Goal: Task Accomplishment & Management: Manage account settings

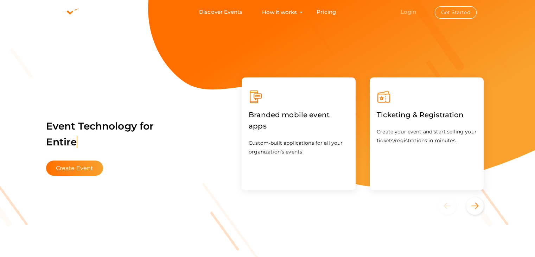
click at [414, 10] on link "Login" at bounding box center [408, 11] width 15 height 7
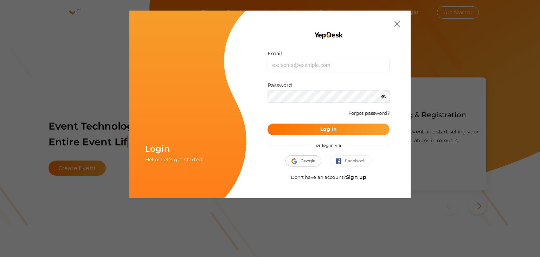
click at [309, 162] on span "Google" at bounding box center [304, 160] width 24 height 7
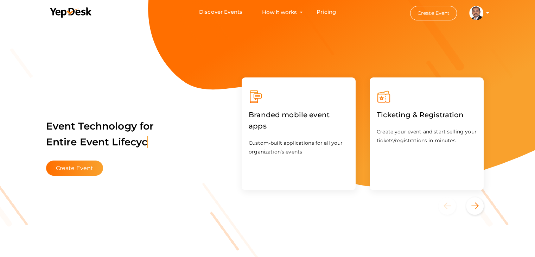
click at [483, 13] on profile-pic at bounding box center [476, 12] width 14 height 5
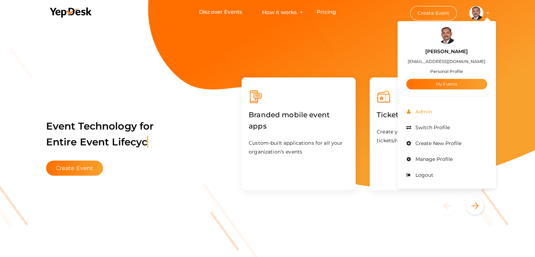
click at [426, 111] on span "Admin" at bounding box center [423, 111] width 18 height 6
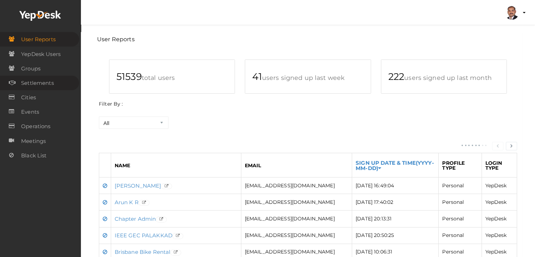
click at [44, 81] on span "Settlements" at bounding box center [37, 83] width 33 height 14
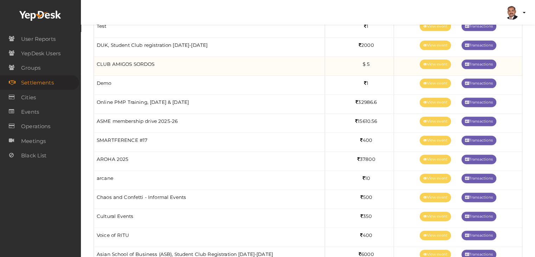
scroll to position [914, 0]
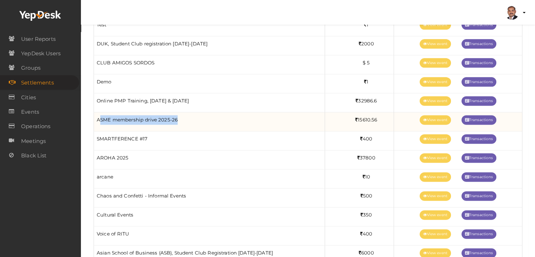
drag, startPoint x: 180, startPoint y: 116, endPoint x: 98, endPoint y: 114, distance: 81.3
click at [98, 114] on td "ASME membership drive 2025-26" at bounding box center [209, 121] width 231 height 19
click at [205, 114] on td "ASME membership drive 2025-26" at bounding box center [209, 121] width 231 height 19
click at [427, 115] on link "View event" at bounding box center [435, 119] width 31 height 9
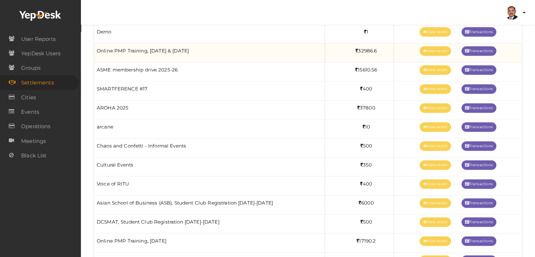
scroll to position [985, 0]
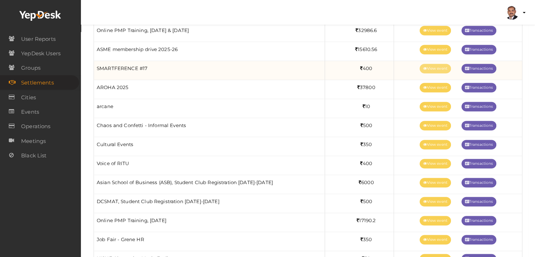
click at [430, 64] on link "View event" at bounding box center [435, 68] width 31 height 9
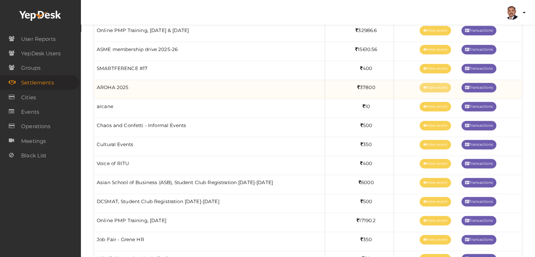
click at [426, 83] on link "View event" at bounding box center [435, 87] width 31 height 9
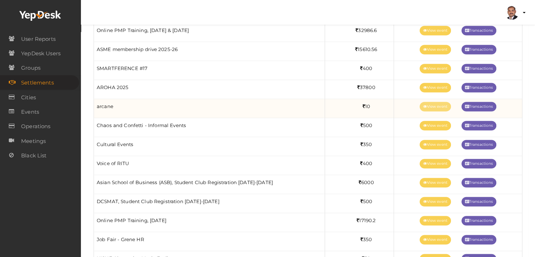
click at [431, 102] on link "View event" at bounding box center [435, 106] width 31 height 9
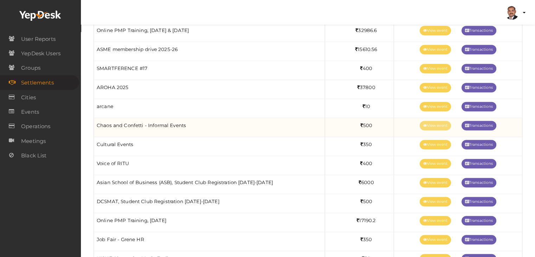
click at [428, 121] on link "View event" at bounding box center [435, 125] width 31 height 9
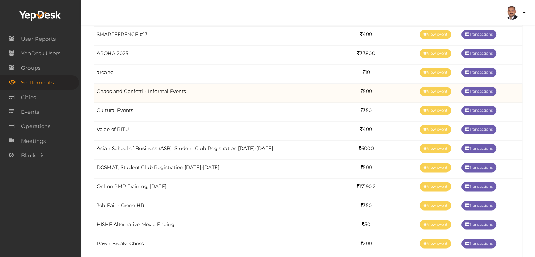
scroll to position [1020, 0]
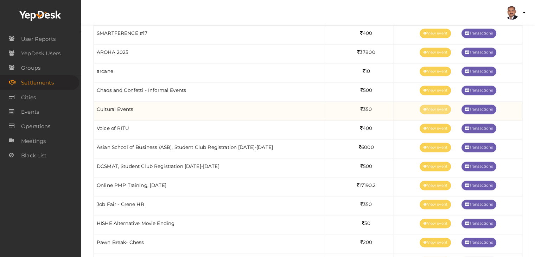
click at [429, 104] on link "View event" at bounding box center [435, 108] width 31 height 9
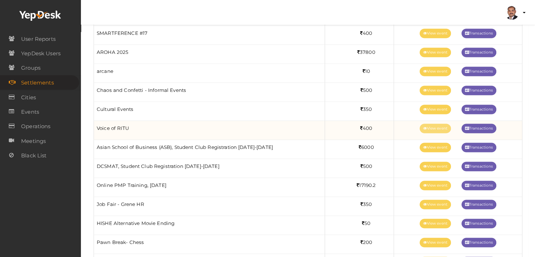
click at [423, 127] on icon at bounding box center [425, 129] width 4 height 4
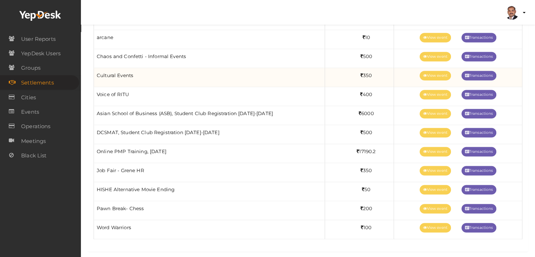
scroll to position [1058, 0]
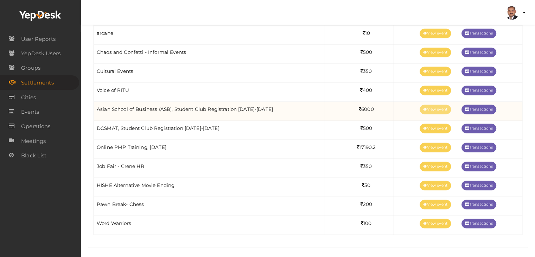
click at [432, 104] on link "View event" at bounding box center [435, 108] width 31 height 9
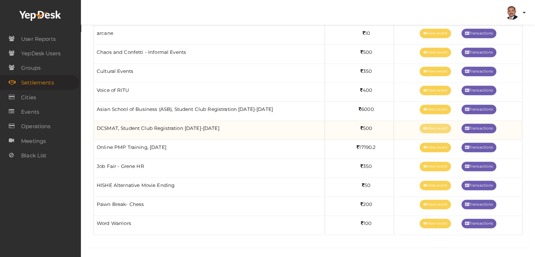
click at [425, 123] on link "View event" at bounding box center [435, 127] width 31 height 9
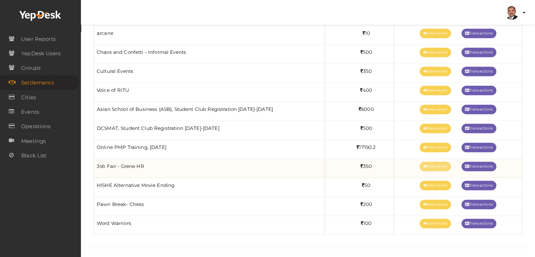
click at [430, 162] on link "View event" at bounding box center [435, 165] width 31 height 9
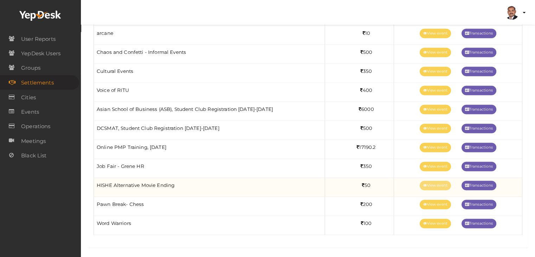
click at [429, 180] on link "View event" at bounding box center [435, 184] width 31 height 9
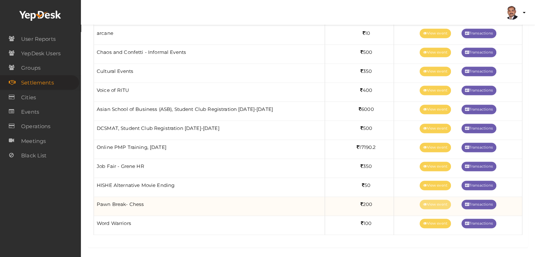
click at [435, 202] on link "View event" at bounding box center [435, 203] width 31 height 9
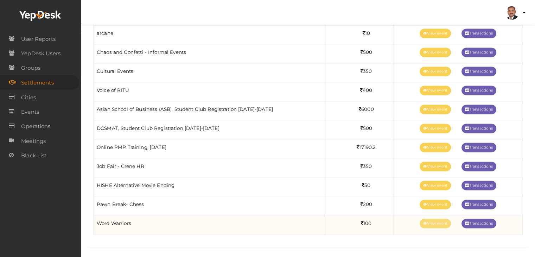
click at [428, 221] on link "View event" at bounding box center [435, 222] width 31 height 9
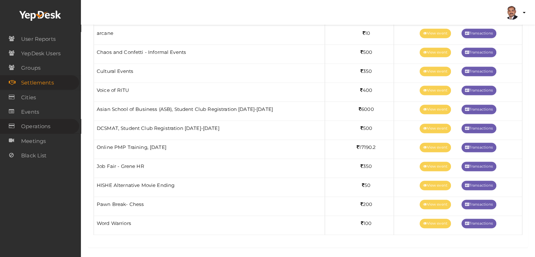
click at [56, 126] on link "Operations" at bounding box center [39, 126] width 79 height 14
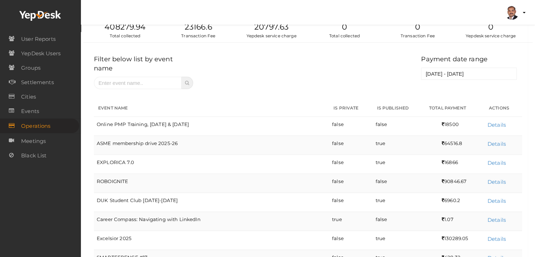
scroll to position [35, 0]
click at [495, 139] on link "Details" at bounding box center [496, 142] width 18 height 7
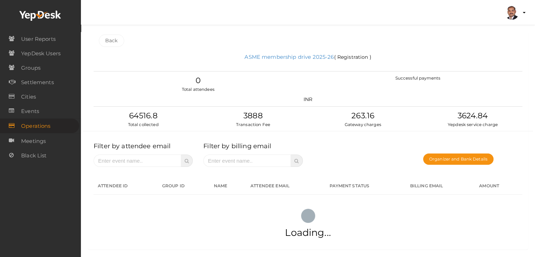
scroll to position [0, 0]
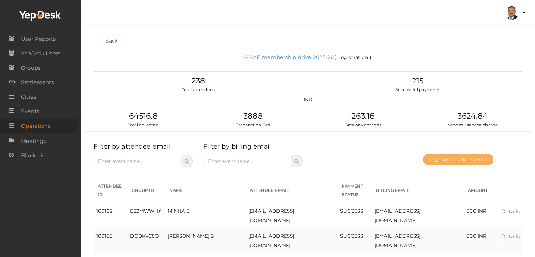
click at [467, 160] on button "Organizer and Bank Details" at bounding box center [458, 159] width 70 height 11
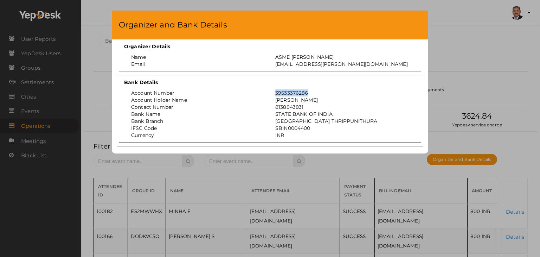
drag, startPoint x: 311, startPoint y: 92, endPoint x: 274, endPoint y: 92, distance: 36.9
click at [274, 92] on div "39533376286" at bounding box center [342, 92] width 144 height 7
copy div "39533376286"
click at [488, 43] on div "Organizer and Bank Details Organizer Details Name ASME MACE Email asme@mace.ac.…" at bounding box center [270, 128] width 540 height 257
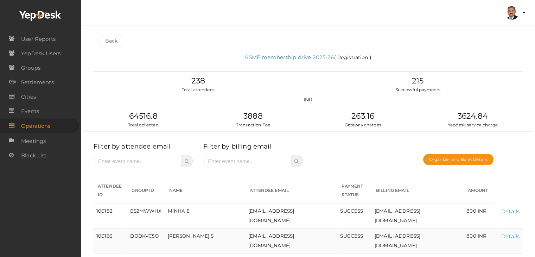
drag, startPoint x: 115, startPoint y: 41, endPoint x: 121, endPoint y: 40, distance: 6.8
click at [115, 41] on link "Back" at bounding box center [111, 41] width 25 height 12
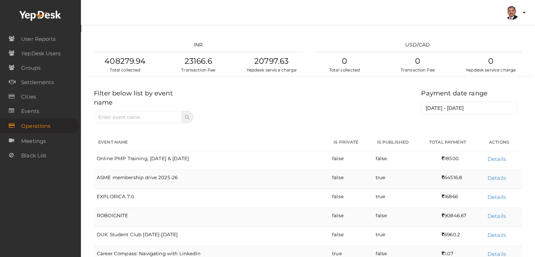
scroll to position [172, 0]
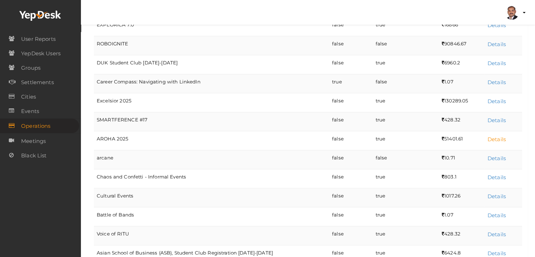
click at [493, 136] on link "Details" at bounding box center [496, 139] width 18 height 7
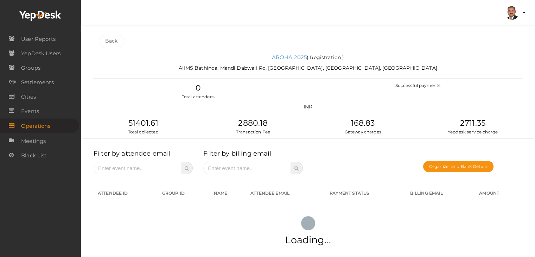
scroll to position [0, 0]
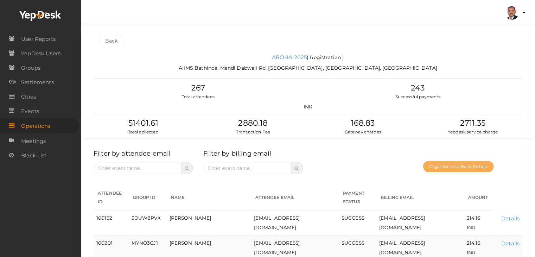
click at [447, 165] on button "Organizer and Bank Details" at bounding box center [458, 166] width 70 height 11
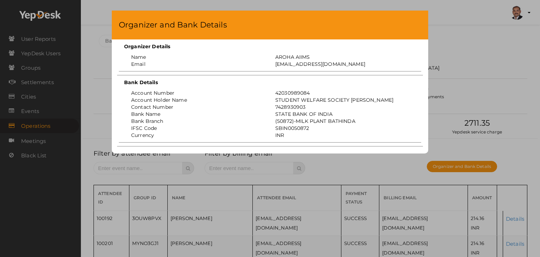
click at [474, 88] on div "Organizer and Bank Details Organizer Details Name AROHA AIIMS Email projectofcf…" at bounding box center [270, 128] width 540 height 257
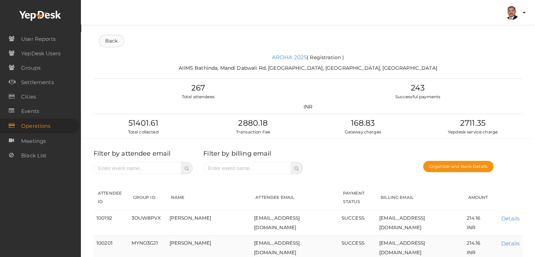
click at [114, 41] on link "Back" at bounding box center [111, 41] width 25 height 12
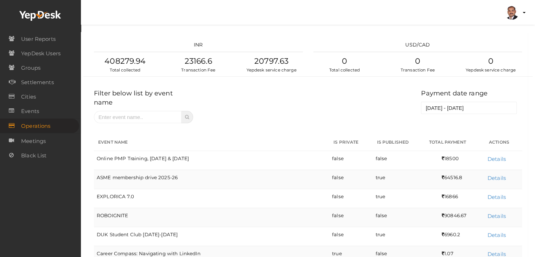
scroll to position [210, 0]
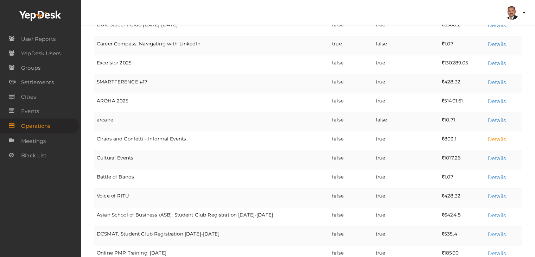
click at [492, 136] on link "Details" at bounding box center [496, 139] width 18 height 7
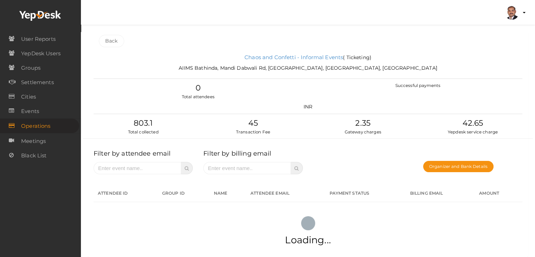
scroll to position [0, 0]
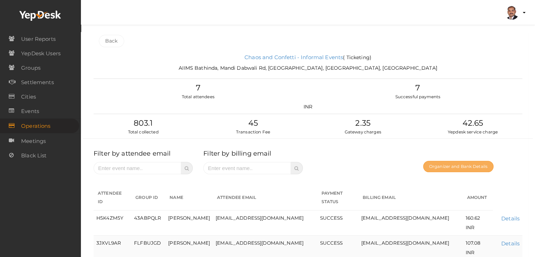
click at [442, 166] on button "Organizer and Bank Details" at bounding box center [458, 166] width 70 height 11
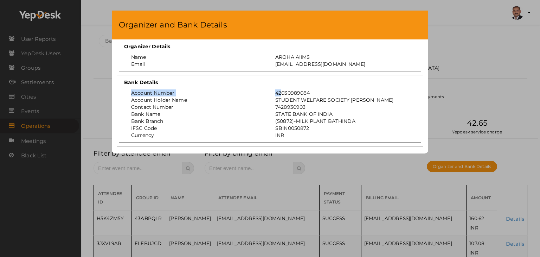
drag, startPoint x: 314, startPoint y: 87, endPoint x: 281, endPoint y: 94, distance: 33.0
click at [281, 94] on div "Account Number 42030989084 Account Holder Name STUDENT WELFARE SOCIETY AIIMS BA…" at bounding box center [270, 114] width 302 height 57
click at [281, 94] on div "42030989084" at bounding box center [342, 92] width 144 height 7
drag, startPoint x: 275, startPoint y: 94, endPoint x: 323, endPoint y: 94, distance: 47.5
click at [323, 94] on div "42030989084" at bounding box center [342, 92] width 144 height 7
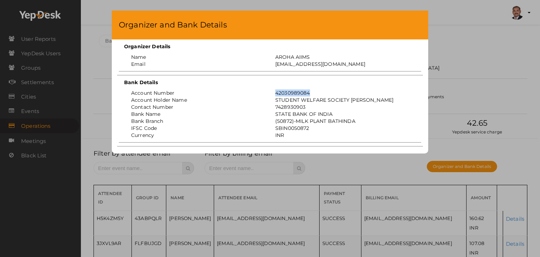
copy div "42030989084"
click at [449, 45] on div "Organizer and Bank Details Organizer Details Name AROHA AIIMS Email projectofcf…" at bounding box center [270, 128] width 540 height 257
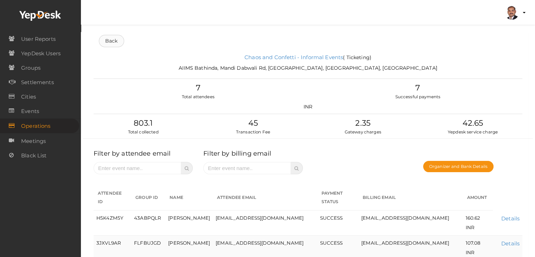
click at [121, 43] on link "Back" at bounding box center [111, 41] width 25 height 12
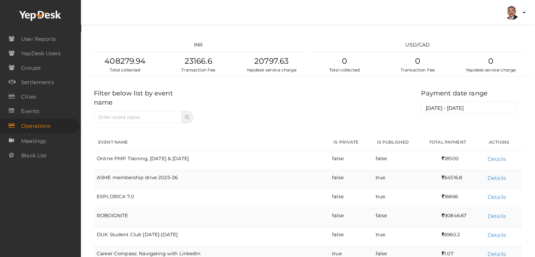
scroll to position [266, 0]
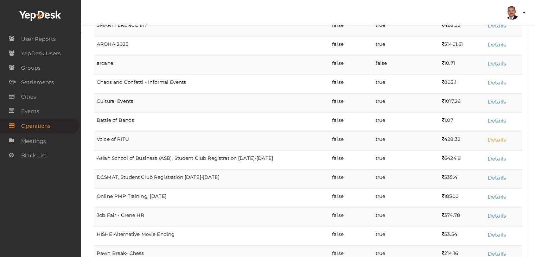
click at [494, 136] on link "Details" at bounding box center [496, 139] width 18 height 7
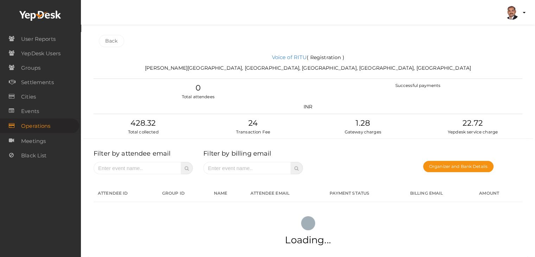
scroll to position [0, 0]
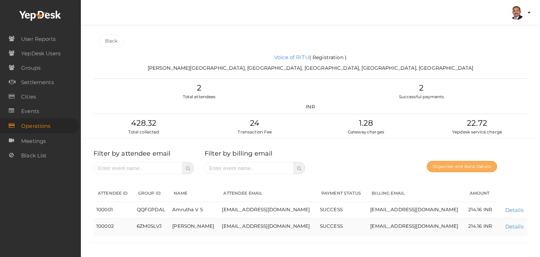
click at [449, 169] on button "Organizer and Bank Details" at bounding box center [462, 166] width 70 height 11
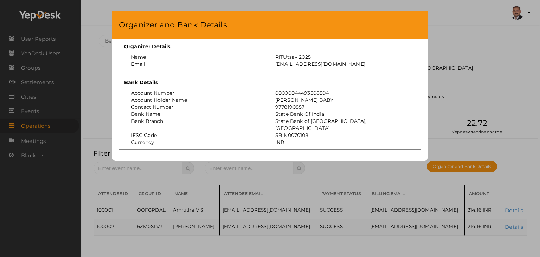
click at [489, 71] on div "Organizer and Bank Details Organizer Details Name RITUtsav 2025 Email ritticket…" at bounding box center [270, 128] width 540 height 257
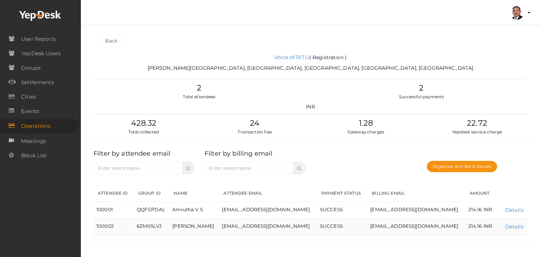
click at [107, 48] on ul "Back" at bounding box center [311, 41] width 434 height 18
drag, startPoint x: 113, startPoint y: 43, endPoint x: 122, endPoint y: 40, distance: 8.9
click at [113, 43] on link "Back" at bounding box center [111, 41] width 25 height 12
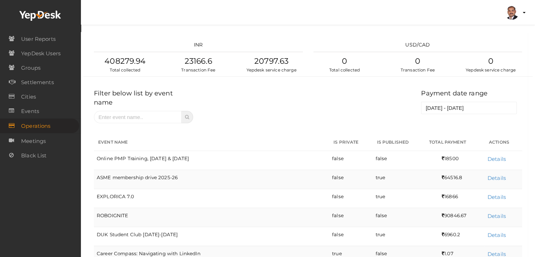
scroll to position [311, 0]
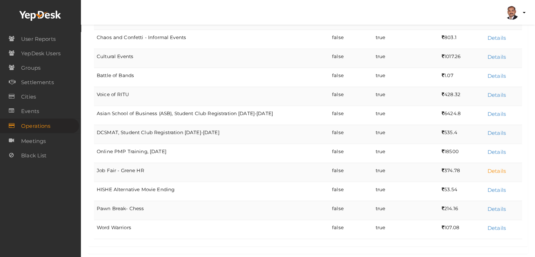
click at [497, 167] on link "Details" at bounding box center [496, 170] width 18 height 7
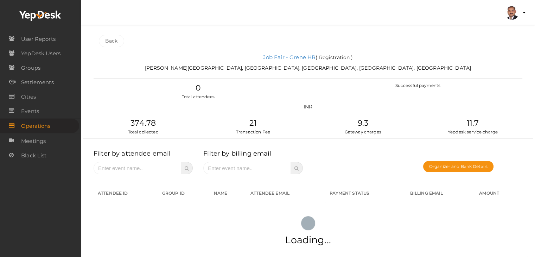
scroll to position [0, 0]
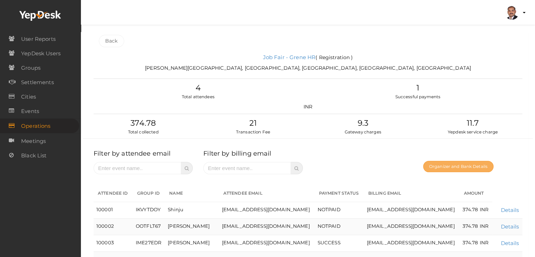
click at [467, 167] on button "Organizer and Bank Details" at bounding box center [458, 166] width 70 height 11
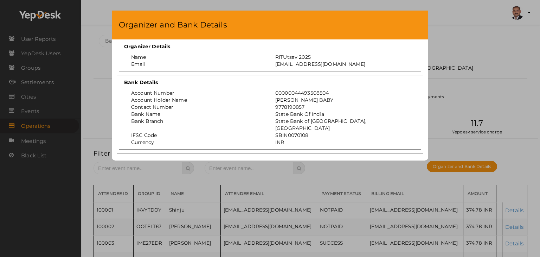
click at [497, 83] on div "Organizer and Bank Details Organizer Details Name RITUtsav 2025 Email ritticket…" at bounding box center [270, 128] width 540 height 257
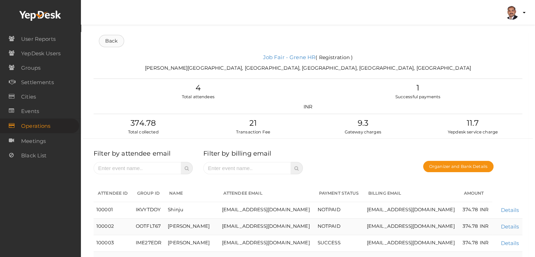
click at [111, 43] on link "Back" at bounding box center [111, 41] width 25 height 12
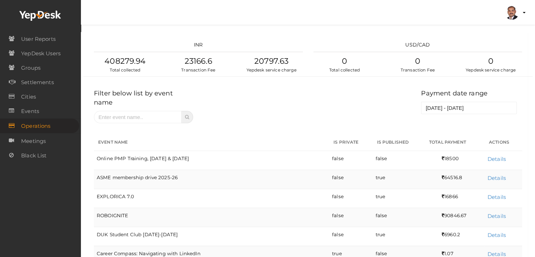
scroll to position [311, 0]
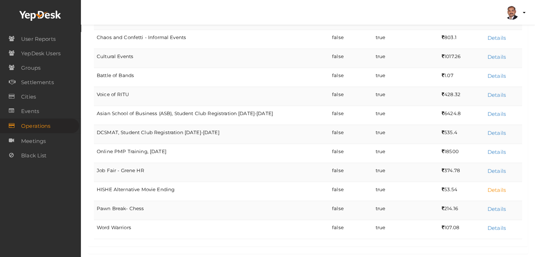
click at [490, 186] on link "Details" at bounding box center [496, 189] width 18 height 7
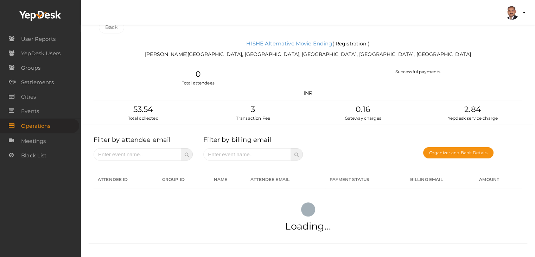
scroll to position [0, 0]
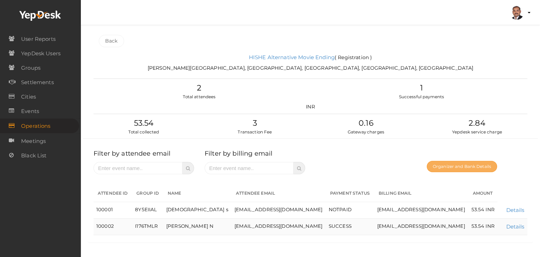
click at [457, 165] on button "Organizer and Bank Details" at bounding box center [462, 166] width 70 height 11
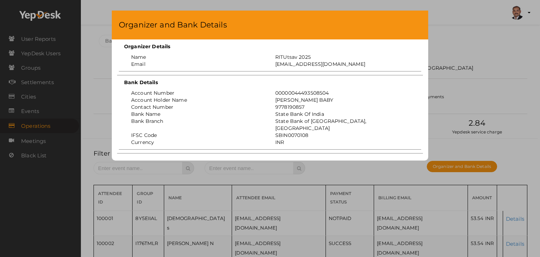
click at [436, 69] on div "Organizer and Bank Details Organizer Details Name RITUtsav 2025 Email ritticket…" at bounding box center [270, 128] width 540 height 257
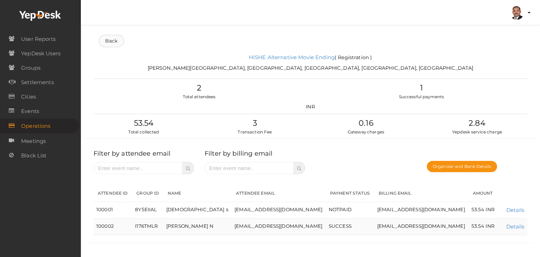
click at [120, 42] on link "Back" at bounding box center [111, 41] width 25 height 12
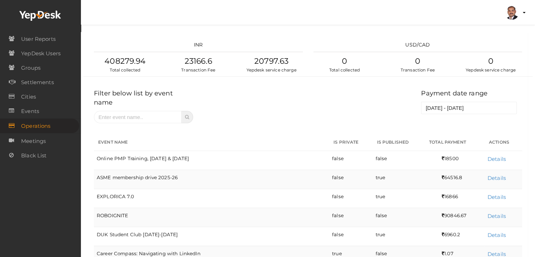
scroll to position [311, 0]
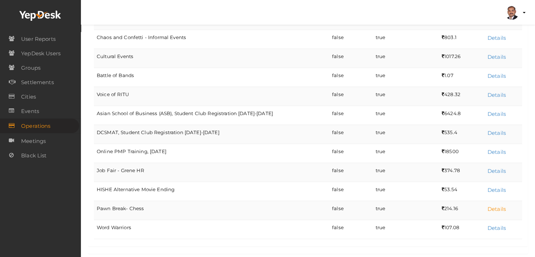
click at [499, 205] on link "Details" at bounding box center [496, 208] width 18 height 7
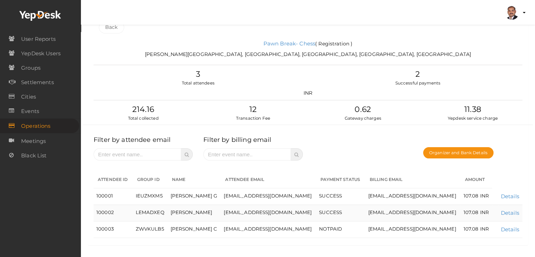
scroll to position [15, 0]
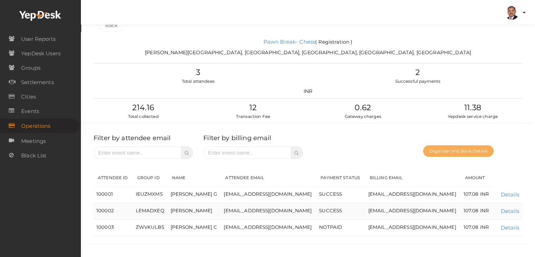
click at [463, 148] on button "Organizer and Bank Details" at bounding box center [458, 150] width 70 height 11
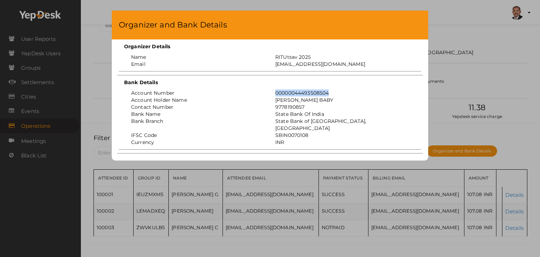
drag, startPoint x: 337, startPoint y: 93, endPoint x: 276, endPoint y: 95, distance: 61.2
click at [276, 95] on div "00000044493508504" at bounding box center [342, 92] width 144 height 7
copy div "00000044493508504"
click at [280, 96] on div "00000044493508504" at bounding box center [342, 92] width 144 height 7
drag, startPoint x: 312, startPoint y: 127, endPoint x: 271, endPoint y: 127, distance: 41.1
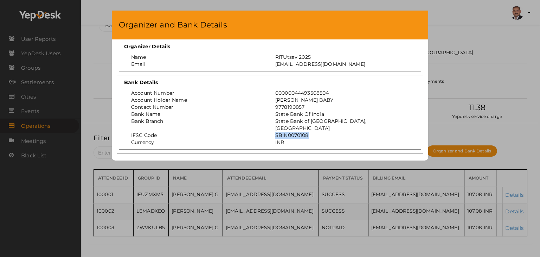
click at [271, 132] on div "SBIN0070108" at bounding box center [342, 135] width 144 height 7
copy div "SBIN0070108"
drag, startPoint x: 312, startPoint y: 55, endPoint x: 267, endPoint y: 55, distance: 44.7
click at [267, 55] on div "Name RITUtsav 2025" at bounding box center [270, 56] width 299 height 7
copy div "RITUtsav 2025"
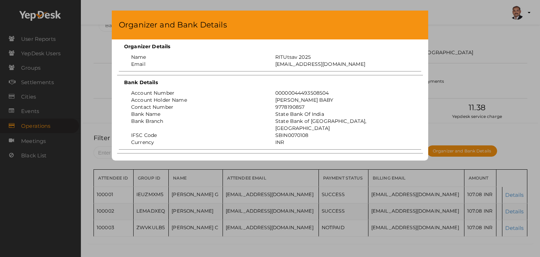
click at [454, 34] on div "Organizer and Bank Details Organizer Details Name RITUtsav 2025 Email ritticket…" at bounding box center [270, 128] width 540 height 257
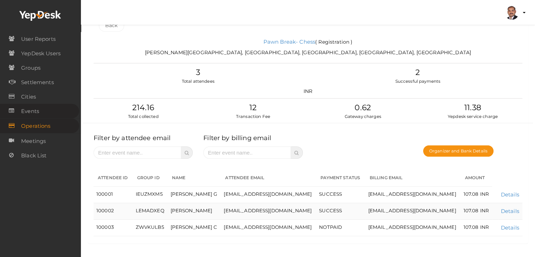
click at [49, 110] on link "Events" at bounding box center [39, 111] width 79 height 14
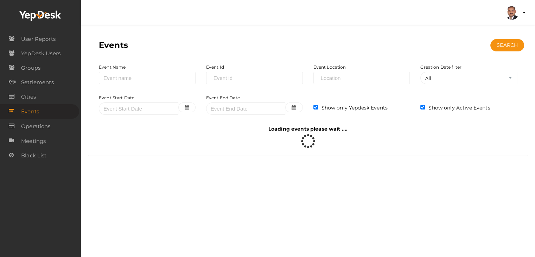
scroll to position [0, 0]
click at [316, 107] on input "checkbox" at bounding box center [318, 107] width 5 height 5
checkbox input "false"
click at [426, 107] on input "checkbox" at bounding box center [426, 107] width 5 height 5
checkbox input "false"
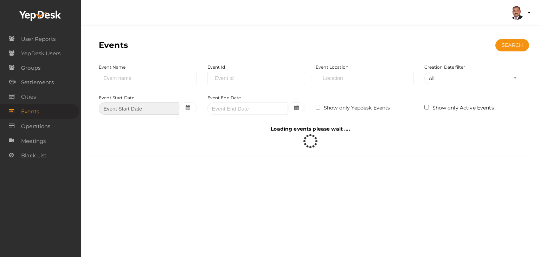
click at [124, 107] on input "text" at bounding box center [139, 108] width 81 height 12
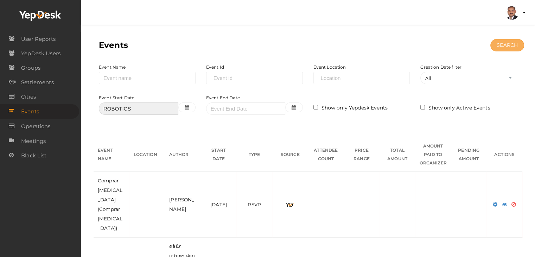
type input "ROBOTICS"
click at [498, 44] on input "SEARCH" at bounding box center [507, 45] width 34 height 12
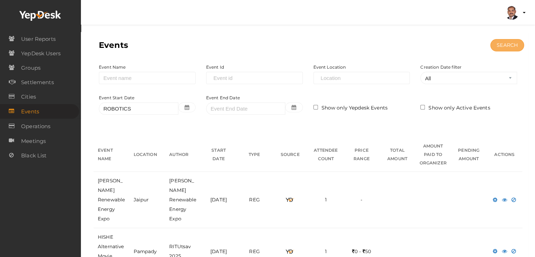
click at [503, 47] on input "SEARCH" at bounding box center [507, 45] width 34 height 12
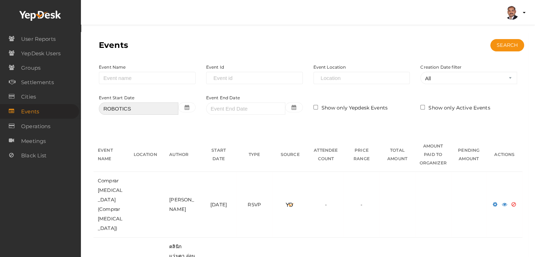
click at [126, 108] on input "ROBOTICS" at bounding box center [138, 108] width 79 height 12
click at [36, 125] on span "Operations" at bounding box center [35, 126] width 29 height 14
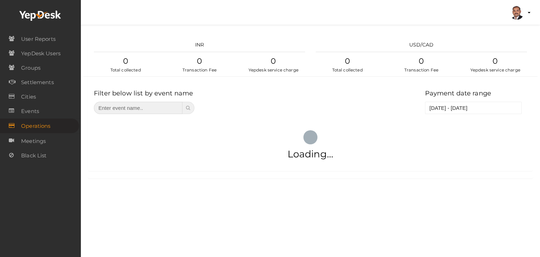
click at [148, 107] on input "text" at bounding box center [138, 108] width 89 height 12
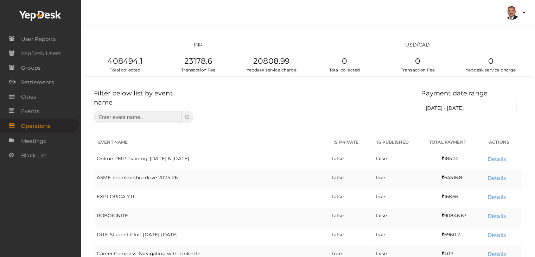
paste input "ROBOTICS"
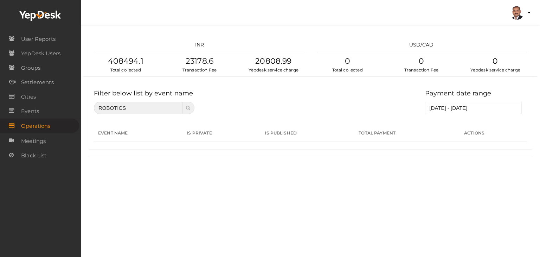
type input "ROBOTICS"
type input "[DATE]"
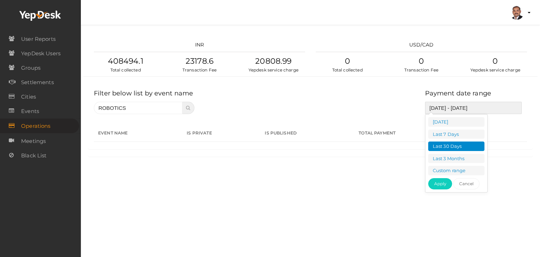
click at [460, 105] on input "[DATE] - [DATE]" at bounding box center [473, 108] width 97 height 12
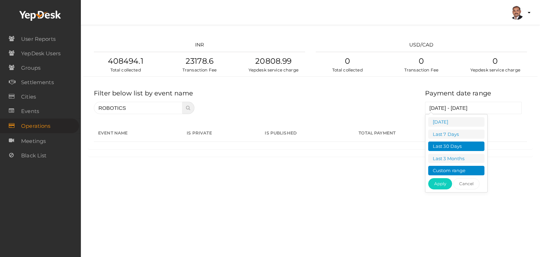
click at [459, 166] on li "Custom range" at bounding box center [456, 170] width 56 height 9
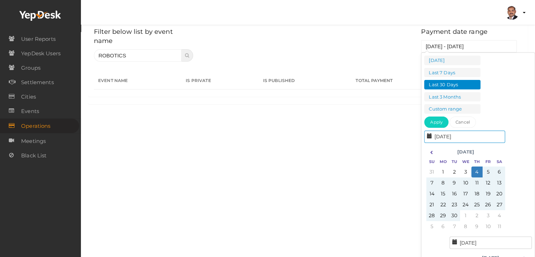
scroll to position [70, 0]
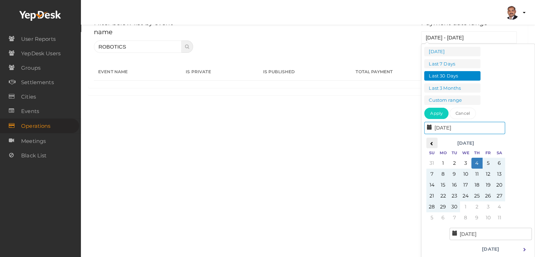
click at [431, 143] on icon at bounding box center [432, 143] width 4 height 4
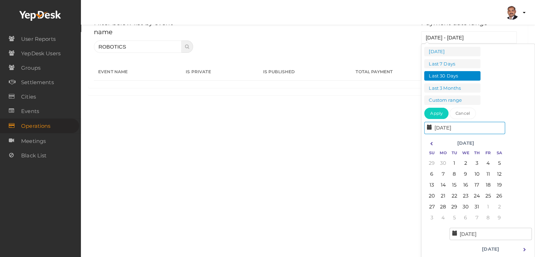
click at [431, 143] on icon at bounding box center [432, 143] width 4 height 4
type input "[DATE]"
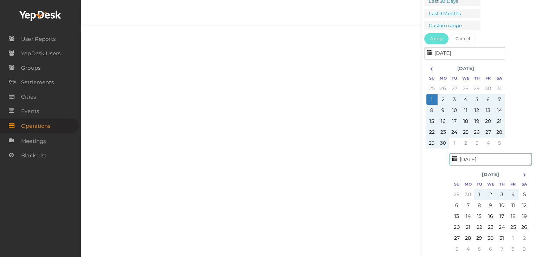
scroll to position [145, 0]
click at [523, 173] on icon at bounding box center [524, 175] width 4 height 4
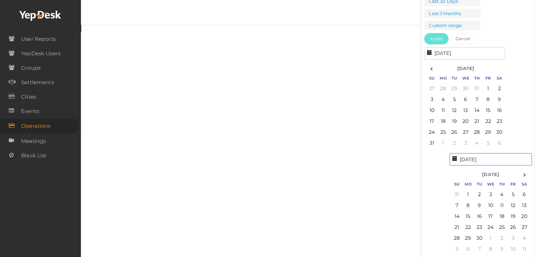
click at [523, 173] on icon at bounding box center [524, 175] width 4 height 4
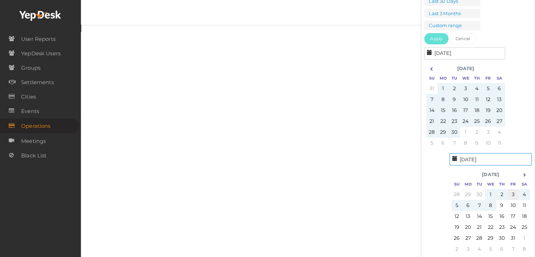
type input "3-Oct-25"
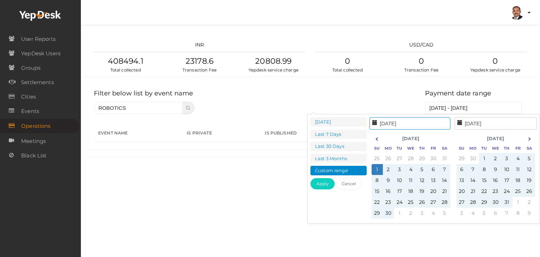
type input "1-Jun-25"
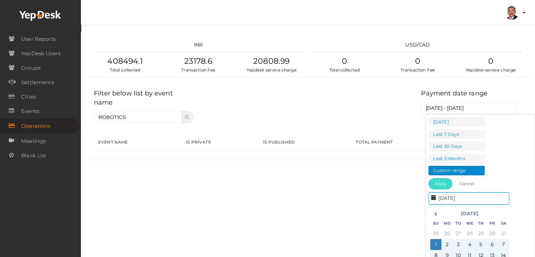
click at [442, 183] on button "Apply" at bounding box center [440, 183] width 24 height 11
type input "1-Jun-25 - 3-Oct-25"
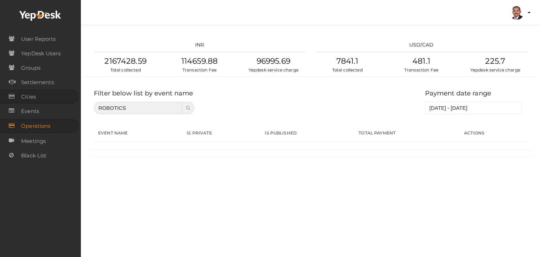
drag, startPoint x: 144, startPoint y: 102, endPoint x: 64, endPoint y: 102, distance: 80.2
click at [64, 102] on body "Discover Events How it works Powerful Registration / Ticketing Start selling yo…" at bounding box center [270, 128] width 540 height 257
type input "CYBER SECURITY"
click at [187, 107] on icon at bounding box center [188, 107] width 5 height 5
click at [167, 107] on input "CYBER SECURITY" at bounding box center [138, 108] width 89 height 12
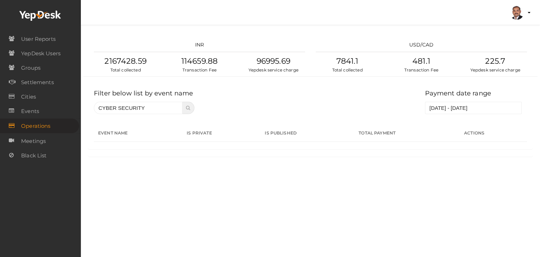
click at [195, 108] on div "Filter below list by event name CYBER SECURITY" at bounding box center [144, 99] width 111 height 28
click at [235, 103] on div "Payment date range 1-Jun-25 - 3-Oct-25" at bounding box center [366, 99] width 333 height 28
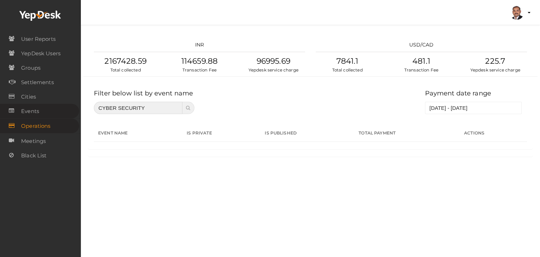
drag, startPoint x: 167, startPoint y: 104, endPoint x: 38, endPoint y: 105, distance: 129.4
click at [38, 105] on body "Discover Events How it works Powerful Registration / Ticketing Start selling yo…" at bounding box center [270, 128] width 540 height 257
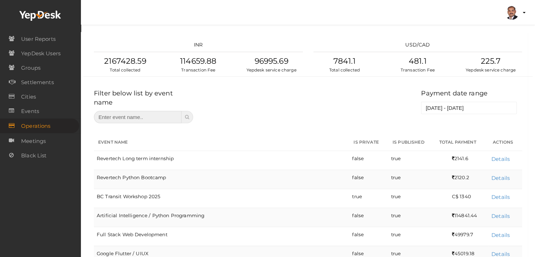
click at [143, 111] on input "text" at bounding box center [138, 117] width 88 height 12
paste input "ROBOTICS"
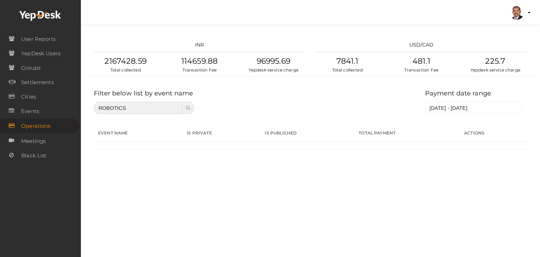
drag, startPoint x: 143, startPoint y: 108, endPoint x: 82, endPoint y: 104, distance: 61.3
click at [82, 104] on div "INR 2167428.59 Total collected 114659.88 Transaction Fee 96995.69 Yepdesk servi…" at bounding box center [310, 85] width 459 height 171
type input "ROBOTICS"
click at [205, 103] on div "Payment date range 1-Jun-25 - 3-Oct-25" at bounding box center [366, 99] width 333 height 28
drag, startPoint x: 146, startPoint y: 103, endPoint x: 72, endPoint y: 103, distance: 74.2
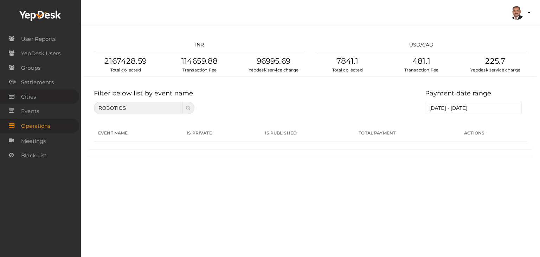
click at [72, 103] on body "Discover Events How it works Powerful Registration / Ticketing Start selling yo…" at bounding box center [270, 128] width 540 height 257
type input "CYBER"
click at [190, 110] on icon at bounding box center [188, 107] width 5 height 5
click at [191, 107] on span at bounding box center [189, 108] width 12 height 12
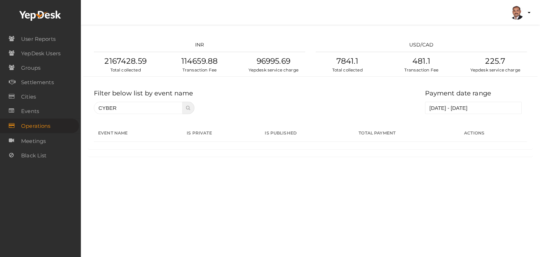
click at [191, 107] on span at bounding box center [189, 108] width 12 height 12
drag, startPoint x: 191, startPoint y: 107, endPoint x: 136, endPoint y: 105, distance: 54.9
click at [191, 107] on span at bounding box center [189, 108] width 12 height 12
drag, startPoint x: 136, startPoint y: 105, endPoint x: 0, endPoint y: 105, distance: 136.1
click at [0, 105] on body "Discover Events How it works Powerful Registration / Ticketing Start selling yo…" at bounding box center [270, 128] width 540 height 257
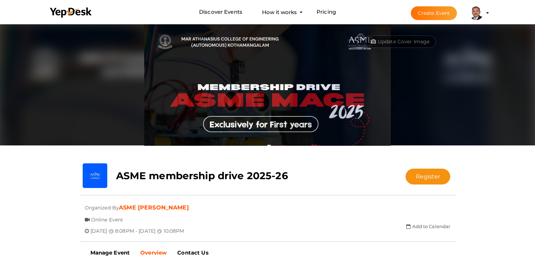
scroll to position [23, 0]
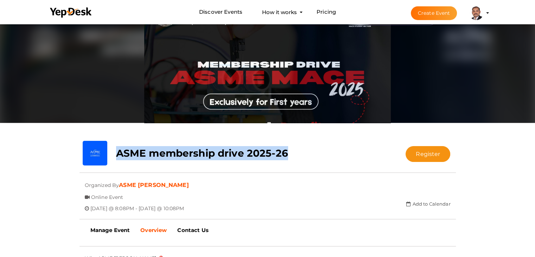
drag, startPoint x: 300, startPoint y: 154, endPoint x: 118, endPoint y: 149, distance: 182.2
click at [118, 149] on div "ASME membership drive 2025-26" at bounding box center [236, 151] width 251 height 21
copy b "ASME membership drive 2025-26"
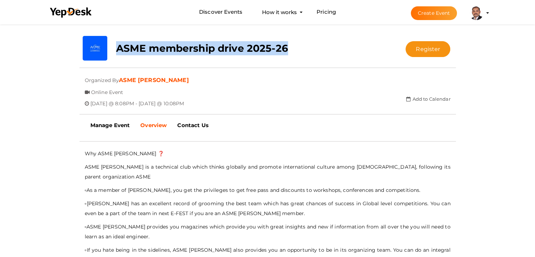
scroll to position [128, 0]
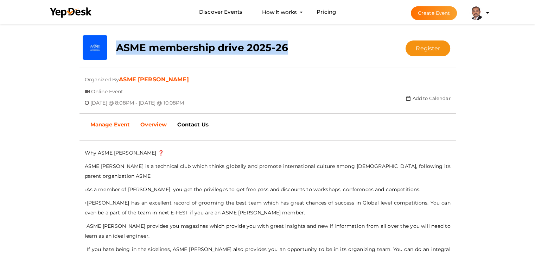
click at [113, 123] on b "Manage Event" at bounding box center [110, 124] width 40 height 7
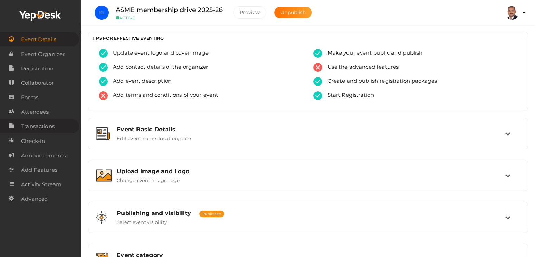
click at [51, 128] on span "Transactions" at bounding box center [37, 126] width 33 height 14
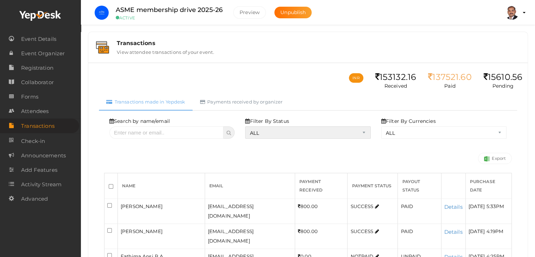
click at [281, 134] on select "ALL SUCCESS DECLINED UNAUTHORIZED FAILED NOTPAID FREE REFUNDED NA" at bounding box center [307, 132] width 125 height 12
click at [247, 126] on select "ALL SUCCESS DECLINED UNAUTHORIZED FAILED NOTPAID FREE REFUNDED NA" at bounding box center [307, 132] width 125 height 12
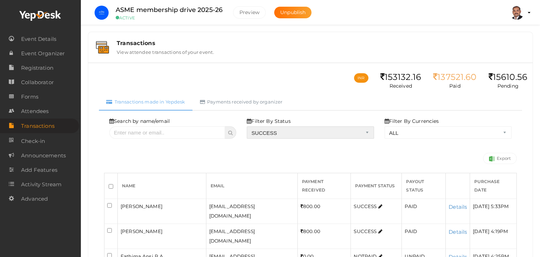
select select "? string:SUCCESS ?"
select select "? string:ALL ?"
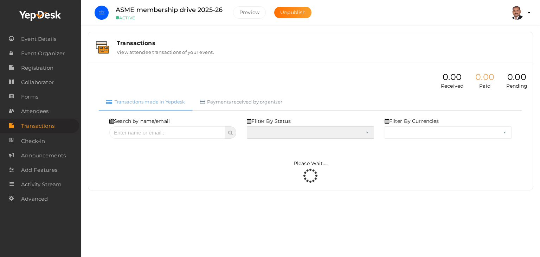
select select "SUCCESS"
select select "ALL"
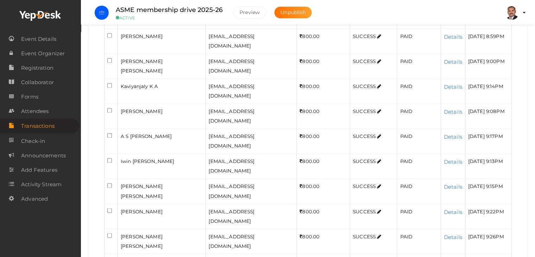
scroll to position [1194, 0]
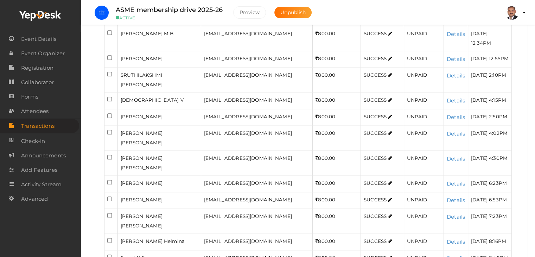
scroll to position [874, 0]
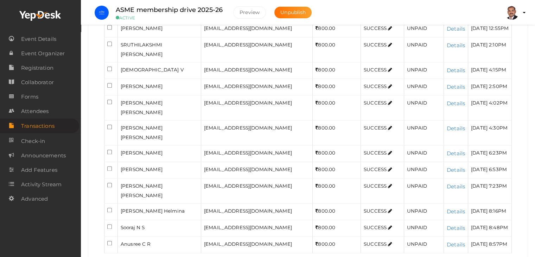
checkbox input "true"
click at [109, 5] on input "checkbox" at bounding box center [109, 2] width 5 height 5
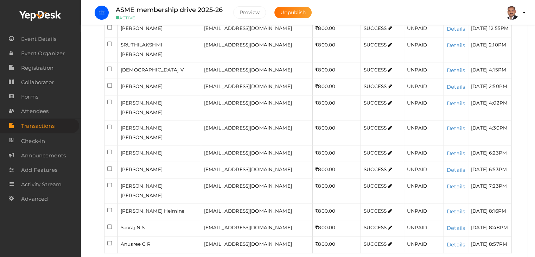
checkbox input "true"
click at [108, 30] on input "checkbox" at bounding box center [109, 27] width 5 height 5
checkbox input "true"
click at [110, 46] on input "checkbox" at bounding box center [109, 43] width 5 height 5
checkbox input "true"
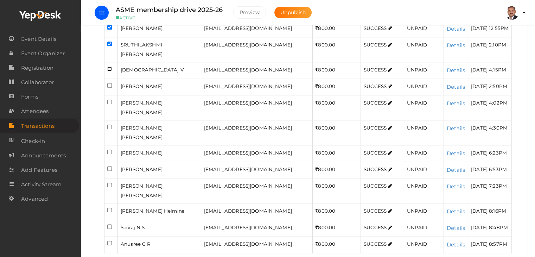
click at [108, 71] on input "checkbox" at bounding box center [109, 68] width 5 height 5
checkbox input "true"
click at [108, 88] on input "checkbox" at bounding box center [109, 85] width 5 height 5
checkbox input "true"
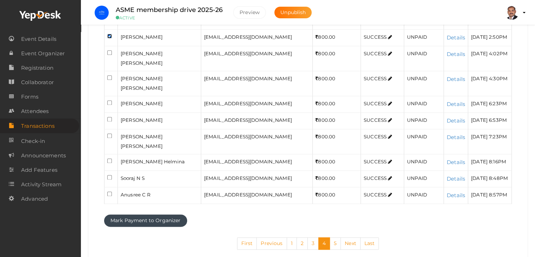
scroll to position [979, 0]
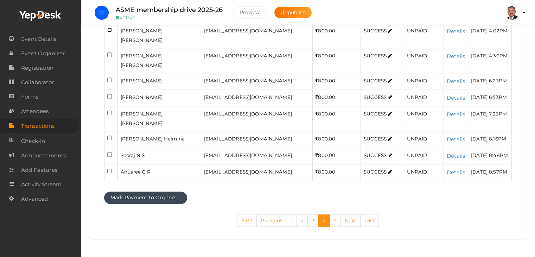
click at [109, 32] on input "checkbox" at bounding box center [109, 29] width 5 height 5
checkbox input "true"
click at [108, 57] on input "checkbox" at bounding box center [109, 54] width 5 height 5
checkbox input "true"
click at [109, 82] on input "checkbox" at bounding box center [109, 79] width 5 height 5
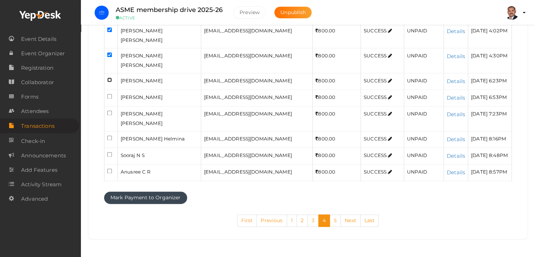
checkbox input "true"
click at [109, 98] on input "checkbox" at bounding box center [109, 96] width 5 height 5
checkbox input "true"
click at [108, 115] on input "checkbox" at bounding box center [109, 112] width 5 height 5
checkbox input "true"
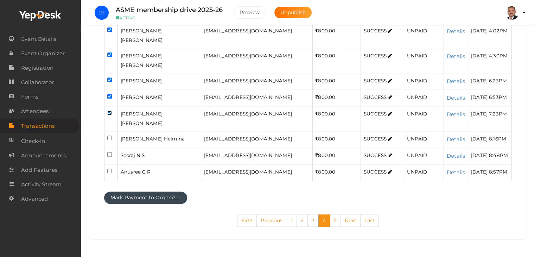
scroll to position [1085, 0]
click at [109, 135] on input "checkbox" at bounding box center [109, 137] width 5 height 5
checkbox input "true"
click at [109, 152] on input "checkbox" at bounding box center [109, 154] width 5 height 5
checkbox input "true"
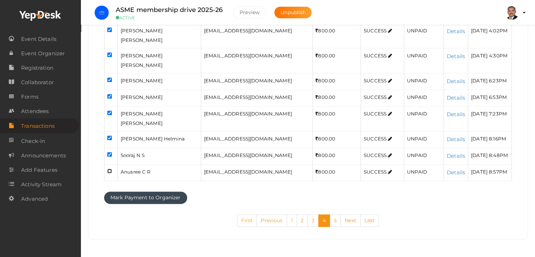
click at [108, 168] on input "checkbox" at bounding box center [109, 170] width 5 height 5
checkbox input "true"
click at [135, 196] on button "Mark Payment to Organizer" at bounding box center [145, 197] width 83 height 12
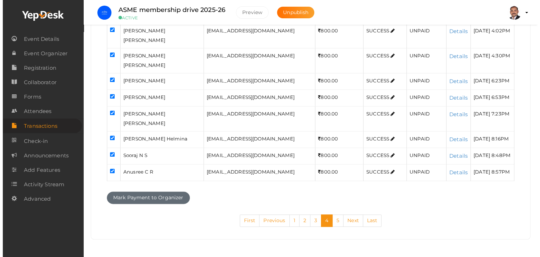
scroll to position [941, 0]
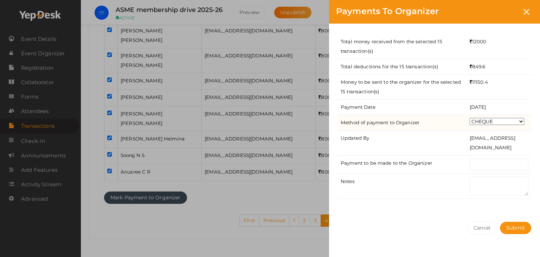
click at [486, 123] on select "CHEQUE ONLINE TRANSFER WIRE TRANSFER CASH BANK DRAFT OTHERS" at bounding box center [497, 121] width 55 height 7
select select "ONLINE TRANSFER"
click at [470, 118] on select "CHEQUE ONLINE TRANSFER WIRE TRANSFER CASH BANK DRAFT OTHERS" at bounding box center [497, 121] width 55 height 7
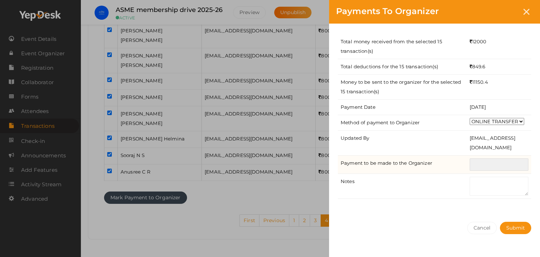
click at [489, 162] on input "text" at bounding box center [499, 164] width 59 height 12
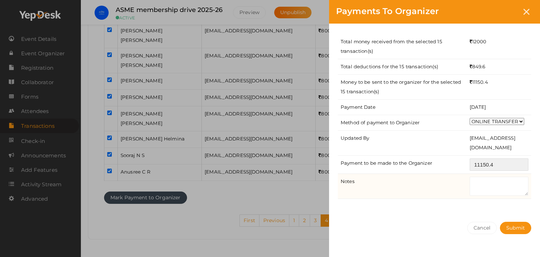
type input "11150.4"
click at [485, 177] on textarea at bounding box center [499, 186] width 59 height 19
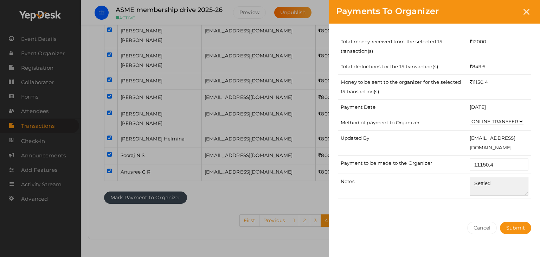
type textarea "Settled"
click at [504, 207] on div "Total money received from the selected 15 transaction(s) 12000 Total deductions…" at bounding box center [434, 119] width 211 height 191
click at [510, 225] on span "Submit" at bounding box center [515, 227] width 19 height 6
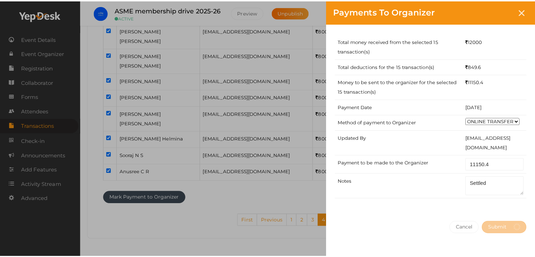
scroll to position [0, 0]
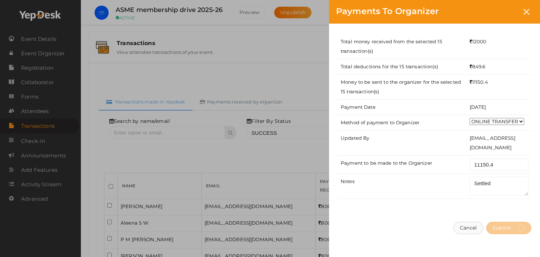
select select "? string:SUCCESS ?"
select select "? string:ALL ?"
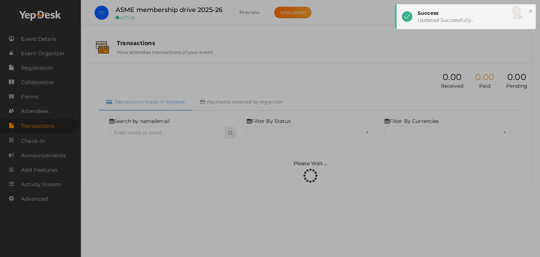
select select "SUCCESS"
select select "ALL"
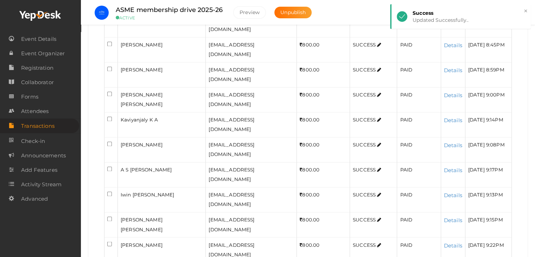
scroll to position [1194, 0]
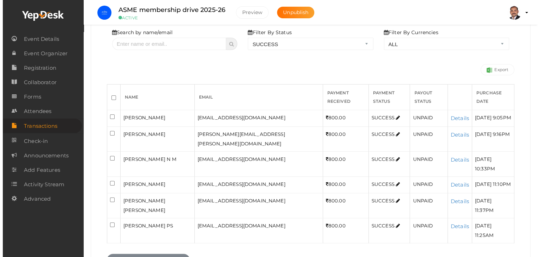
scroll to position [107, 0]
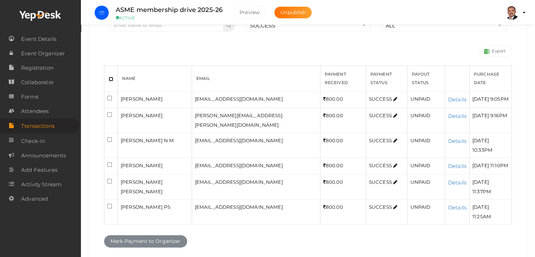
click at [111, 77] on input "checkbox" at bounding box center [111, 79] width 5 height 5
checkbox input "true"
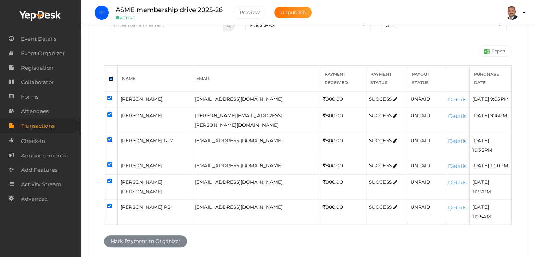
checkbox input "true"
click at [172, 235] on button "Mark Payment to Organizer" at bounding box center [145, 241] width 83 height 12
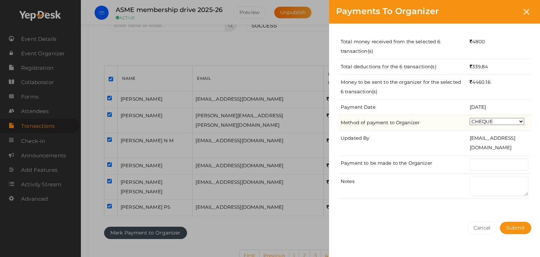
click at [484, 119] on select "CHEQUE ONLINE TRANSFER WIRE TRANSFER CASH BANK DRAFT OTHERS" at bounding box center [497, 121] width 55 height 7
select select "ONLINE TRANSFER"
click at [470, 118] on select "CHEQUE ONLINE TRANSFER WIRE TRANSFER CASH BANK DRAFT OTHERS" at bounding box center [497, 121] width 55 height 7
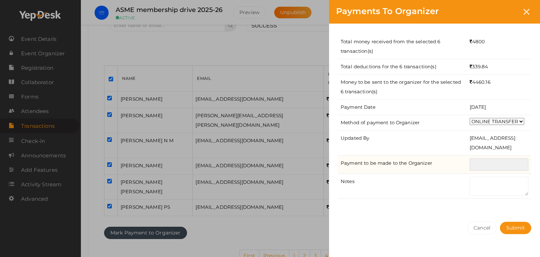
click at [487, 163] on input "text" at bounding box center [499, 164] width 59 height 12
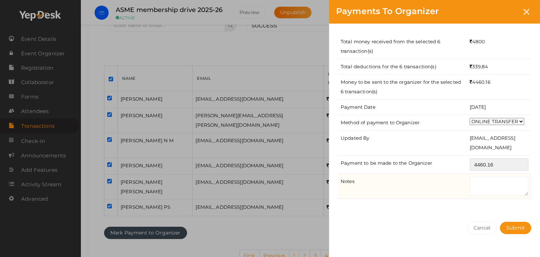
type input "4460.16"
click at [497, 190] on textarea at bounding box center [499, 186] width 59 height 19
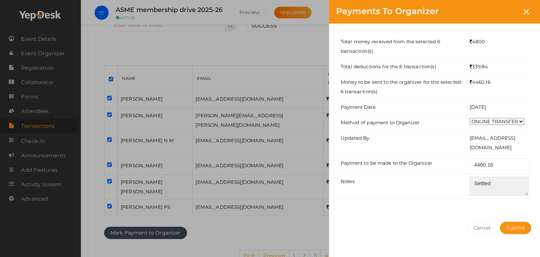
type textarea "Settled"
click at [498, 206] on div "Total money received from the selected 6 transaction(s) 4800 Total deductions f…" at bounding box center [434, 119] width 211 height 191
click at [513, 223] on button "Submit" at bounding box center [515, 228] width 31 height 12
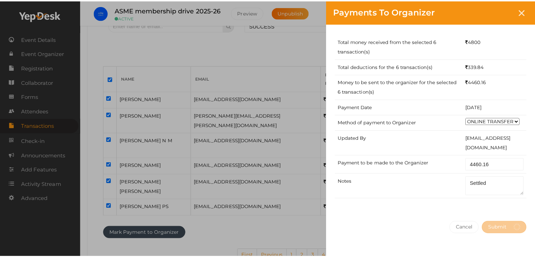
scroll to position [0, 0]
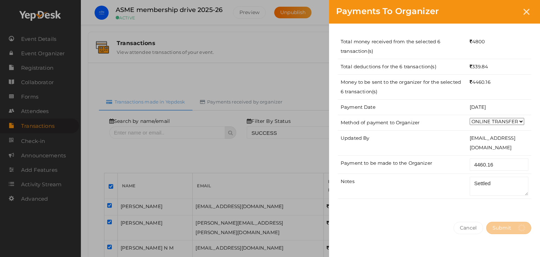
select select "? string:SUCCESS ?"
select select "? string:ALL ?"
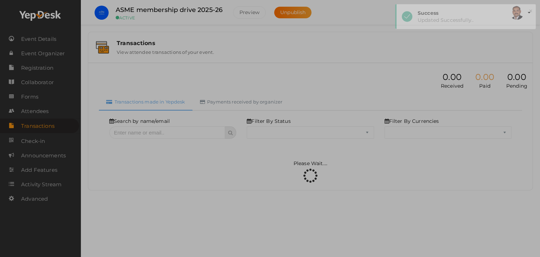
select select "SUCCESS"
select select "ALL"
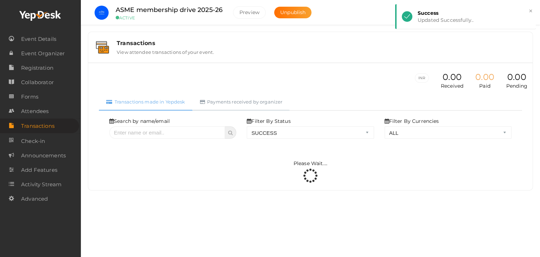
click at [268, 102] on link "Payments received by organizer" at bounding box center [241, 101] width 97 height 17
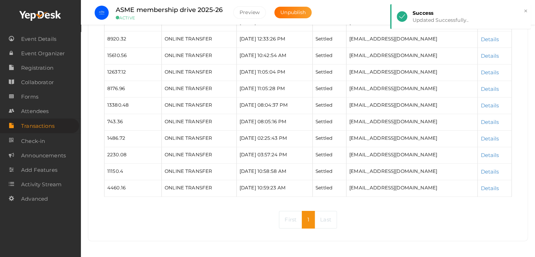
scroll to position [132, 0]
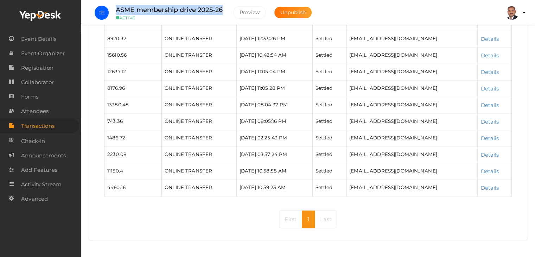
drag, startPoint x: 115, startPoint y: 9, endPoint x: 223, endPoint y: 10, distance: 107.6
click at [223, 10] on label "ASME membership drive 2025-26" at bounding box center [169, 10] width 107 height 10
copy label "ASME membership drive 2025-26"
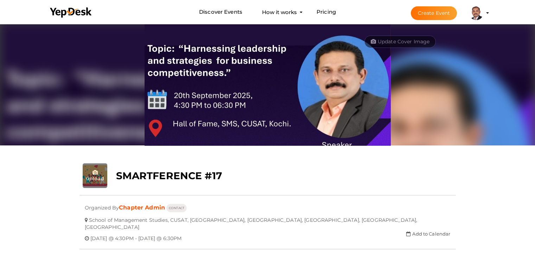
scroll to position [23, 0]
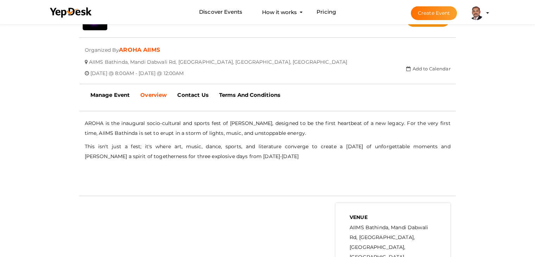
scroll to position [163, 0]
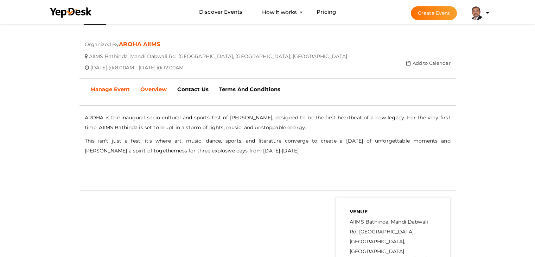
drag, startPoint x: 121, startPoint y: 87, endPoint x: 138, endPoint y: 73, distance: 22.2
click at [121, 87] on b "Manage Event" at bounding box center [110, 89] width 40 height 7
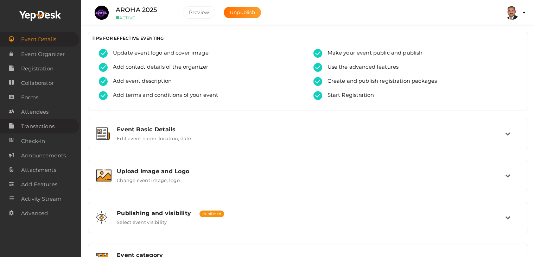
click at [41, 127] on span "Transactions" at bounding box center [37, 126] width 33 height 14
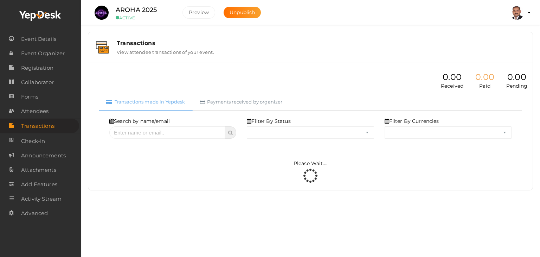
select select "ALL"
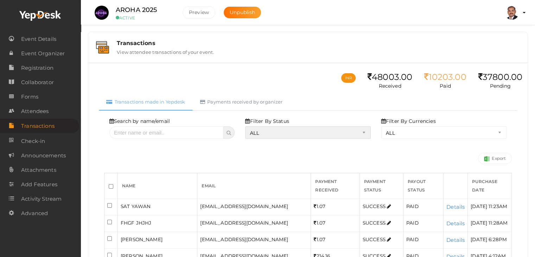
click at [280, 137] on select "ALL SUCCESS DECLINED UNAUTHORIZED FAILED NOTPAID FREE REFUNDED NA" at bounding box center [307, 132] width 125 height 12
click at [247, 126] on select "ALL SUCCESS DECLINED UNAUTHORIZED FAILED NOTPAID FREE REFUNDED NA" at bounding box center [307, 132] width 125 height 12
select select "? string:SUCCESS ?"
select select "? string:ALL ?"
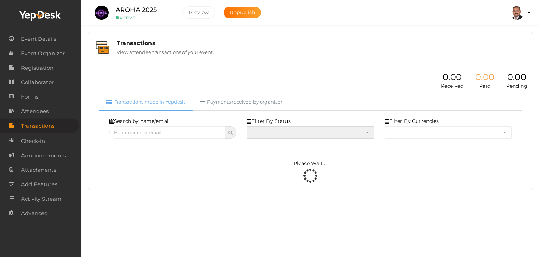
select select "SUCCESS"
select select "ALL"
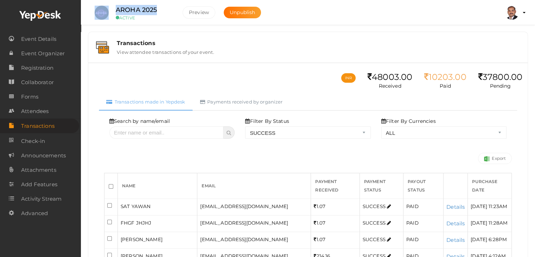
drag, startPoint x: 136, startPoint y: 8, endPoint x: 105, endPoint y: 8, distance: 30.9
click at [105, 8] on li "AROHA 2025 ACTIVE Preview Unpublish" at bounding box center [179, 12] width 179 height 25
copy li "AROHA 2025"
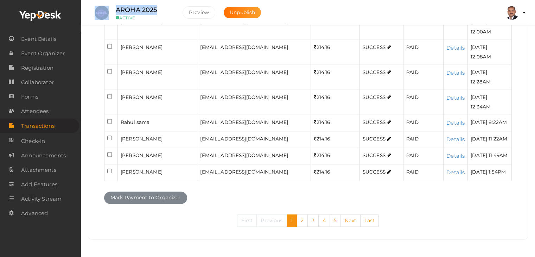
scroll to position [1000, 0]
click at [299, 221] on link "2" at bounding box center [301, 220] width 11 height 12
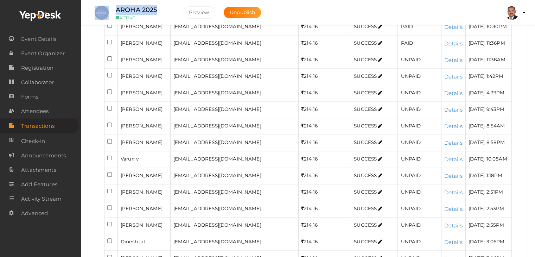
scroll to position [35, 0]
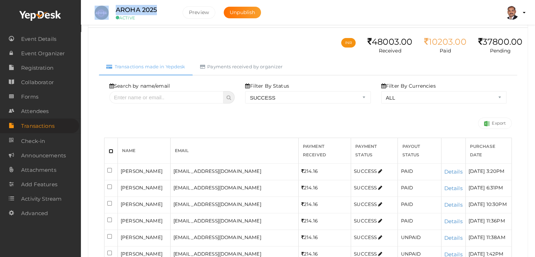
click at [111, 150] on input "checkbox" at bounding box center [111, 151] width 5 height 5
checkbox input "true"
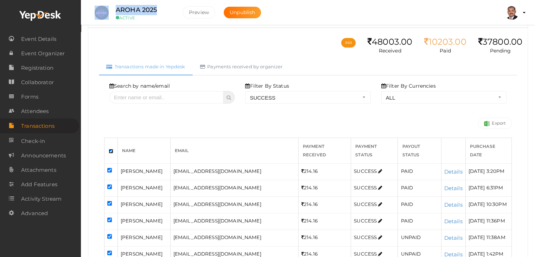
checkbox input "true"
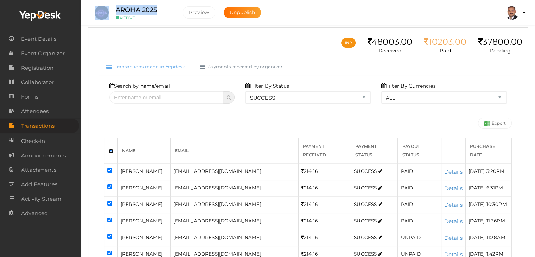
checkbox input "true"
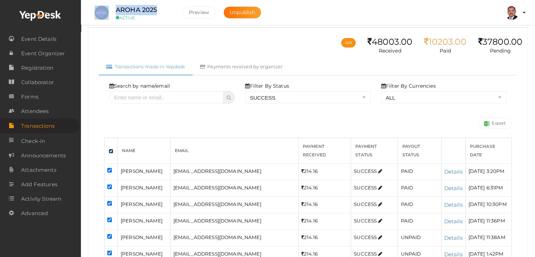
checkbox input "true"
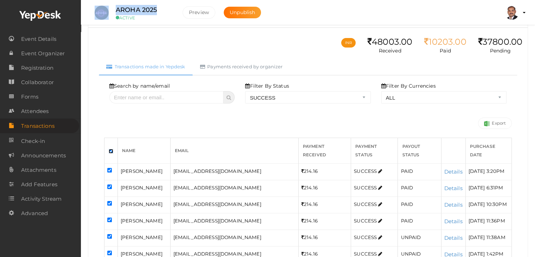
checkbox input "true"
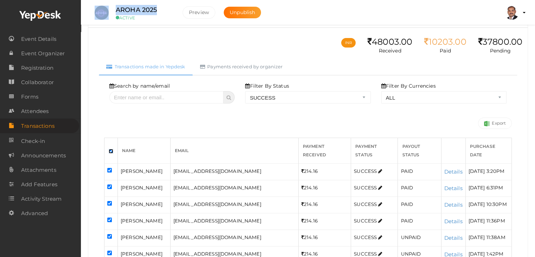
checkbox input "true"
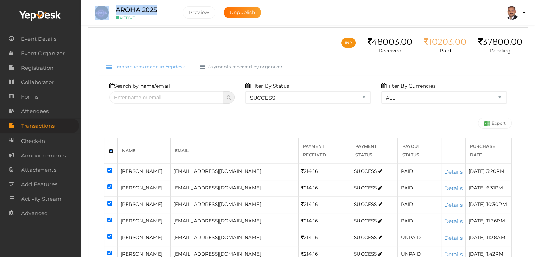
checkbox input "true"
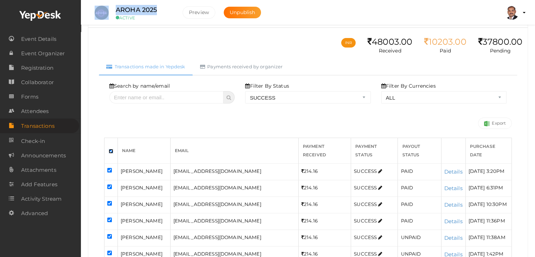
checkbox input "true"
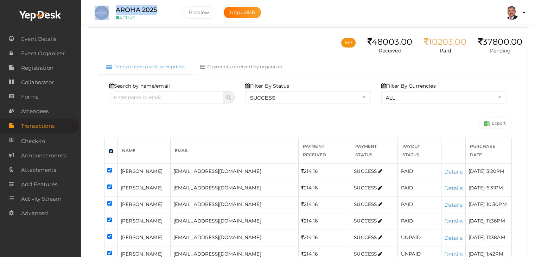
checkbox input "true"
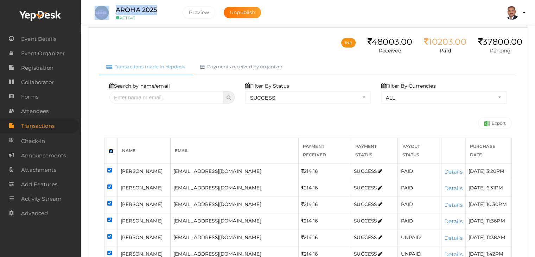
checkbox input "true"
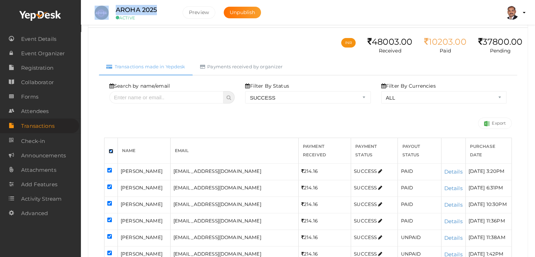
checkbox input "true"
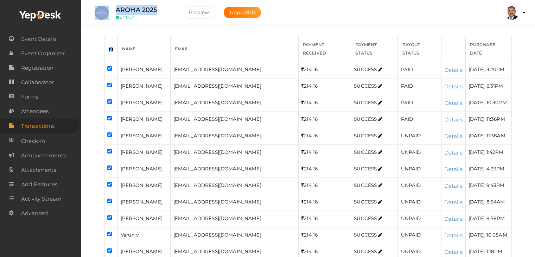
scroll to position [141, 0]
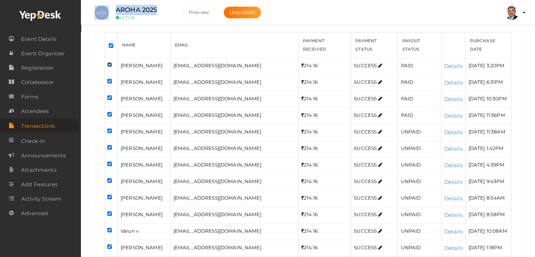
click at [110, 63] on input "checkbox" at bounding box center [109, 64] width 5 height 5
checkbox input "false"
click at [109, 79] on input "checkbox" at bounding box center [109, 81] width 5 height 5
checkbox input "false"
click at [109, 96] on input "checkbox" at bounding box center [109, 97] width 5 height 5
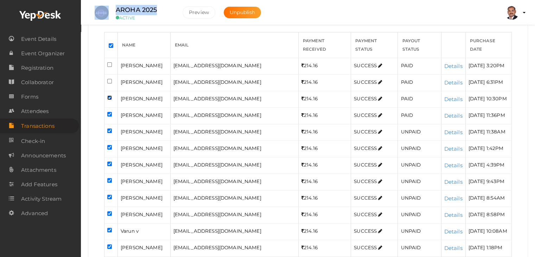
checkbox input "false"
click at [110, 116] on input "checkbox" at bounding box center [109, 114] width 5 height 5
checkbox input "false"
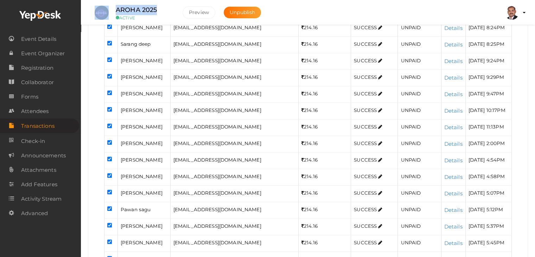
scroll to position [865, 0]
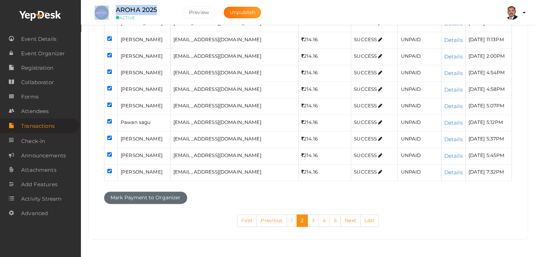
click at [158, 192] on button "Mark Payment to Organizer" at bounding box center [145, 197] width 83 height 12
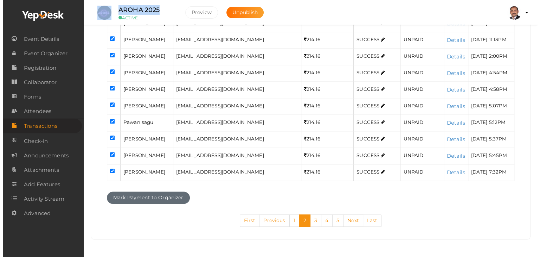
scroll to position [840, 0]
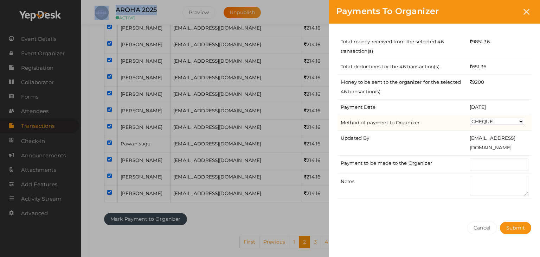
click at [485, 119] on select "CHEQUE ONLINE TRANSFER WIRE TRANSFER CASH BANK DRAFT OTHERS" at bounding box center [497, 121] width 55 height 7
select select "ONLINE TRANSFER"
click at [470, 118] on select "CHEQUE ONLINE TRANSFER WIRE TRANSFER CASH BANK DRAFT OTHERS" at bounding box center [497, 121] width 55 height 7
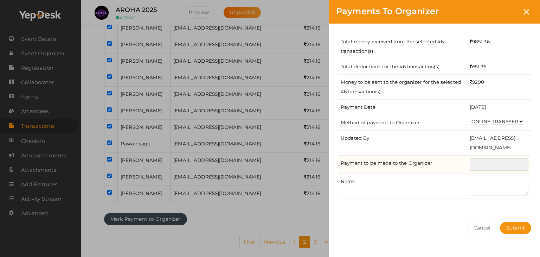
click at [495, 166] on input "text" at bounding box center [499, 164] width 59 height 12
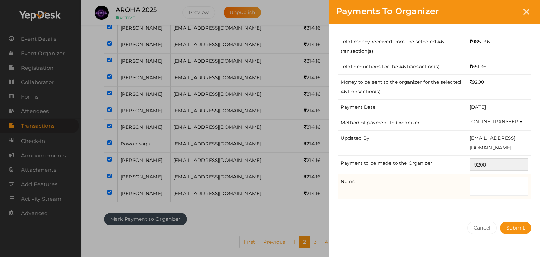
type input "9200"
click at [483, 179] on textarea at bounding box center [499, 186] width 59 height 19
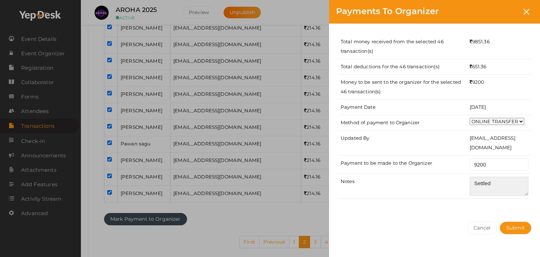
type textarea "Settled"
click at [529, 233] on div "Cancel Submit" at bounding box center [434, 242] width 211 height 55
click at [525, 231] on button "Submit" at bounding box center [515, 228] width 31 height 12
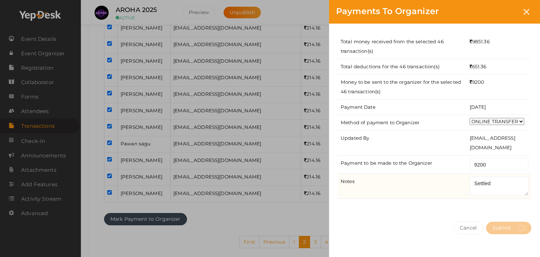
select select "? string:SUCCESS ?"
select select "? string:ALL ?"
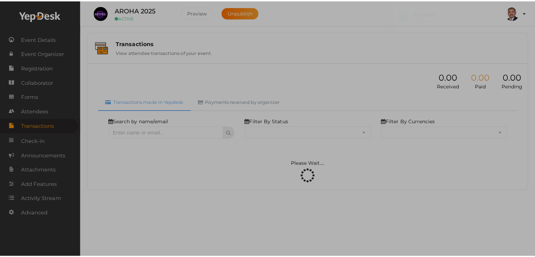
scroll to position [0, 0]
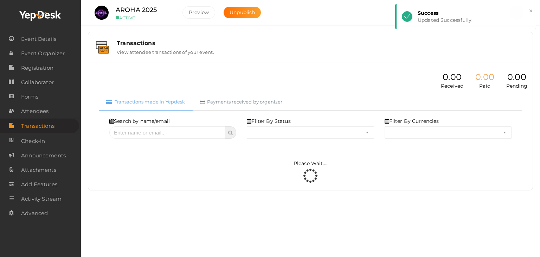
select select "SUCCESS"
select select "ALL"
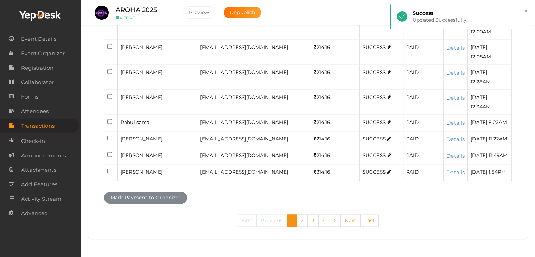
scroll to position [1000, 0]
click at [315, 219] on link "3" at bounding box center [312, 220] width 11 height 12
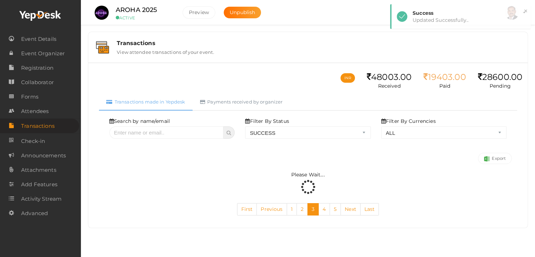
scroll to position [0, 0]
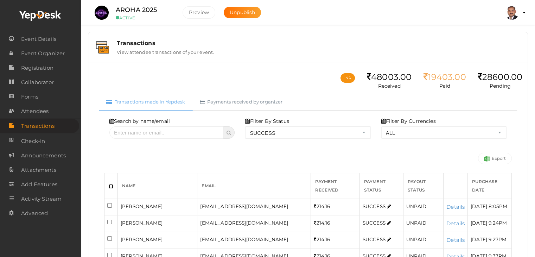
click at [111, 184] on input "checkbox" at bounding box center [111, 186] width 5 height 5
checkbox input "true"
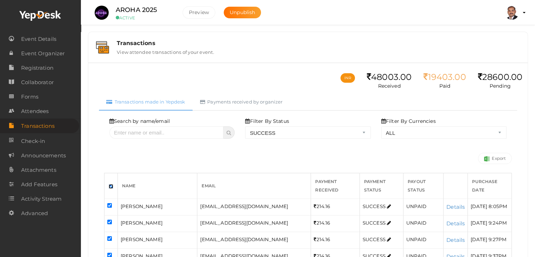
checkbox input "true"
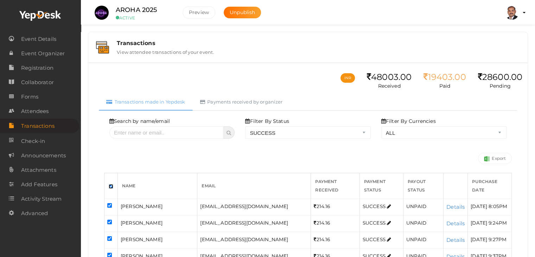
checkbox input "true"
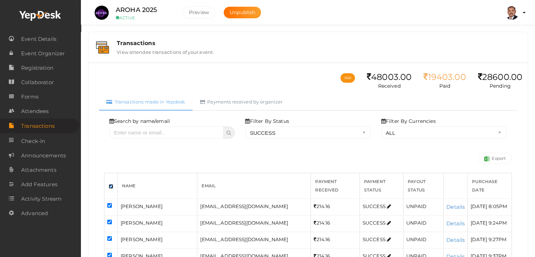
checkbox input "true"
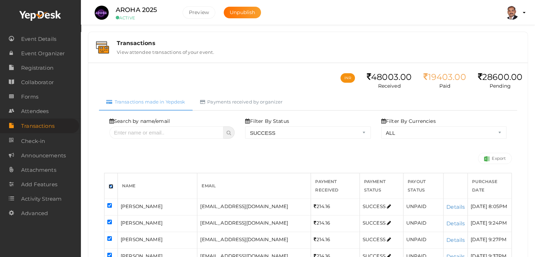
checkbox input "true"
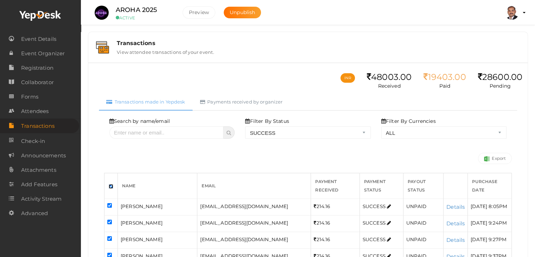
checkbox input "true"
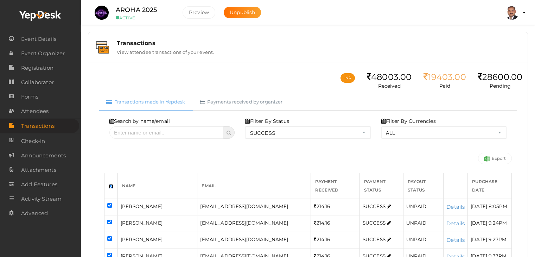
checkbox input "true"
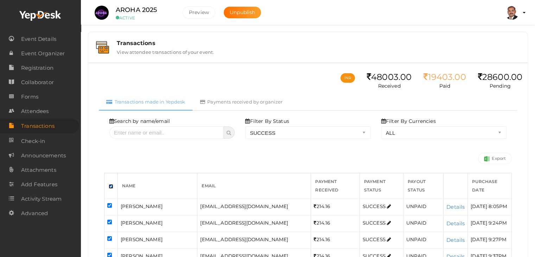
checkbox input "true"
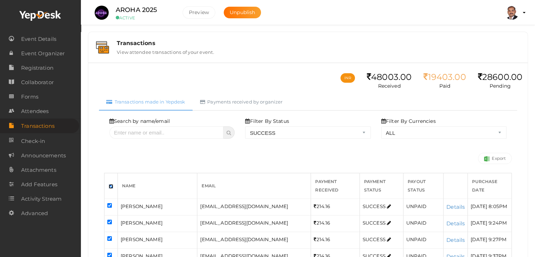
checkbox input "true"
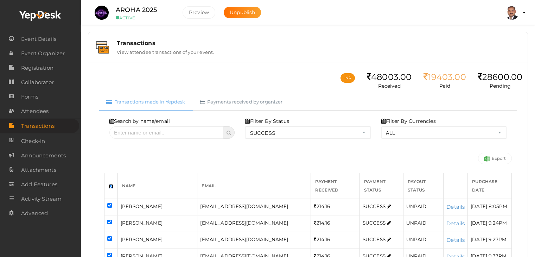
checkbox input "true"
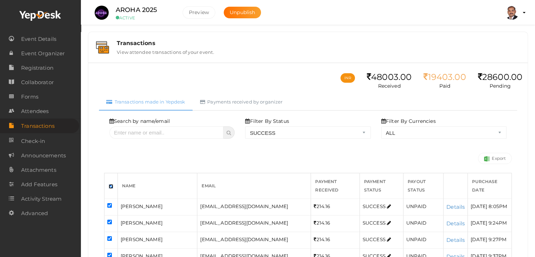
checkbox input "true"
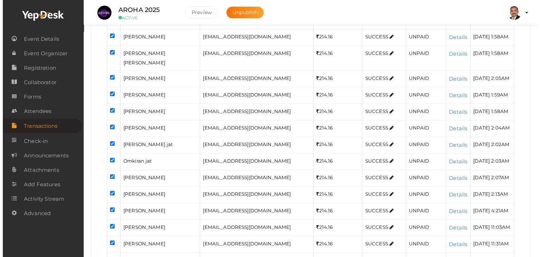
scroll to position [831, 0]
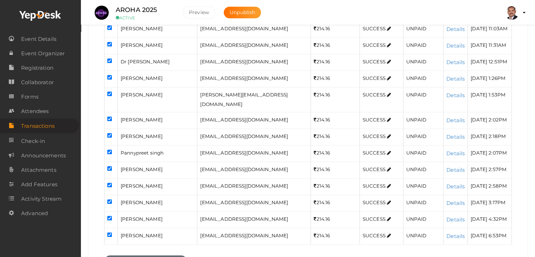
click at [139, 255] on button "Mark Payment to Organizer" at bounding box center [145, 261] width 83 height 12
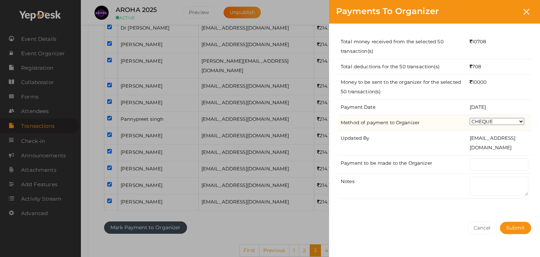
click at [477, 123] on select "CHEQUE ONLINE TRANSFER WIRE TRANSFER CASH BANK DRAFT OTHERS" at bounding box center [497, 121] width 55 height 7
select select "ONLINE TRANSFER"
click at [470, 118] on select "CHEQUE ONLINE TRANSFER WIRE TRANSFER CASH BANK DRAFT OTHERS" at bounding box center [497, 121] width 55 height 7
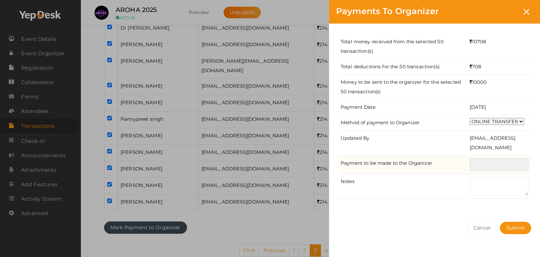
click at [484, 165] on input "text" at bounding box center [499, 164] width 59 height 12
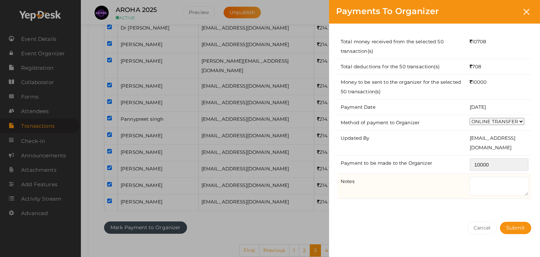
type input "10000"
click at [486, 186] on textarea at bounding box center [499, 186] width 59 height 19
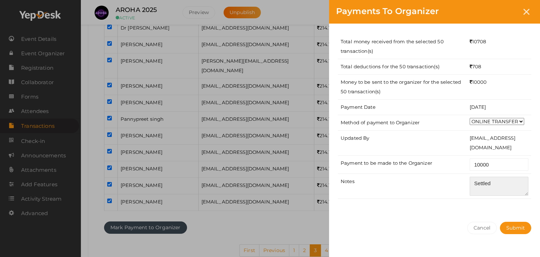
type textarea "Settled"
click at [492, 205] on div "Total money received from the selected 50 transaction(s) 10708 Total deductions…" at bounding box center [434, 119] width 211 height 191
click at [513, 233] on button "Submit" at bounding box center [515, 228] width 31 height 12
select select "? string:SUCCESS ?"
select select "? string:ALL ?"
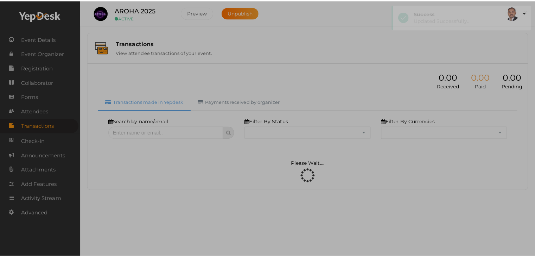
scroll to position [0, 0]
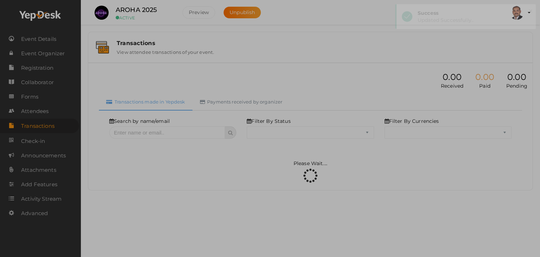
select select "SUCCESS"
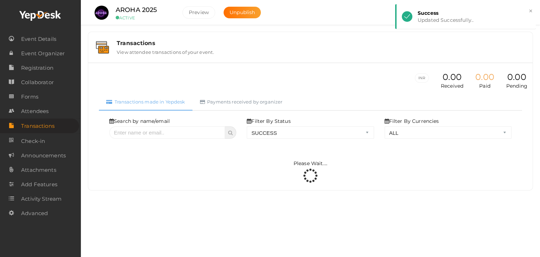
select select "ALL"
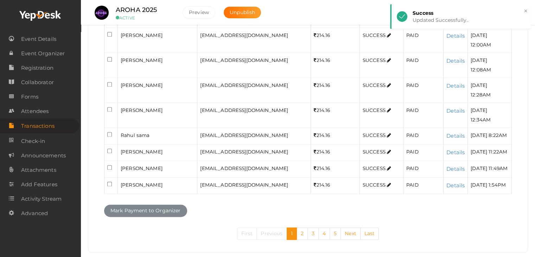
scroll to position [1000, 0]
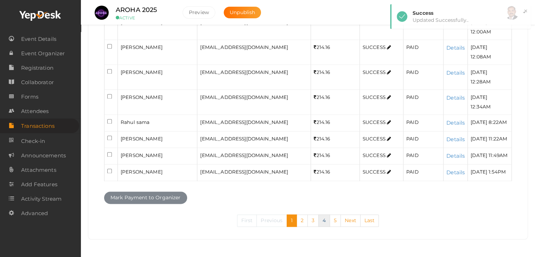
click at [327, 222] on link "4" at bounding box center [324, 220] width 12 height 12
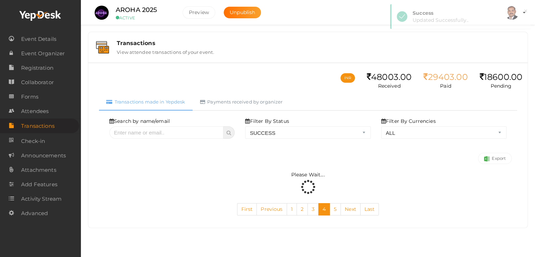
scroll to position [0, 0]
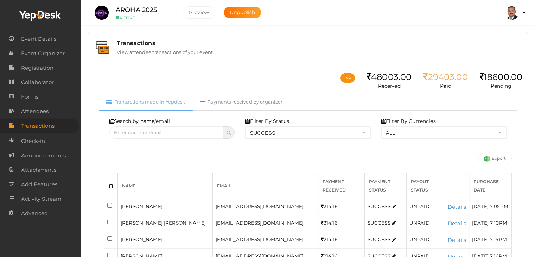
click at [110, 186] on input "checkbox" at bounding box center [111, 186] width 5 height 5
checkbox input "true"
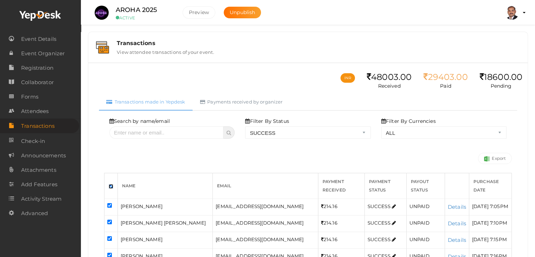
checkbox input "true"
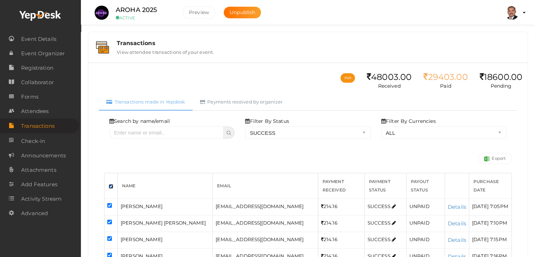
checkbox input "true"
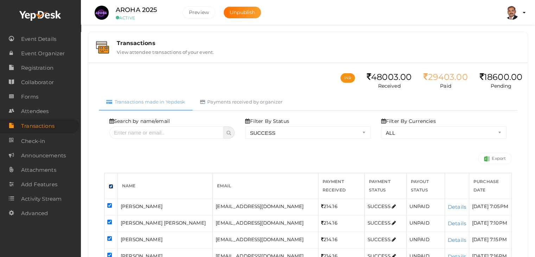
checkbox input "true"
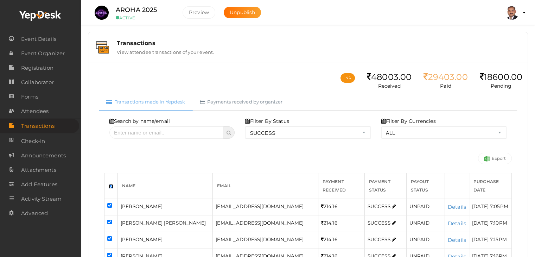
checkbox input "true"
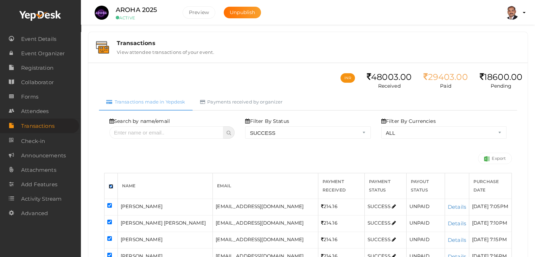
checkbox input "true"
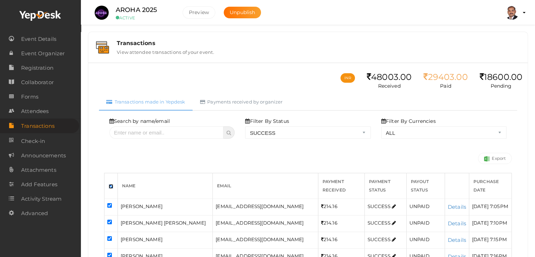
checkbox input "true"
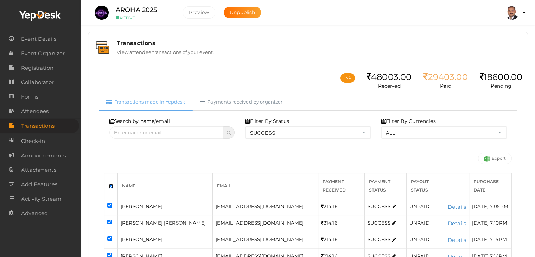
checkbox input "true"
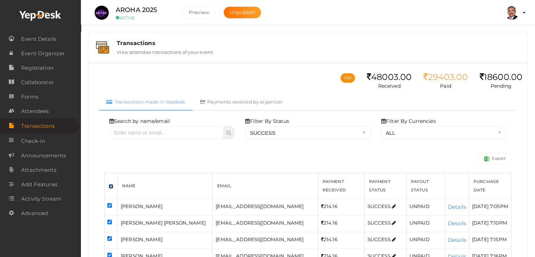
checkbox input "true"
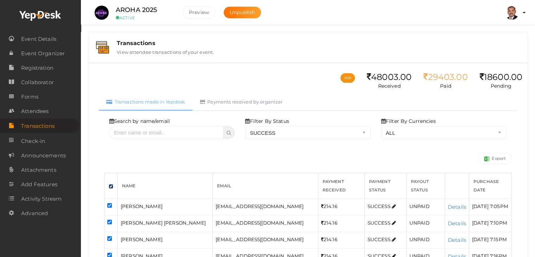
checkbox input "true"
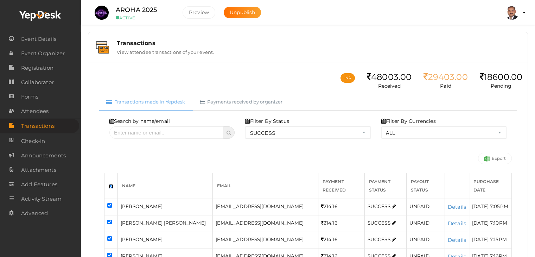
checkbox input "true"
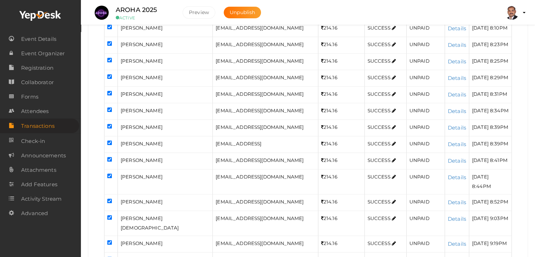
scroll to position [809, 0]
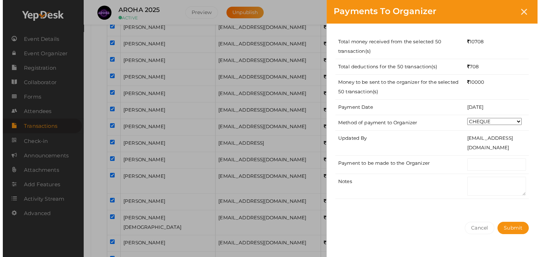
scroll to position [784, 0]
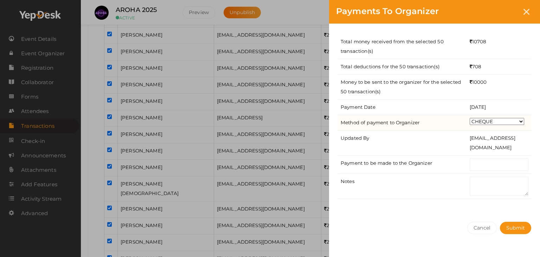
click at [501, 121] on select "CHEQUE ONLINE TRANSFER WIRE TRANSFER CASH BANK DRAFT OTHERS" at bounding box center [497, 121] width 55 height 7
select select "ONLINE TRANSFER"
click at [470, 118] on select "CHEQUE ONLINE TRANSFER WIRE TRANSFER CASH BANK DRAFT OTHERS" at bounding box center [497, 121] width 55 height 7
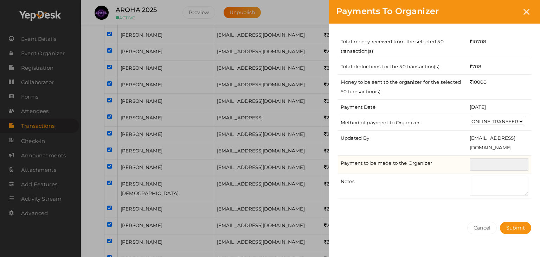
click at [484, 169] on input "text" at bounding box center [499, 164] width 59 height 12
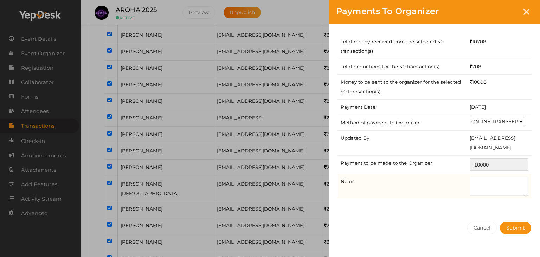
type input "10000"
click at [505, 183] on textarea at bounding box center [499, 186] width 59 height 19
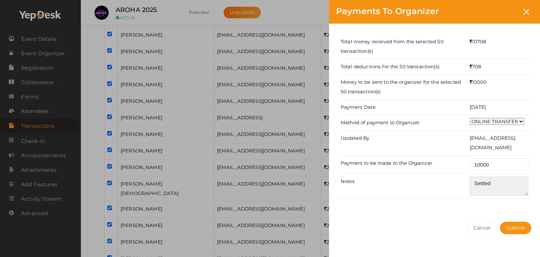
type textarea "Settled"
drag, startPoint x: 507, startPoint y: 202, endPoint x: 506, endPoint y: 231, distance: 29.5
click at [507, 202] on div "Total money received from the selected 50 transaction(s) 10708 Total deductions…" at bounding box center [434, 119] width 211 height 191
click at [512, 224] on span "Submit" at bounding box center [515, 227] width 19 height 6
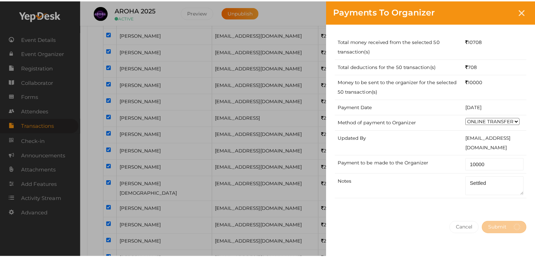
scroll to position [0, 0]
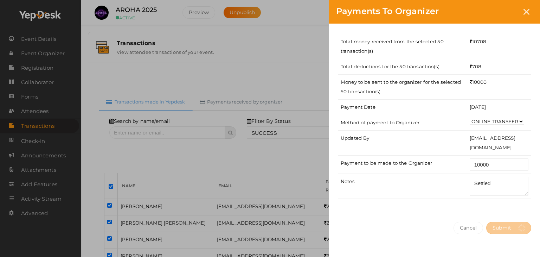
select select "? string:SUCCESS ?"
select select "? string:ALL ?"
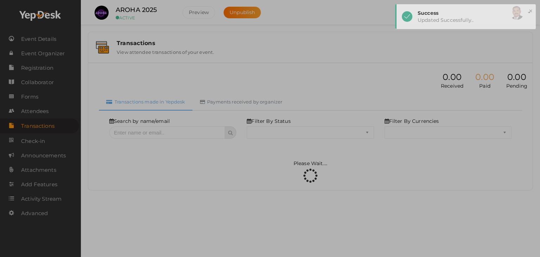
select select "SUCCESS"
select select "ALL"
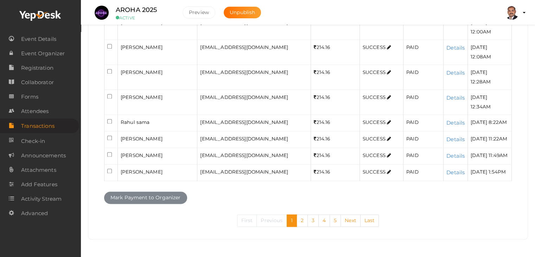
scroll to position [1000, 0]
click at [336, 218] on link "5" at bounding box center [335, 220] width 11 height 12
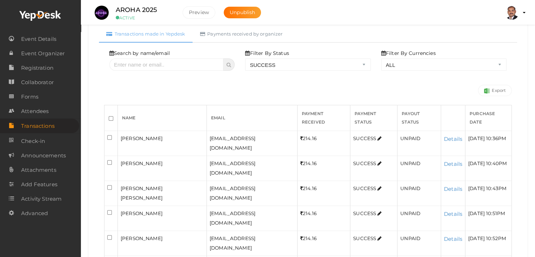
scroll to position [70, 0]
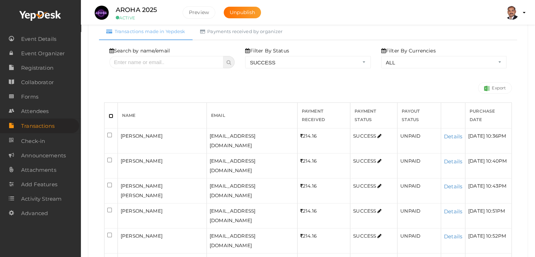
click at [110, 114] on input "checkbox" at bounding box center [111, 116] width 5 height 5
checkbox input "true"
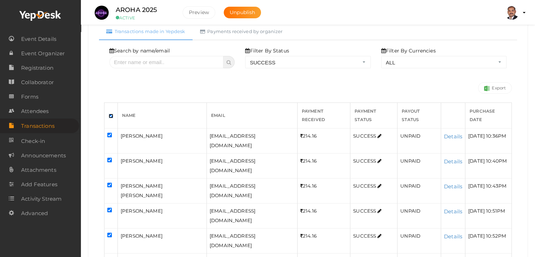
checkbox input "true"
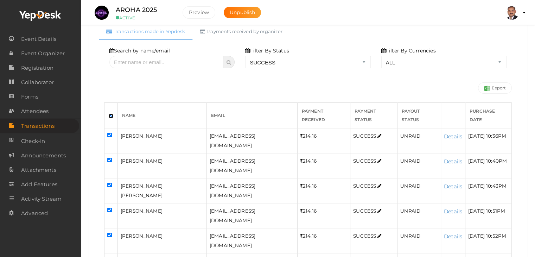
checkbox input "true"
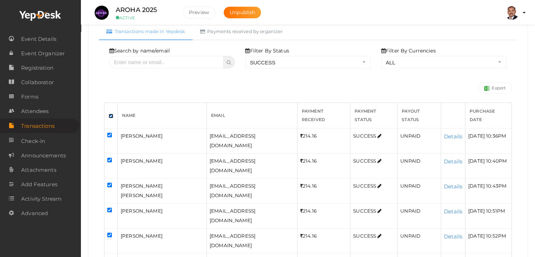
checkbox input "true"
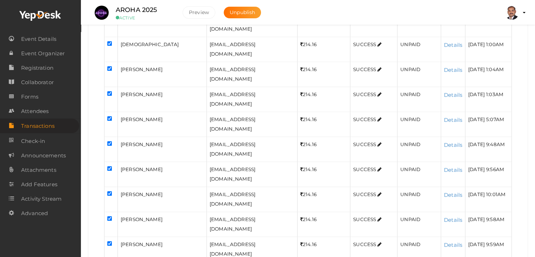
scroll to position [716, 0]
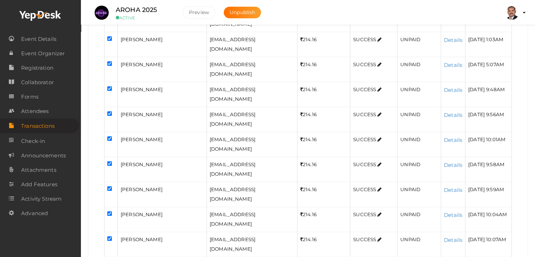
drag, startPoint x: 108, startPoint y: 39, endPoint x: 107, endPoint y: 44, distance: 5.4
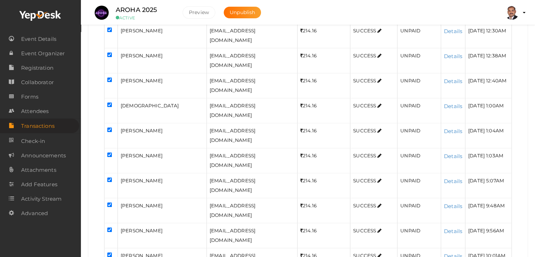
scroll to position [575, 0]
drag, startPoint x: 109, startPoint y: 114, endPoint x: 109, endPoint y: 130, distance: 16.9
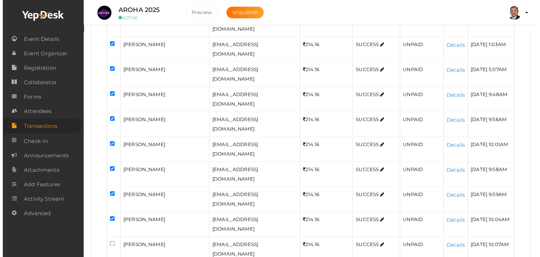
scroll to position [716, 0]
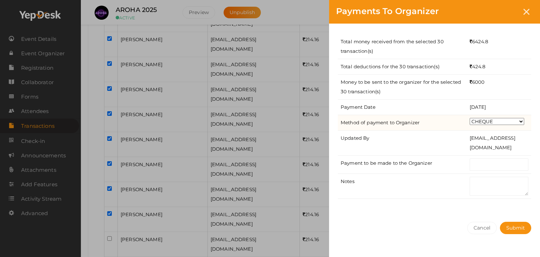
click at [488, 121] on select "CHEQUE ONLINE TRANSFER WIRE TRANSFER CASH BANK DRAFT OTHERS" at bounding box center [497, 121] width 55 height 7
click at [470, 118] on select "CHEQUE ONLINE TRANSFER WIRE TRANSFER CASH BANK DRAFT OTHERS" at bounding box center [497, 121] width 55 height 7
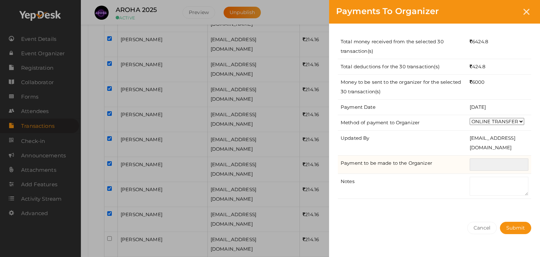
click at [491, 162] on input "text" at bounding box center [499, 164] width 59 height 12
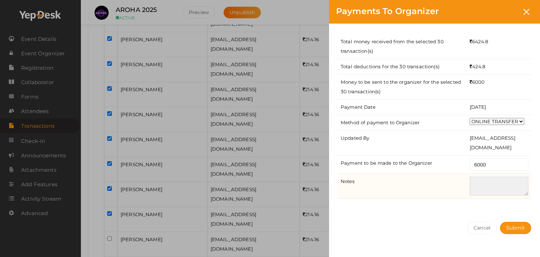
click at [489, 190] on textarea at bounding box center [499, 186] width 59 height 19
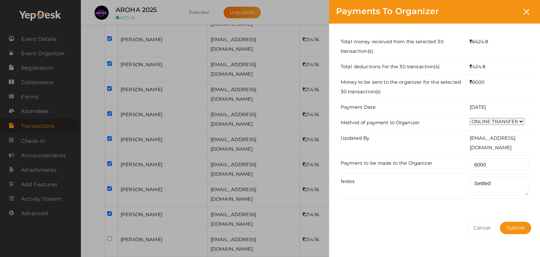
click at [511, 207] on div "Total money received from the selected 30 transaction(s) 6424.8 Total deduction…" at bounding box center [434, 119] width 211 height 191
click at [515, 232] on button "Submit" at bounding box center [515, 228] width 31 height 12
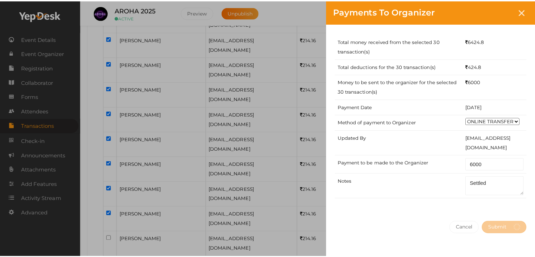
scroll to position [0, 0]
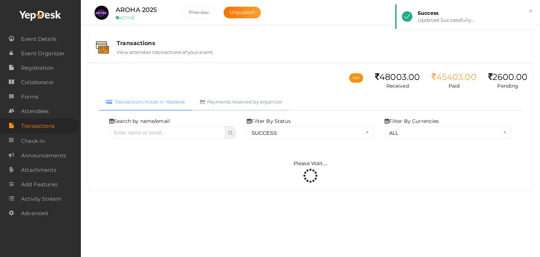
click at [222, 98] on link "Payments received by organizer" at bounding box center [241, 101] width 97 height 17
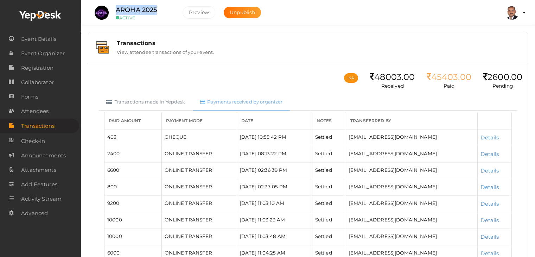
drag, startPoint x: 161, startPoint y: 11, endPoint x: 116, endPoint y: 9, distance: 45.4
click at [116, 9] on div "AROHA 2025 ACTIVE" at bounding box center [144, 12] width 70 height 15
copy label "AROHA 2025"
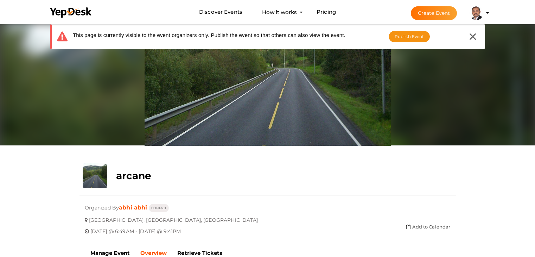
scroll to position [23, 0]
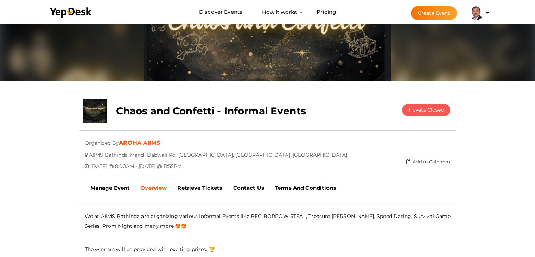
scroll to position [93, 0]
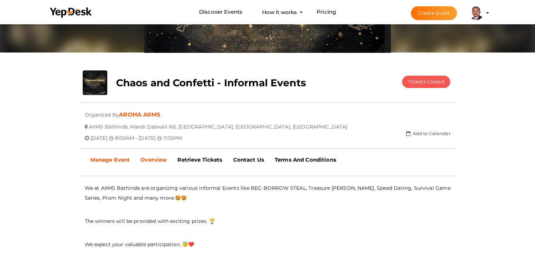
click at [110, 158] on b "Manage Event" at bounding box center [110, 159] width 40 height 7
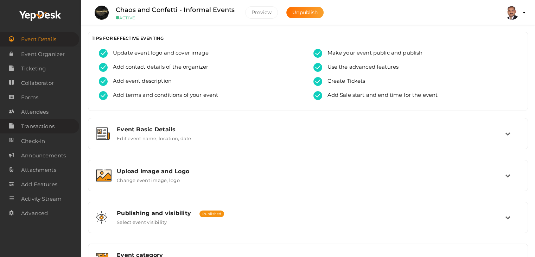
click at [52, 130] on span "Transactions" at bounding box center [37, 126] width 33 height 14
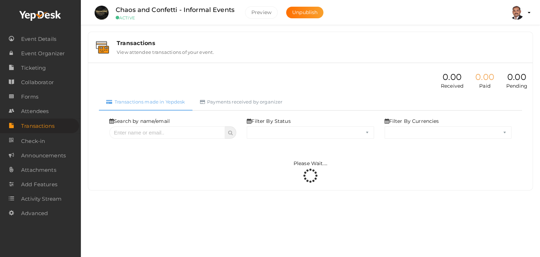
select select "ALL"
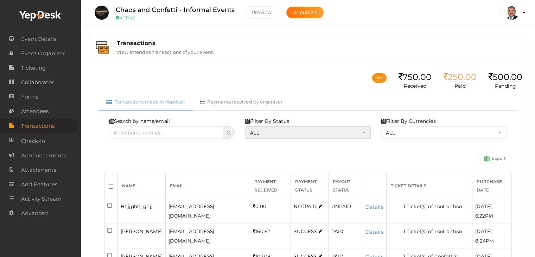
drag, startPoint x: 265, startPoint y: 133, endPoint x: 263, endPoint y: 136, distance: 4.1
click at [265, 133] on select "ALL SUCCESS DECLINED UNAUTHORIZED FAILED NOTPAID FREE REFUNDED NA" at bounding box center [307, 132] width 125 height 12
click at [247, 126] on select "ALL SUCCESS DECLINED UNAUTHORIZED FAILED NOTPAID FREE REFUNDED NA" at bounding box center [307, 132] width 125 height 12
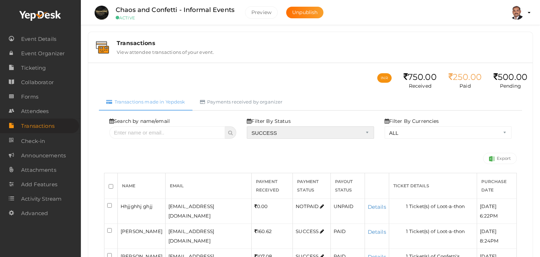
select select "? string:SUCCESS ?"
select select "? string:ALL ?"
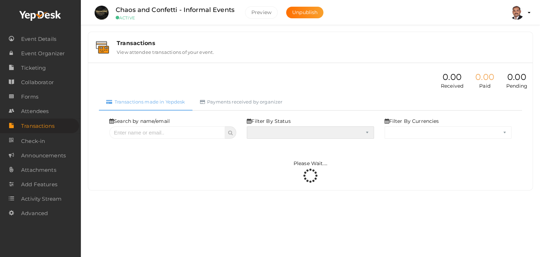
select select "SUCCESS"
select select "ALL"
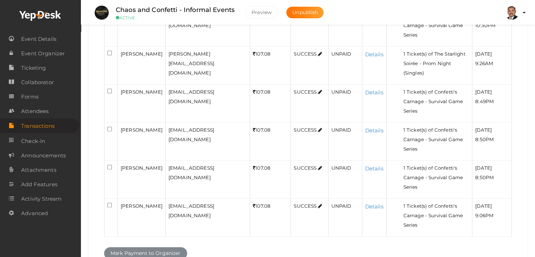
scroll to position [225, 0]
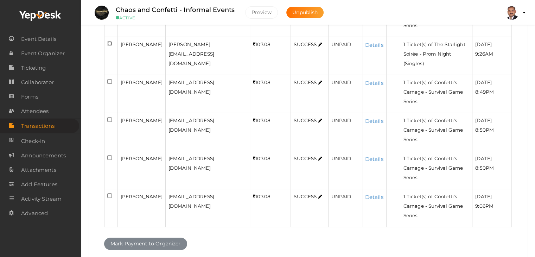
click at [109, 43] on input "checkbox" at bounding box center [109, 43] width 5 height 5
checkbox input "true"
click at [110, 79] on input "checkbox" at bounding box center [109, 81] width 5 height 5
checkbox input "true"
click at [110, 117] on input "checkbox" at bounding box center [109, 119] width 5 height 5
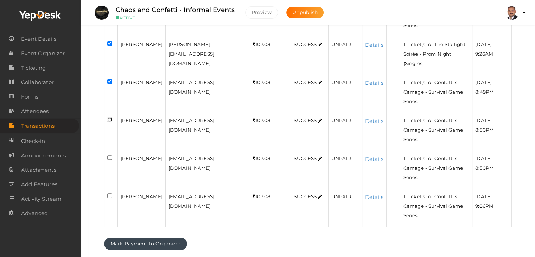
checkbox input "true"
click at [111, 155] on input "checkbox" at bounding box center [109, 157] width 5 height 5
checkbox input "true"
click at [110, 193] on input "checkbox" at bounding box center [109, 195] width 5 height 5
checkbox input "true"
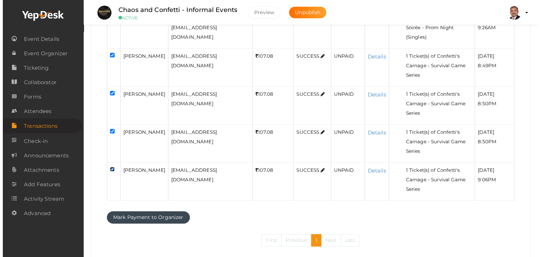
scroll to position [260, 0]
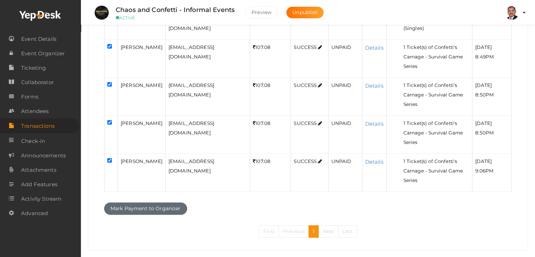
click at [157, 202] on button "Mark Payment to Organizer" at bounding box center [145, 208] width 83 height 12
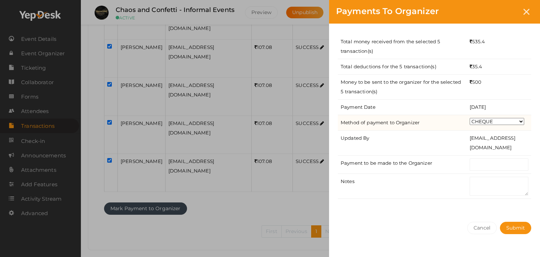
click at [483, 121] on select "CHEQUE ONLINE TRANSFER WIRE TRANSFER CASH BANK DRAFT OTHERS" at bounding box center [497, 121] width 55 height 7
select select "ONLINE TRANSFER"
click at [470, 118] on select "CHEQUE ONLINE TRANSFER WIRE TRANSFER CASH BANK DRAFT OTHERS" at bounding box center [497, 121] width 55 height 7
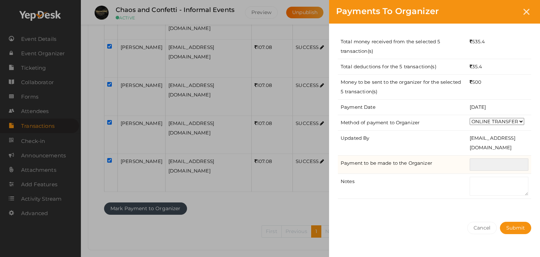
click at [489, 161] on input "text" at bounding box center [499, 164] width 59 height 12
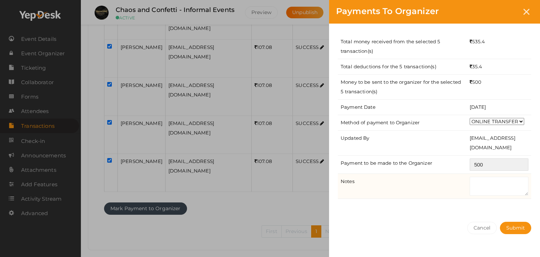
type input "500"
click at [481, 179] on textarea at bounding box center [499, 186] width 59 height 19
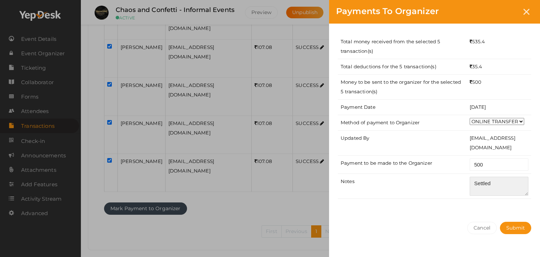
type textarea "Settled"
click at [481, 208] on div "Total money received from the selected 5 transaction(s) 535.4 Total deductions …" at bounding box center [434, 119] width 211 height 191
click at [509, 224] on span "Submit" at bounding box center [515, 227] width 19 height 6
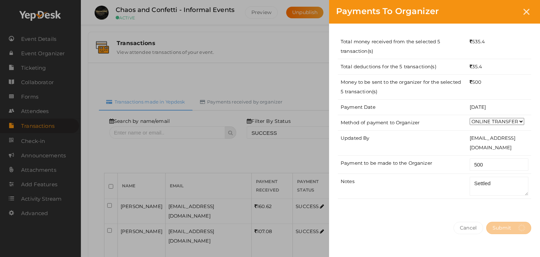
select select "? string:SUCCESS ?"
select select "? string:ALL ?"
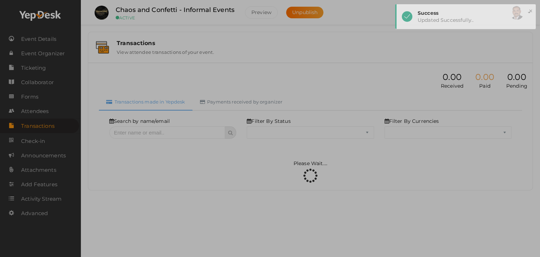
select select "SUCCESS"
select select "ALL"
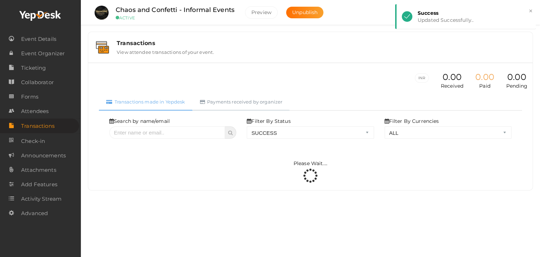
click at [248, 97] on link "Payments received by organizer" at bounding box center [241, 101] width 97 height 17
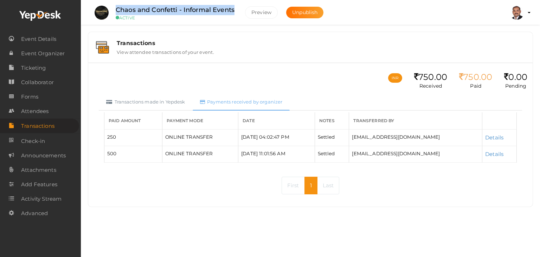
drag, startPoint x: 234, startPoint y: 12, endPoint x: 116, endPoint y: 8, distance: 117.5
click at [116, 8] on label "Chaos and Confetti - Informal Events" at bounding box center [175, 10] width 119 height 10
copy label "Chaos and Confetti - Informal Events"
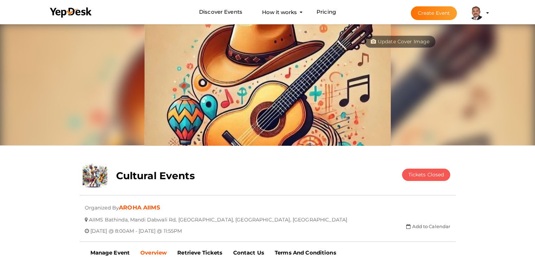
scroll to position [23, 0]
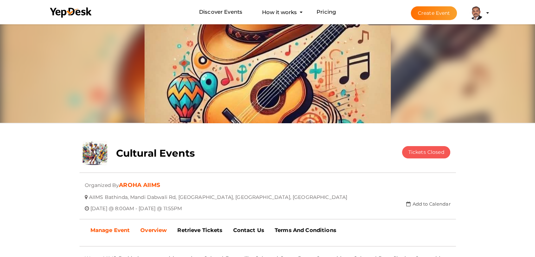
click at [113, 228] on b "Manage Event" at bounding box center [110, 229] width 40 height 7
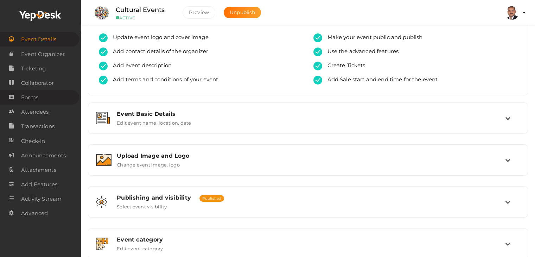
scroll to position [35, 0]
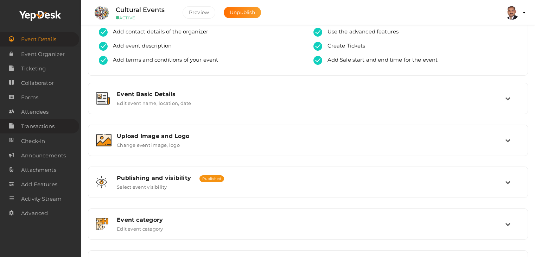
click at [56, 127] on link "Transactions" at bounding box center [39, 126] width 79 height 14
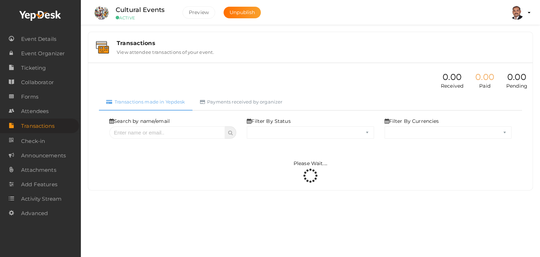
select select "ALL"
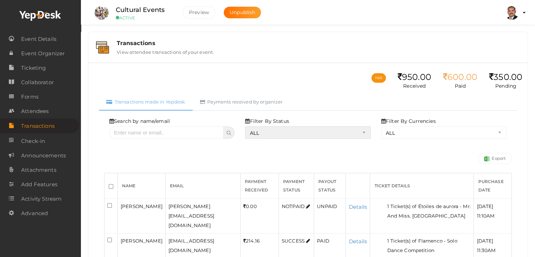
click at [276, 128] on select "ALL SUCCESS DECLINED UNAUTHORIZED FAILED NOTPAID FREE REFUNDED NA" at bounding box center [307, 132] width 125 height 12
click at [247, 126] on select "ALL SUCCESS DECLINED UNAUTHORIZED FAILED NOTPAID FREE REFUNDED NA" at bounding box center [307, 132] width 125 height 12
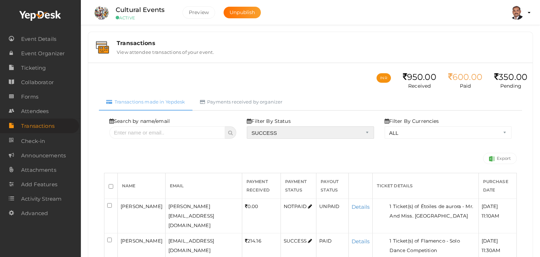
select select "? string:SUCCESS ?"
select select "? string:ALL ?"
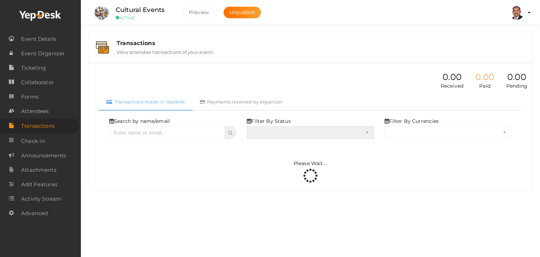
select select "SUCCESS"
select select "ALL"
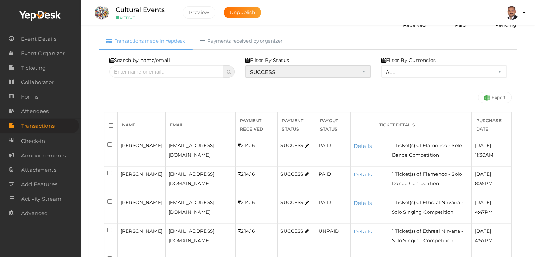
scroll to position [168, 0]
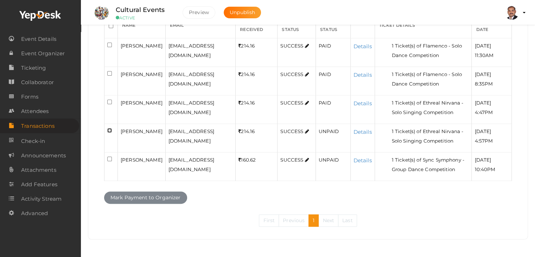
click at [108, 128] on input "checkbox" at bounding box center [109, 130] width 5 height 5
checkbox input "true"
click at [108, 156] on input "checkbox" at bounding box center [109, 158] width 5 height 5
checkbox input "true"
click at [139, 197] on button "Mark Payment to Organizer" at bounding box center [145, 197] width 83 height 12
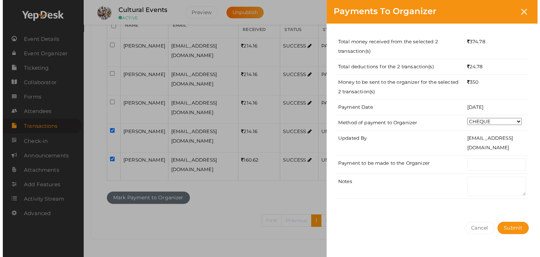
scroll to position [159, 0]
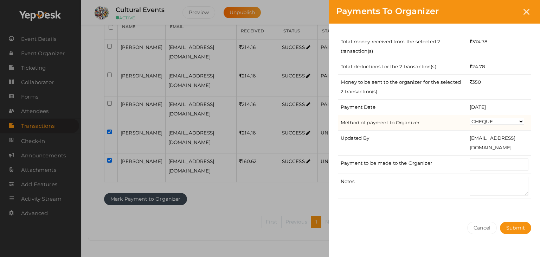
click at [481, 121] on select "CHEQUE ONLINE TRANSFER WIRE TRANSFER CASH BANK DRAFT OTHERS" at bounding box center [497, 121] width 55 height 7
select select "ONLINE TRANSFER"
click at [470, 118] on select "CHEQUE ONLINE TRANSFER WIRE TRANSFER CASH BANK DRAFT OTHERS" at bounding box center [497, 121] width 55 height 7
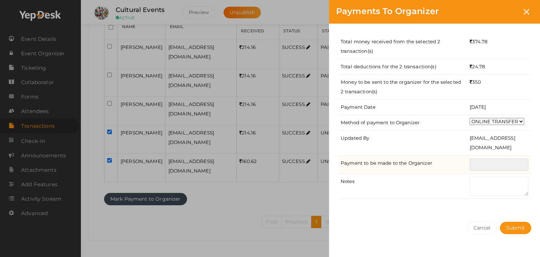
click at [477, 169] on input "text" at bounding box center [499, 164] width 59 height 12
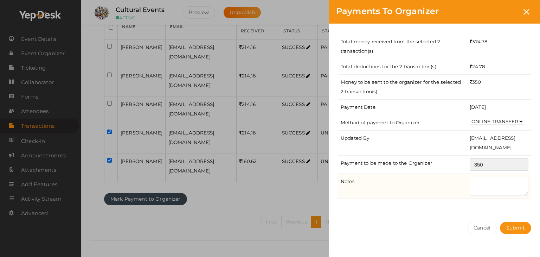
type input "350"
click at [479, 182] on textarea at bounding box center [499, 186] width 59 height 19
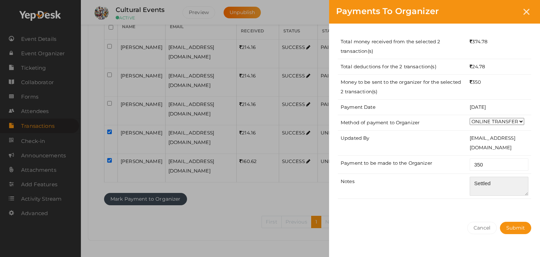
type textarea "Settled"
click at [503, 206] on div "Total money received from the selected 2 transaction(s) 374.78 Total deductions…" at bounding box center [434, 119] width 211 height 191
click at [515, 228] on span "Submit" at bounding box center [515, 227] width 19 height 6
select select "? string:SUCCESS ?"
select select "? string:ALL ?"
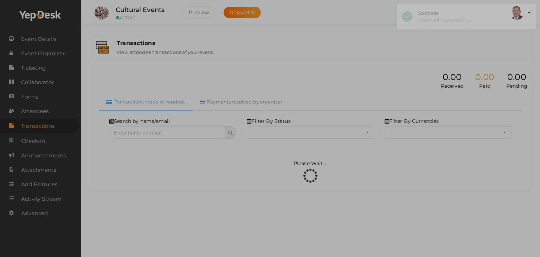
scroll to position [0, 0]
select select "SUCCESS"
select select "ALL"
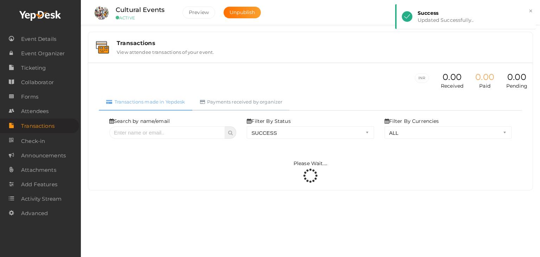
click at [266, 102] on link "Payments received by organizer" at bounding box center [241, 101] width 97 height 17
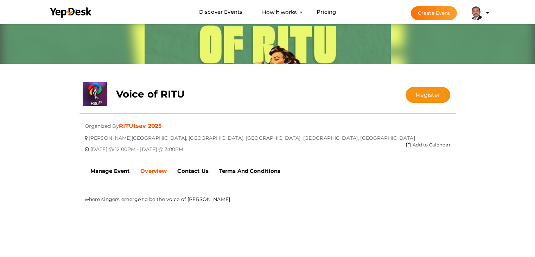
scroll to position [105, 0]
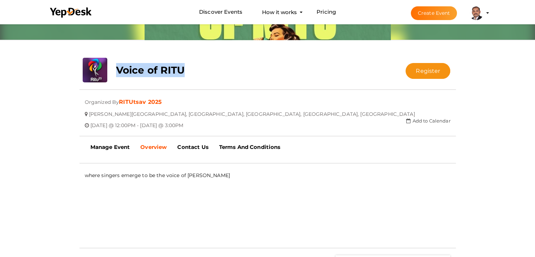
drag, startPoint x: 192, startPoint y: 71, endPoint x: 116, endPoint y: 76, distance: 75.8
click at [116, 76] on div "Voice of RITU" at bounding box center [236, 68] width 251 height 21
copy b "Voice of RITU"
click at [104, 149] on link "Manage Event" at bounding box center [110, 147] width 50 height 18
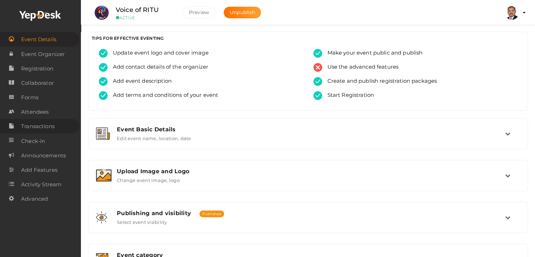
click at [56, 127] on link "Transactions" at bounding box center [39, 126] width 79 height 14
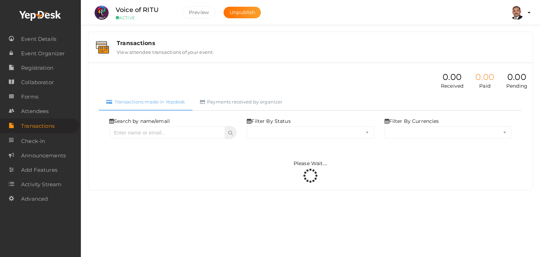
select select "ALL"
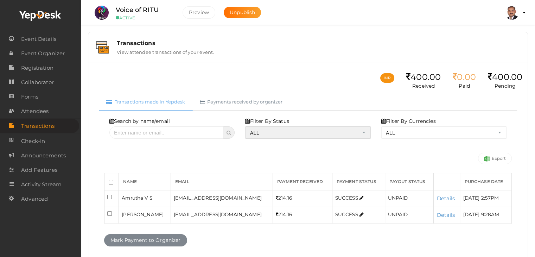
click at [299, 128] on select "ALL SUCCESS DECLINED UNAUTHORIZED FAILED NOTPAID FREE REFUNDED NA" at bounding box center [307, 132] width 125 height 12
click at [247, 126] on select "ALL SUCCESS DECLINED UNAUTHORIZED FAILED NOTPAID FREE REFUNDED NA" at bounding box center [307, 132] width 125 height 12
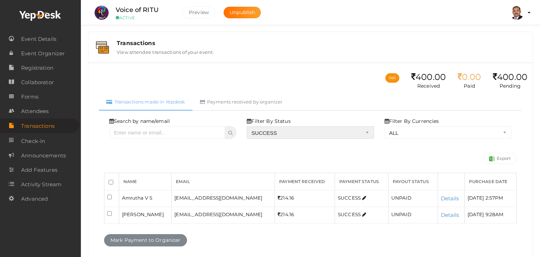
select select "? string:SUCCESS ?"
select select "? string:ALL ?"
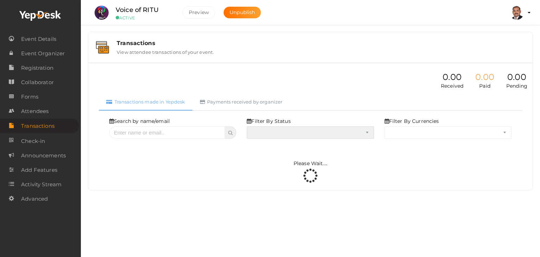
select select "SUCCESS"
select select "ALL"
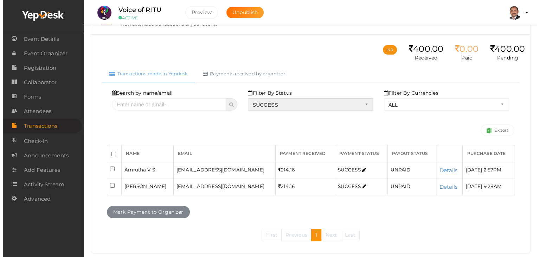
scroll to position [41, 0]
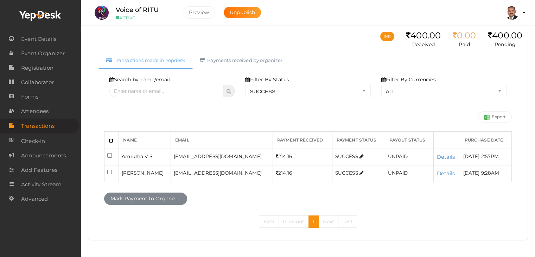
click at [110, 140] on input "checkbox" at bounding box center [111, 140] width 5 height 5
checkbox input "true"
click at [152, 199] on button "Mark Payment to Organizer" at bounding box center [145, 198] width 83 height 12
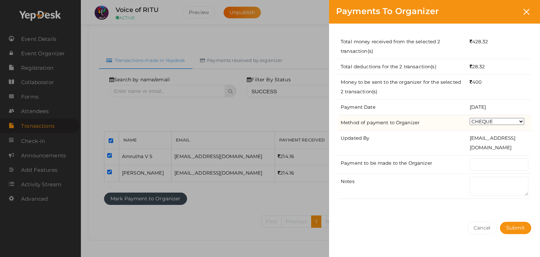
click at [509, 122] on select "CHEQUE ONLINE TRANSFER WIRE TRANSFER CASH BANK DRAFT OTHERS" at bounding box center [497, 121] width 55 height 7
select select "ONLINE TRANSFER"
click at [470, 118] on select "CHEQUE ONLINE TRANSFER WIRE TRANSFER CASH BANK DRAFT OTHERS" at bounding box center [497, 121] width 55 height 7
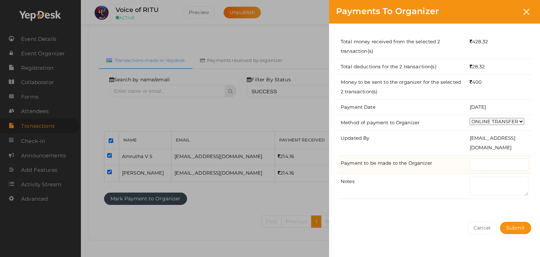
click at [497, 156] on td at bounding box center [499, 164] width 64 height 18
click at [497, 164] on input "text" at bounding box center [499, 164] width 59 height 12
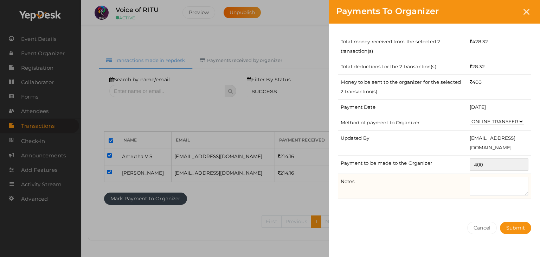
type input "400"
click at [487, 184] on textarea at bounding box center [499, 186] width 59 height 19
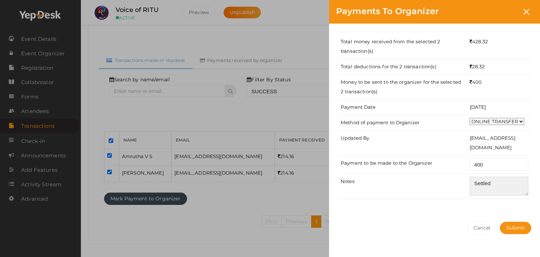
type textarea "Settled"
drag, startPoint x: 480, startPoint y: 200, endPoint x: 496, endPoint y: 219, distance: 25.0
click at [480, 200] on div "Total money received from the selected 2 transaction(s) 428.32 Total deductions…" at bounding box center [434, 119] width 211 height 191
click at [506, 226] on span "Submit" at bounding box center [515, 227] width 19 height 6
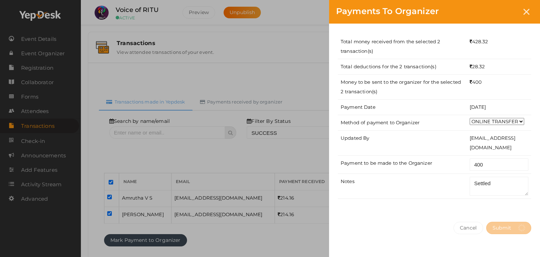
select select "? string:SUCCESS ?"
select select "? string:ALL ?"
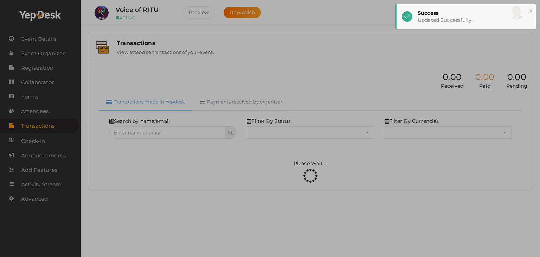
select select "SUCCESS"
select select "ALL"
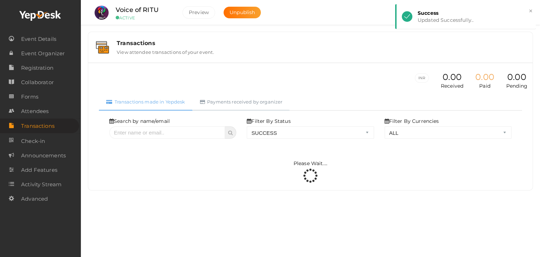
click at [267, 94] on link "Payments received by organizer" at bounding box center [241, 101] width 97 height 17
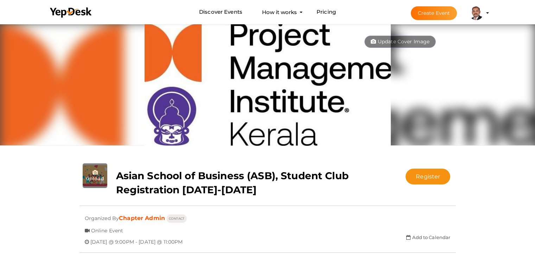
scroll to position [23, 0]
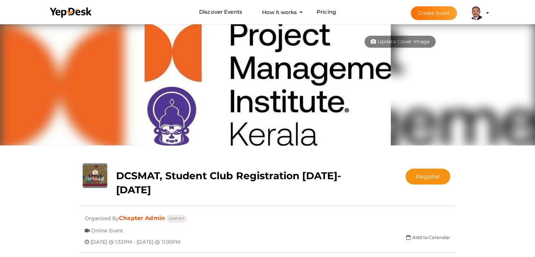
scroll to position [23, 0]
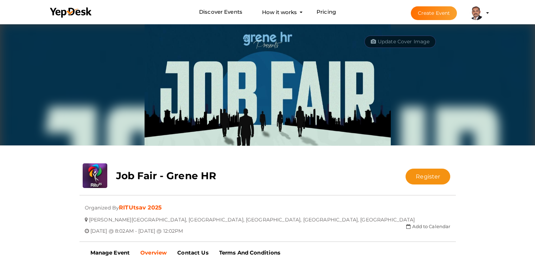
scroll to position [23, 0]
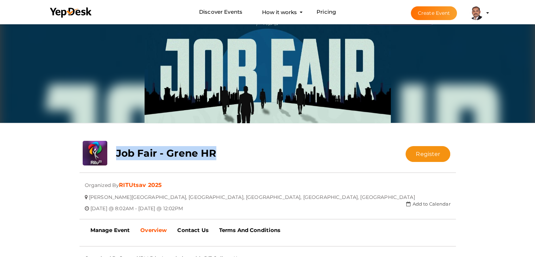
drag, startPoint x: 218, startPoint y: 152, endPoint x: 112, endPoint y: 156, distance: 106.3
click at [112, 156] on div "Job Fair - Grene HR" at bounding box center [236, 151] width 251 height 21
copy b "Job Fair - Grene HR"
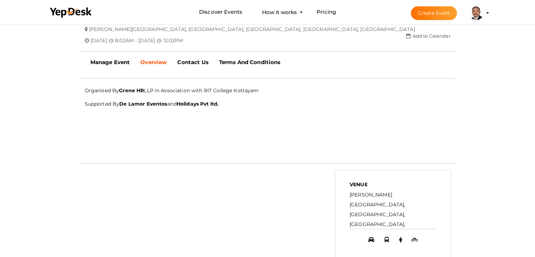
scroll to position [198, 0]
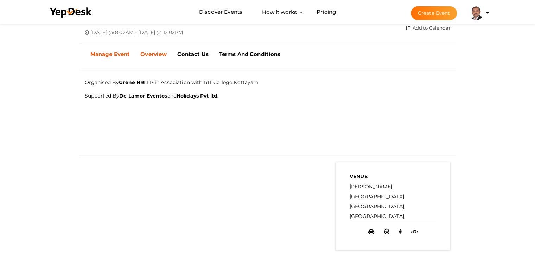
click at [115, 51] on b "Manage Event" at bounding box center [110, 54] width 40 height 7
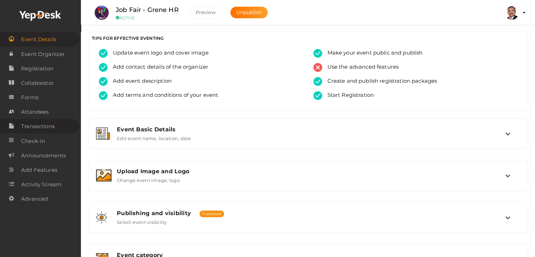
click at [46, 123] on span "Transactions" at bounding box center [37, 126] width 33 height 14
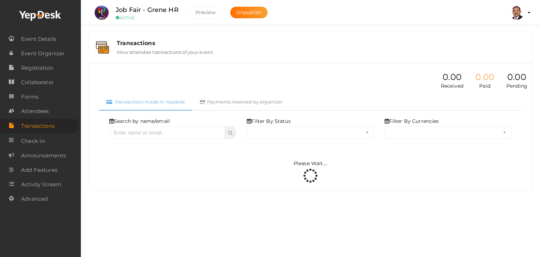
select select "ALL"
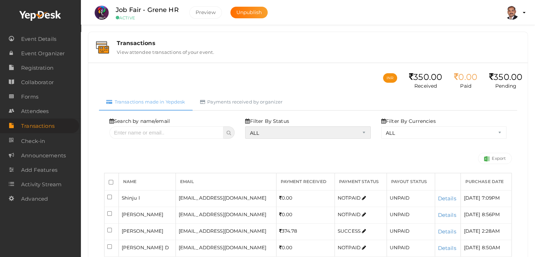
click at [282, 131] on select "ALL SUCCESS DECLINED UNAUTHORIZED FAILED NOTPAID FREE REFUNDED NA" at bounding box center [307, 132] width 125 height 12
click at [247, 126] on select "ALL SUCCESS DECLINED UNAUTHORIZED FAILED NOTPAID FREE REFUNDED NA" at bounding box center [307, 132] width 125 height 12
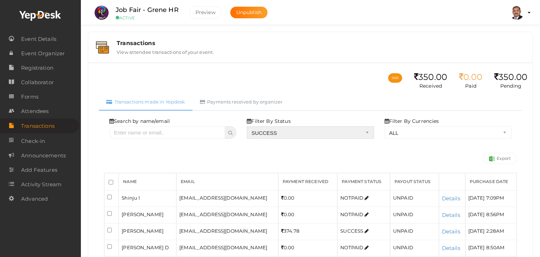
select select "? string:SUCCESS ?"
select select "? string:ALL ?"
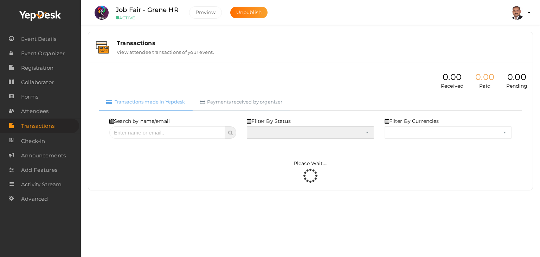
select select "SUCCESS"
select select "ALL"
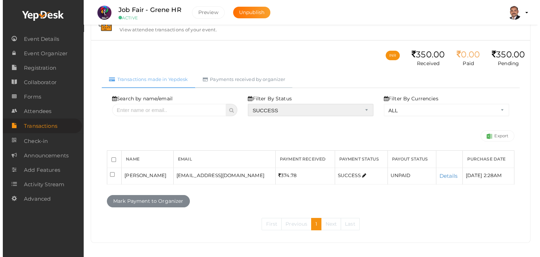
scroll to position [25, 0]
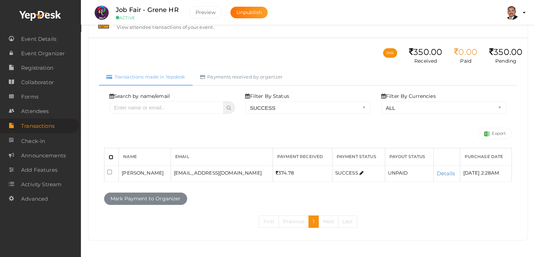
click at [110, 156] on input "checkbox" at bounding box center [111, 157] width 5 height 5
checkbox input "true"
click at [169, 200] on button "Mark Payment to Organizer" at bounding box center [145, 198] width 83 height 12
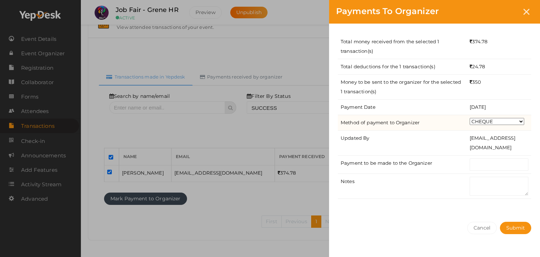
drag, startPoint x: 494, startPoint y: 119, endPoint x: 494, endPoint y: 124, distance: 4.9
click at [494, 119] on select "CHEQUE ONLINE TRANSFER WIRE TRANSFER CASH BANK DRAFT OTHERS" at bounding box center [497, 121] width 55 height 7
select select "ONLINE TRANSFER"
click at [470, 118] on select "CHEQUE ONLINE TRANSFER WIRE TRANSFER CASH BANK DRAFT OTHERS" at bounding box center [497, 121] width 55 height 7
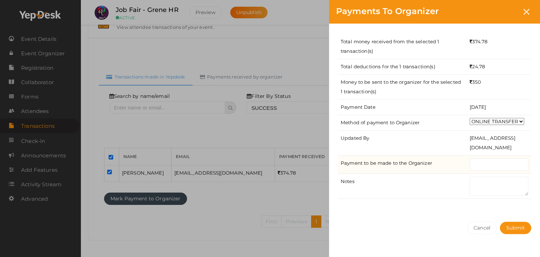
click at [494, 171] on td at bounding box center [499, 164] width 64 height 18
click at [497, 165] on input "text" at bounding box center [499, 164] width 59 height 12
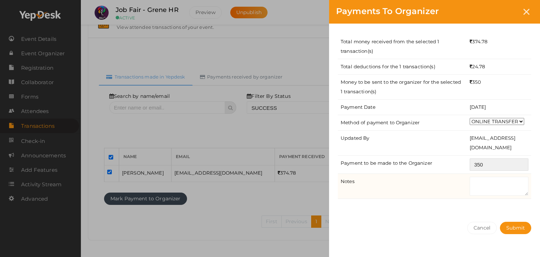
type input "350"
click at [495, 189] on textarea at bounding box center [499, 186] width 59 height 19
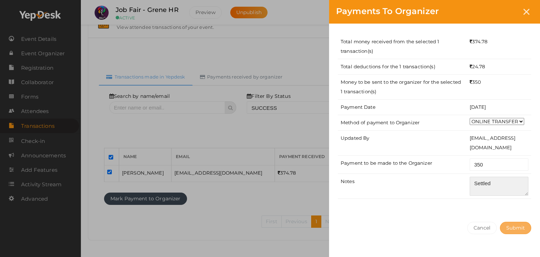
type textarea "Settled"
click at [518, 226] on span "Submit" at bounding box center [515, 227] width 19 height 6
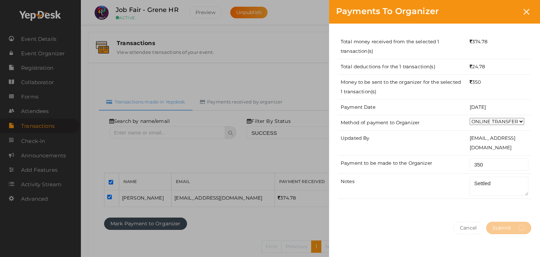
select select "? string:SUCCESS ?"
select select "? string:ALL ?"
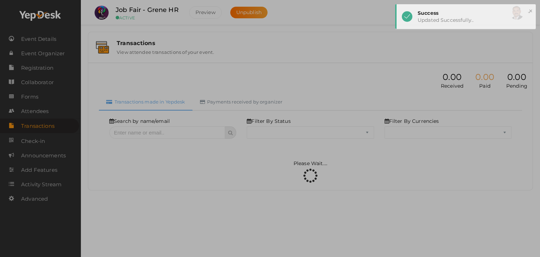
select select "SUCCESS"
select select "ALL"
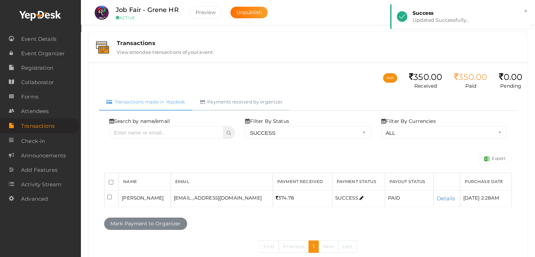
click at [229, 102] on link "Payments received by organizer" at bounding box center [241, 101] width 97 height 17
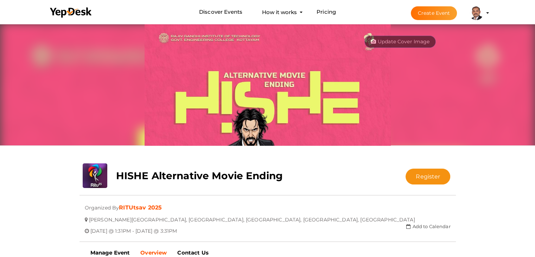
scroll to position [23, 0]
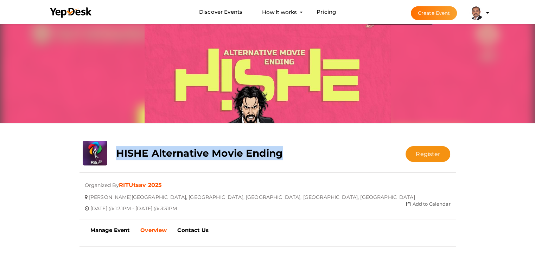
drag, startPoint x: 294, startPoint y: 148, endPoint x: 116, endPoint y: 149, distance: 178.3
click at [116, 149] on div "HISHE Alternative Movie Ending" at bounding box center [236, 151] width 251 height 21
copy b "HISHE Alternative Movie Ending"
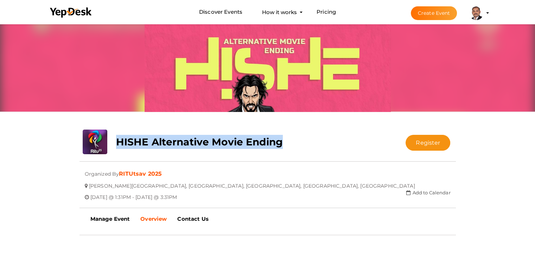
scroll to position [35, 0]
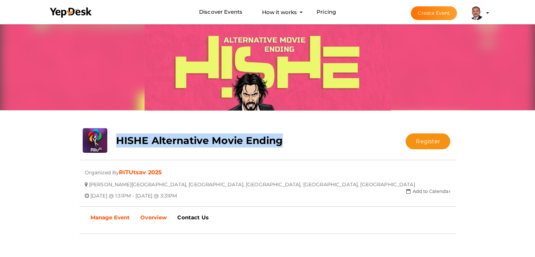
click at [113, 217] on b "Manage Event" at bounding box center [110, 217] width 40 height 7
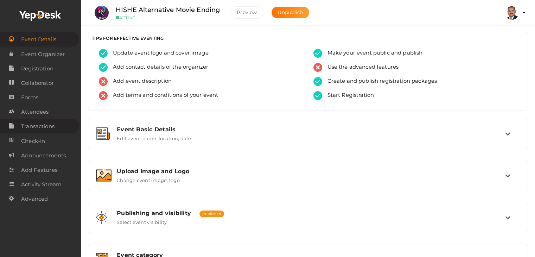
click at [35, 126] on span "Transactions" at bounding box center [37, 126] width 33 height 14
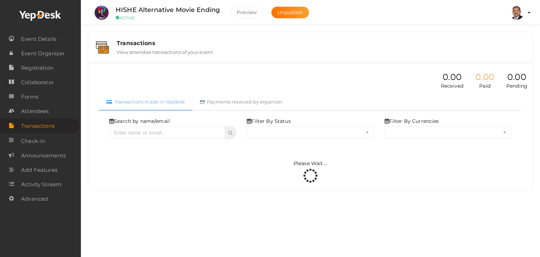
select select "ALL"
click at [317, 127] on select "ALL SUCCESS DECLINED UNAUTHORIZED FAILED NOTPAID FREE REFUNDED NA" at bounding box center [310, 132] width 127 height 12
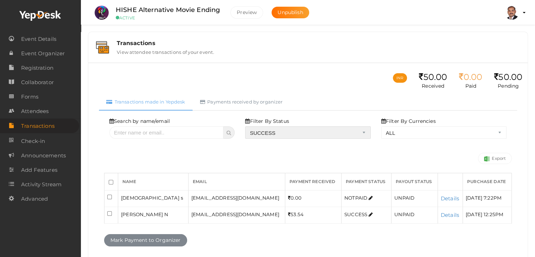
click at [247, 126] on select "ALL SUCCESS DECLINED UNAUTHORIZED FAILED NOTPAID FREE REFUNDED NA" at bounding box center [307, 132] width 125 height 12
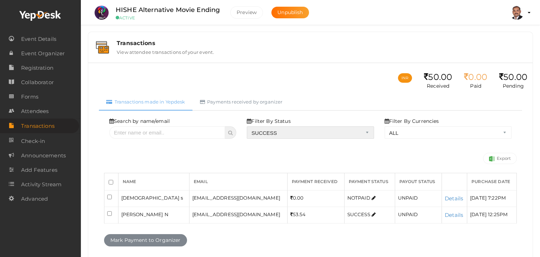
select select "? string:SUCCESS ?"
select select "? string:ALL ?"
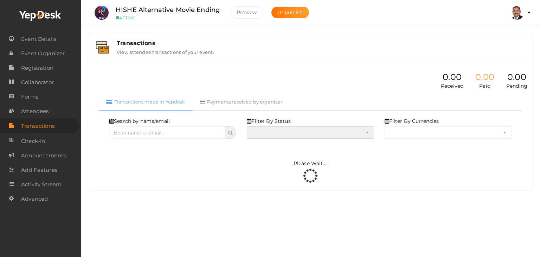
select select "SUCCESS"
select select "ALL"
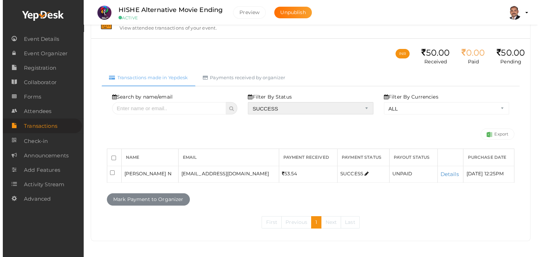
scroll to position [25, 0]
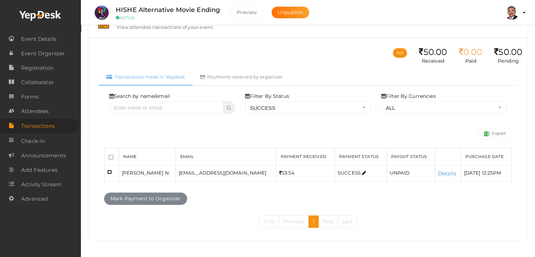
click at [110, 172] on input "checkbox" at bounding box center [109, 172] width 5 height 5
checkbox input "true"
click at [122, 196] on button "Mark Payment to Organizer" at bounding box center [145, 198] width 83 height 12
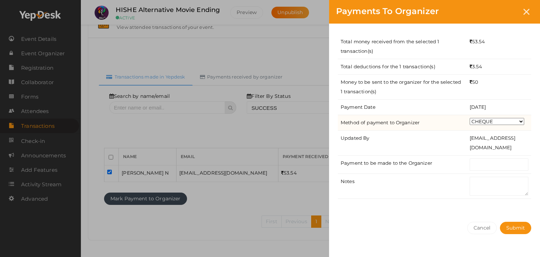
click at [500, 121] on select "CHEQUE ONLINE TRANSFER WIRE TRANSFER CASH BANK DRAFT OTHERS" at bounding box center [497, 121] width 55 height 7
select select "ONLINE TRANSFER"
click at [470, 118] on select "CHEQUE ONLINE TRANSFER WIRE TRANSFER CASH BANK DRAFT OTHERS" at bounding box center [497, 121] width 55 height 7
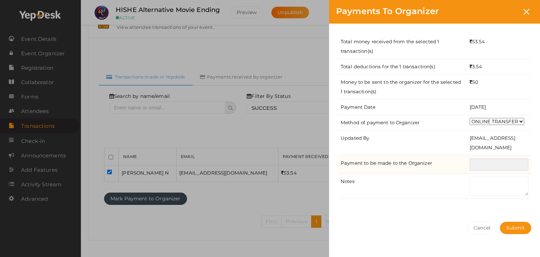
click at [502, 164] on input "text" at bounding box center [499, 164] width 59 height 12
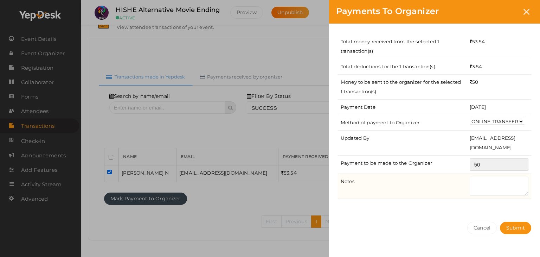
type input "50"
click at [495, 182] on textarea at bounding box center [499, 186] width 59 height 19
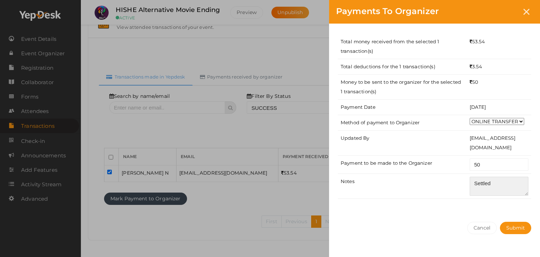
type textarea "Settled"
drag, startPoint x: 490, startPoint y: 209, endPoint x: 499, endPoint y: 223, distance: 16.7
click at [491, 210] on div "Total money received from the selected 1 transaction(s) 53.54 Total deductions …" at bounding box center [434, 119] width 211 height 191
click at [511, 234] on div "Cancel Submit" at bounding box center [434, 242] width 211 height 55
click at [511, 229] on span "Submit" at bounding box center [515, 227] width 19 height 6
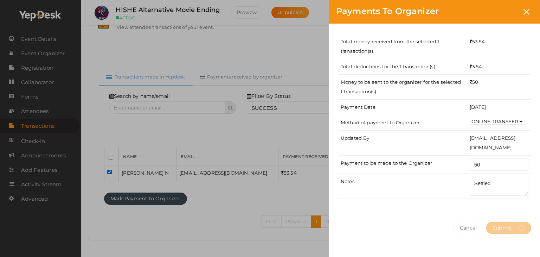
scroll to position [0, 0]
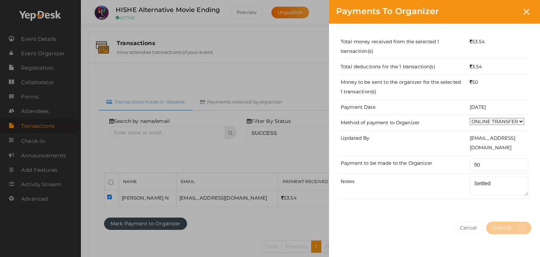
select select "? string:SUCCESS ?"
select select "? string:ALL ?"
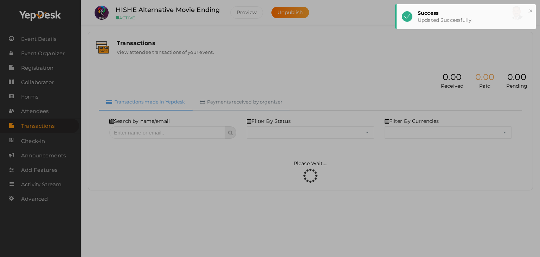
select select "SUCCESS"
select select "ALL"
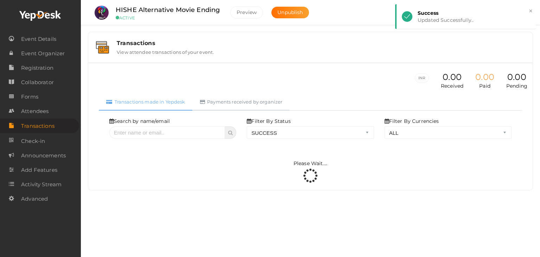
click at [275, 96] on link "Payments received by organizer" at bounding box center [241, 101] width 97 height 17
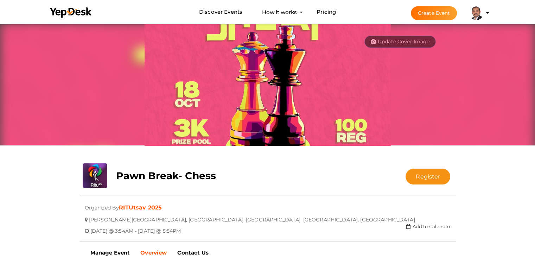
scroll to position [23, 0]
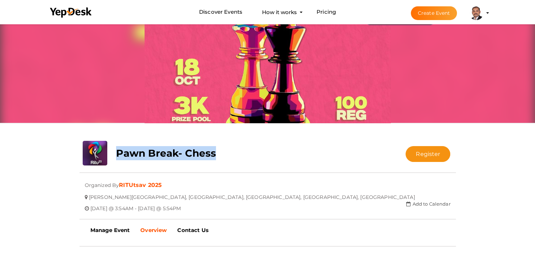
drag, startPoint x: 226, startPoint y: 151, endPoint x: 111, endPoint y: 155, distance: 115.0
click at [111, 155] on div "Pawn Break- Chess" at bounding box center [236, 151] width 251 height 21
copy b "Pawn Break- Chess"
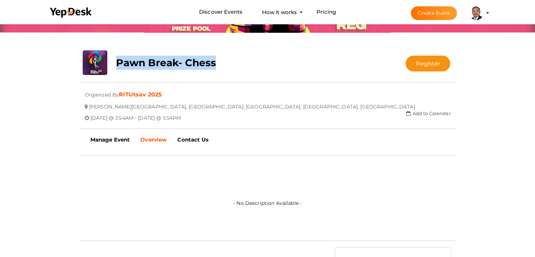
scroll to position [128, 0]
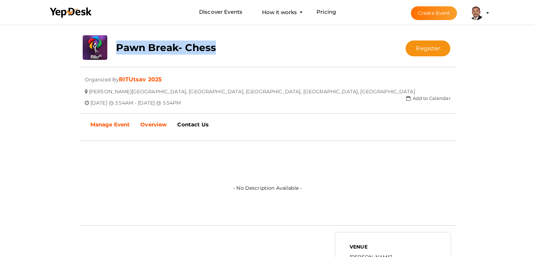
click at [123, 126] on b "Manage Event" at bounding box center [110, 124] width 40 height 7
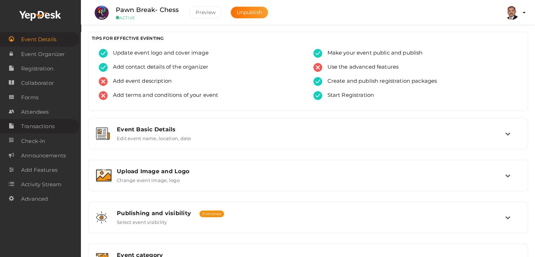
click at [55, 126] on span "Transactions" at bounding box center [37, 126] width 33 height 14
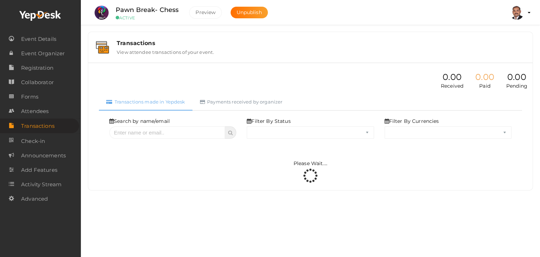
select select "ALL"
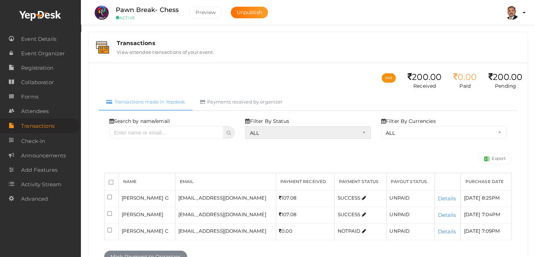
click at [291, 133] on select "ALL SUCCESS DECLINED UNAUTHORIZED FAILED NOTPAID FREE REFUNDED NA" at bounding box center [307, 132] width 125 height 12
click at [247, 126] on select "ALL SUCCESS DECLINED UNAUTHORIZED FAILED NOTPAID FREE REFUNDED NA" at bounding box center [307, 132] width 125 height 12
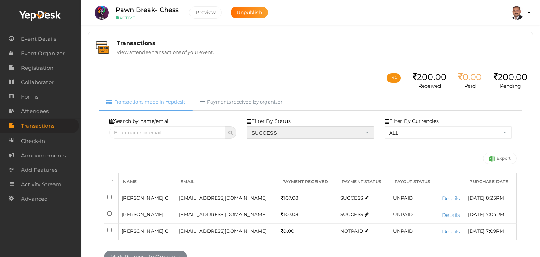
select select "? string:SUCCESS ?"
select select "? string:ALL ?"
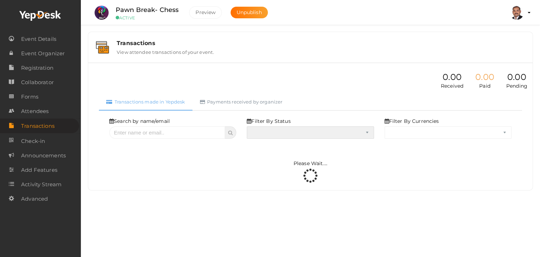
select select "SUCCESS"
select select "ALL"
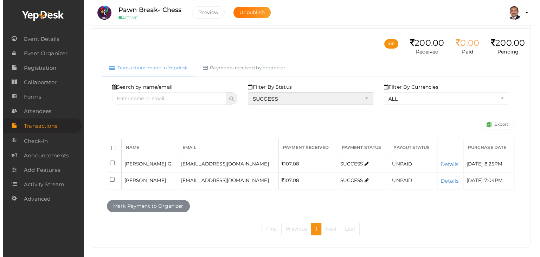
scroll to position [35, 0]
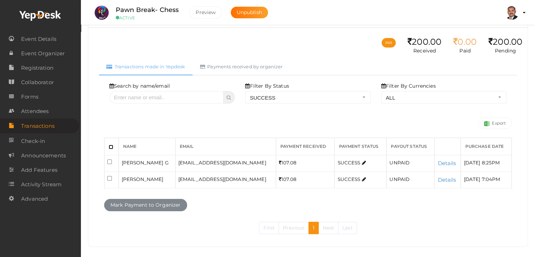
click at [110, 145] on input "checkbox" at bounding box center [111, 147] width 5 height 5
checkbox input "true"
click at [139, 205] on button "Mark Payment to Organizer" at bounding box center [145, 205] width 83 height 12
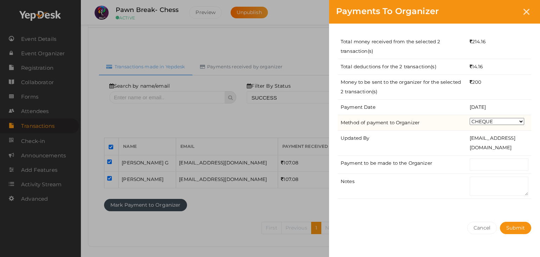
drag, startPoint x: 504, startPoint y: 119, endPoint x: 501, endPoint y: 123, distance: 5.4
click at [504, 119] on select "CHEQUE ONLINE TRANSFER WIRE TRANSFER CASH BANK DRAFT OTHERS" at bounding box center [497, 121] width 55 height 7
select select "ONLINE TRANSFER"
click at [470, 118] on select "CHEQUE ONLINE TRANSFER WIRE TRANSFER CASH BANK DRAFT OTHERS" at bounding box center [497, 121] width 55 height 7
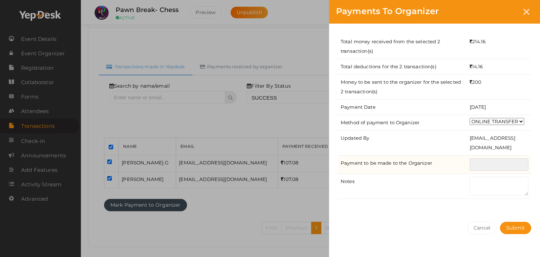
click at [493, 165] on input "text" at bounding box center [499, 164] width 59 height 12
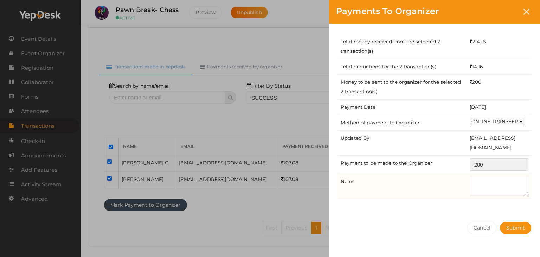
type input "200"
click at [498, 178] on textarea at bounding box center [499, 186] width 59 height 19
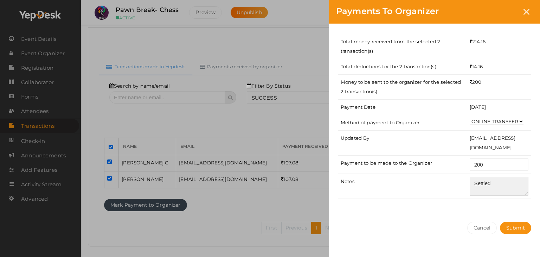
type textarea "Settled"
click at [494, 213] on div "Total money received from the selected 2 transaction(s) 214.16 Total deductions…" at bounding box center [434, 119] width 211 height 191
click at [508, 225] on span "Submit" at bounding box center [515, 227] width 19 height 6
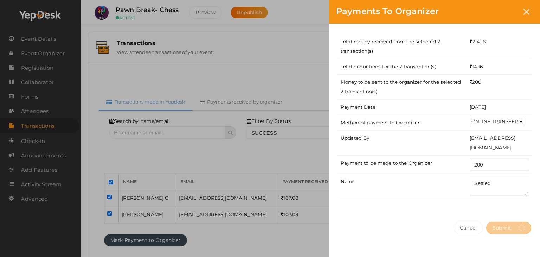
select select "? string:SUCCESS ?"
select select "? string:ALL ?"
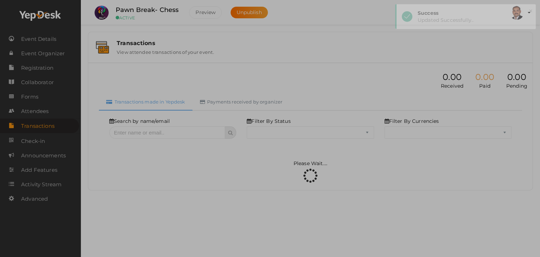
select select "SUCCESS"
select select "ALL"
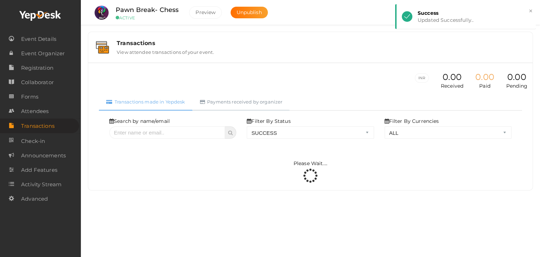
click at [220, 102] on link "Payments received by organizer" at bounding box center [241, 101] width 97 height 17
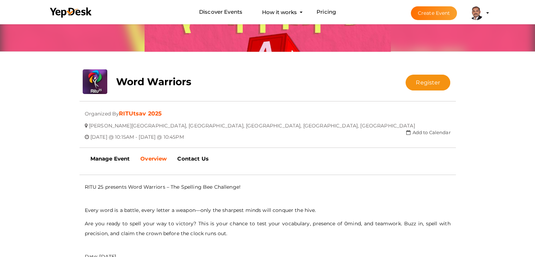
scroll to position [105, 0]
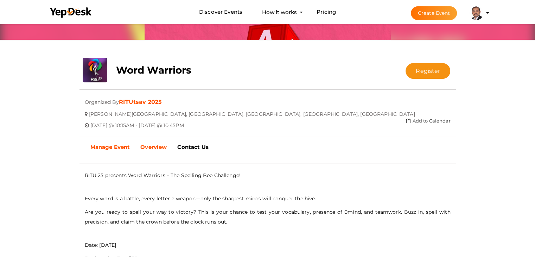
click at [105, 143] on b "Manage Event" at bounding box center [110, 146] width 40 height 7
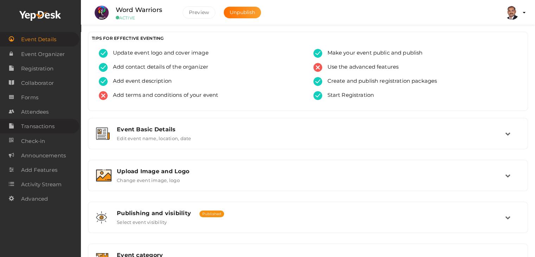
click at [55, 127] on span "Transactions" at bounding box center [37, 126] width 33 height 14
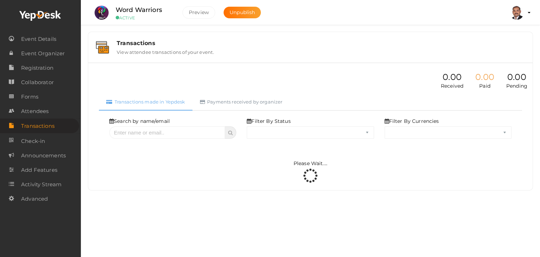
select select "ALL"
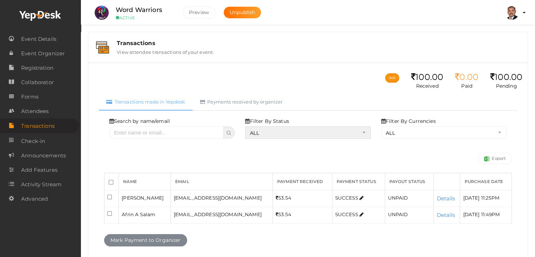
click at [300, 133] on select "ALL SUCCESS DECLINED UNAUTHORIZED FAILED NOTPAID FREE REFUNDED NA" at bounding box center [307, 132] width 125 height 12
click at [247, 126] on select "ALL SUCCESS DECLINED UNAUTHORIZED FAILED NOTPAID FREE REFUNDED NA" at bounding box center [307, 132] width 125 height 12
select select "? string:SUCCESS ?"
select select "? string:ALL ?"
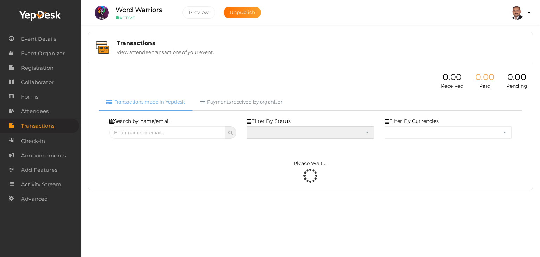
select select "SUCCESS"
select select "ALL"
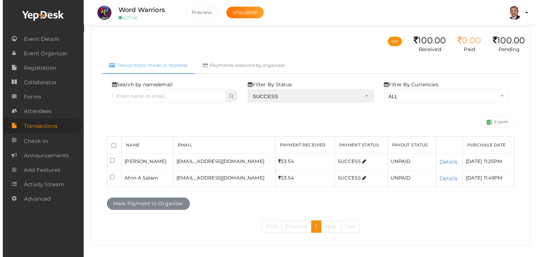
scroll to position [41, 0]
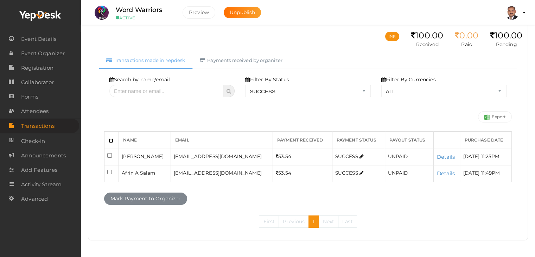
click at [111, 138] on input "checkbox" at bounding box center [111, 140] width 5 height 5
checkbox input "true"
click at [138, 198] on button "Mark Payment to Organizer" at bounding box center [145, 198] width 83 height 12
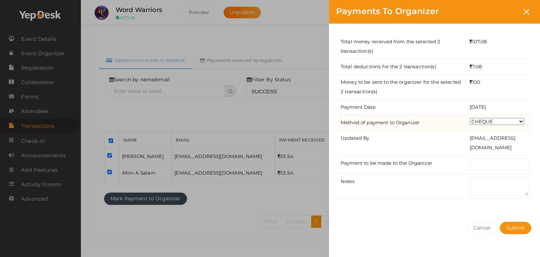
click at [494, 119] on select "CHEQUE ONLINE TRANSFER WIRE TRANSFER CASH BANK DRAFT OTHERS" at bounding box center [497, 121] width 55 height 7
select select "ONLINE TRANSFER"
click at [470, 118] on select "CHEQUE ONLINE TRANSFER WIRE TRANSFER CASH BANK DRAFT OTHERS" at bounding box center [497, 121] width 55 height 7
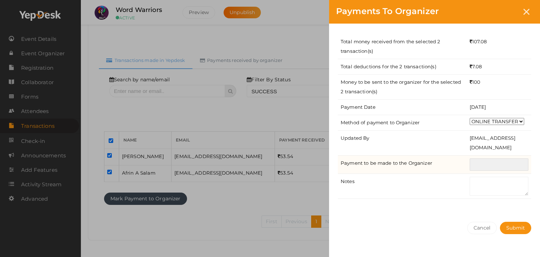
click at [494, 166] on input "text" at bounding box center [499, 164] width 59 height 12
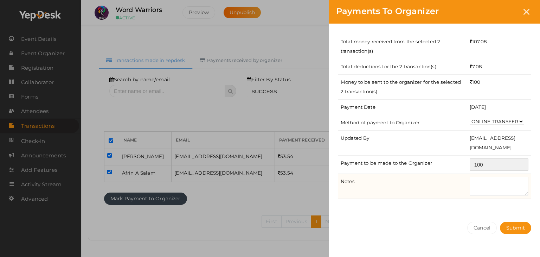
type input "100"
click at [488, 194] on textarea at bounding box center [499, 186] width 59 height 19
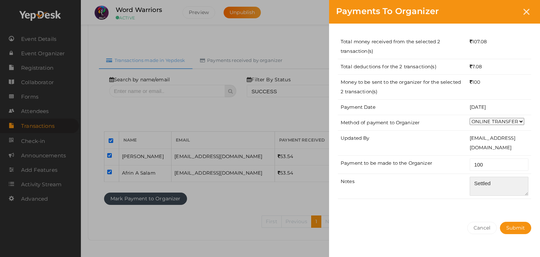
type textarea "Settled"
click at [494, 207] on div "Total money received from the selected 2 transaction(s) 107.08 Total deductions…" at bounding box center [434, 119] width 211 height 191
click at [510, 231] on button "Submit" at bounding box center [515, 228] width 31 height 12
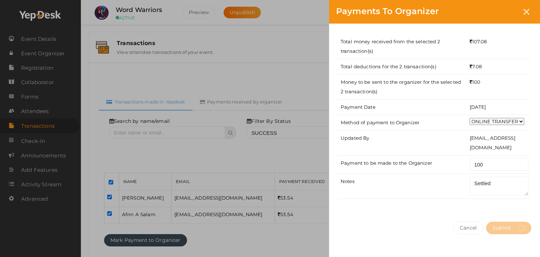
select select "? string:SUCCESS ?"
select select "? string:ALL ?"
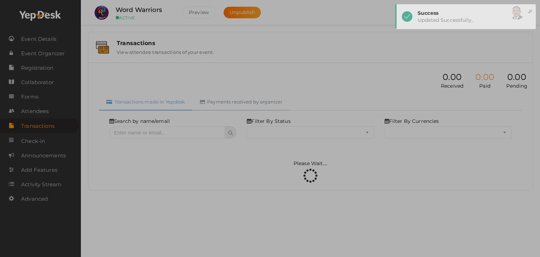
select select "SUCCESS"
select select "ALL"
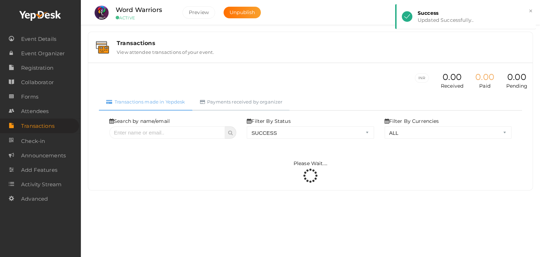
click at [268, 103] on link "Payments received by organizer" at bounding box center [241, 101] width 97 height 17
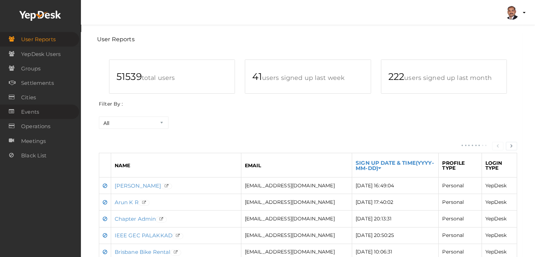
click at [39, 112] on span "Events" at bounding box center [30, 112] width 18 height 14
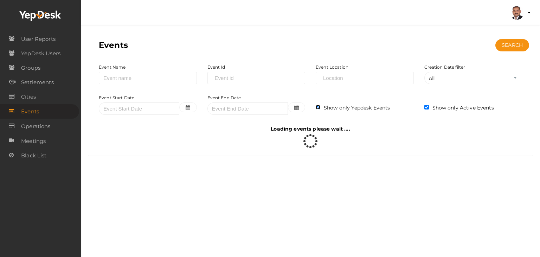
click at [318, 108] on input "checkbox" at bounding box center [318, 107] width 5 height 5
checkbox input "false"
click at [426, 108] on input "checkbox" at bounding box center [426, 107] width 5 height 5
checkbox input "false"
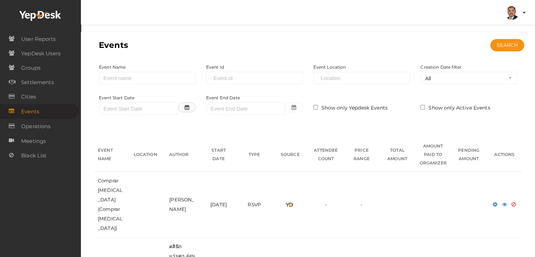
click at [187, 107] on icon "button" at bounding box center [187, 107] width 5 height 5
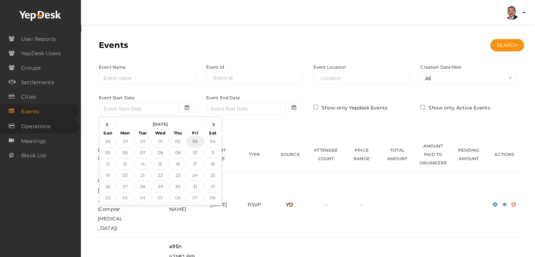
click at [35, 121] on span "Operations" at bounding box center [35, 126] width 29 height 14
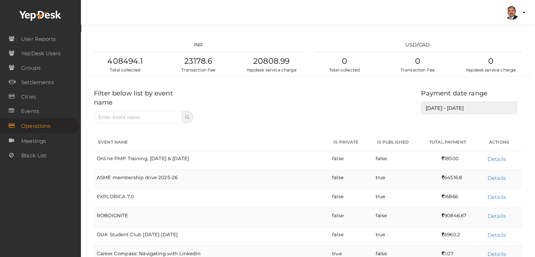
click at [443, 103] on input "[DATE] - [DATE]" at bounding box center [469, 108] width 96 height 12
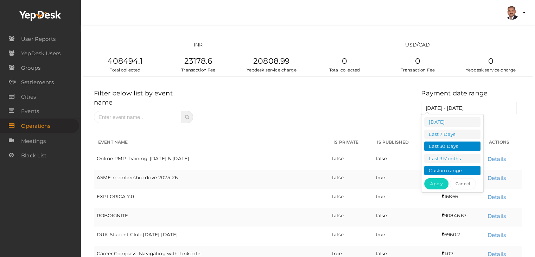
click at [452, 168] on li "Custom range" at bounding box center [452, 170] width 56 height 9
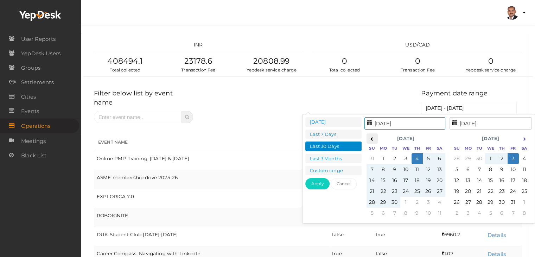
click at [375, 139] on th at bounding box center [371, 138] width 11 height 11
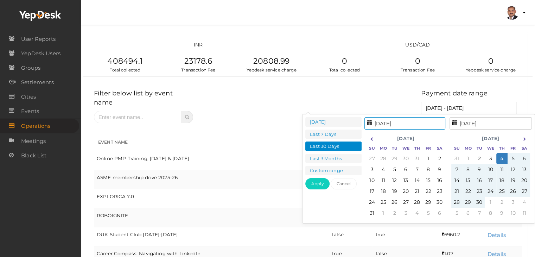
click at [375, 139] on th at bounding box center [371, 138] width 11 height 11
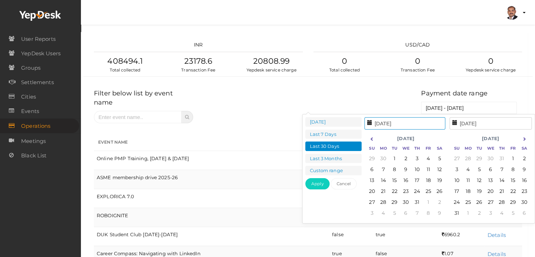
click at [375, 139] on th at bounding box center [371, 138] width 11 height 11
type input "[DATE]"
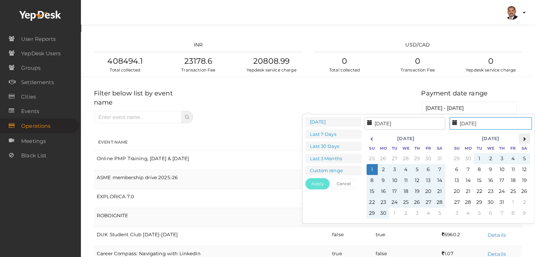
click at [520, 138] on th at bounding box center [524, 138] width 11 height 11
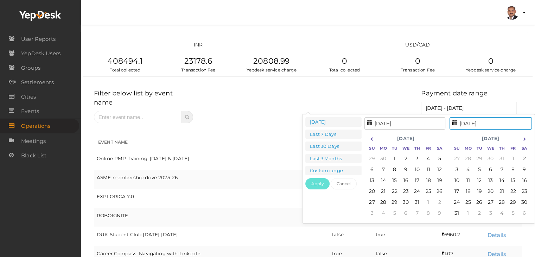
click at [520, 138] on th at bounding box center [524, 138] width 11 height 11
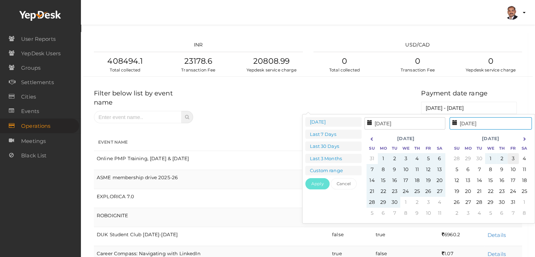
type input "[DATE]"
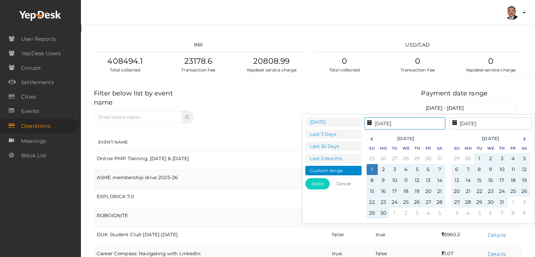
type input "[DATE]"
click at [315, 183] on button "Apply" at bounding box center [317, 183] width 24 height 11
type input "[DATE] - [DATE]"
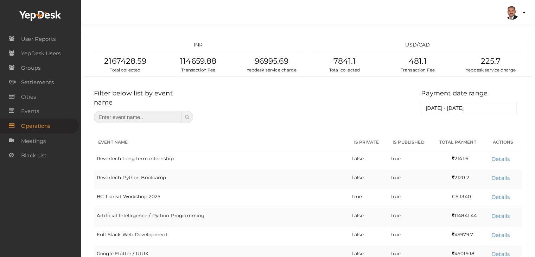
click at [160, 111] on input "text" at bounding box center [138, 117] width 88 height 12
click at [230, 104] on div "Payment date range [DATE] - [DATE]" at bounding box center [362, 99] width 329 height 28
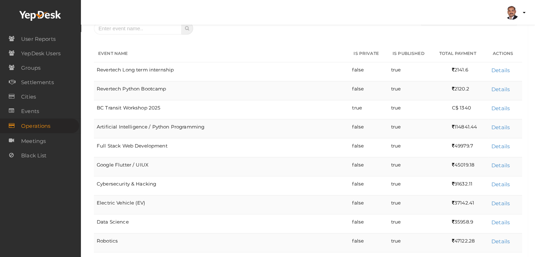
scroll to position [141, 0]
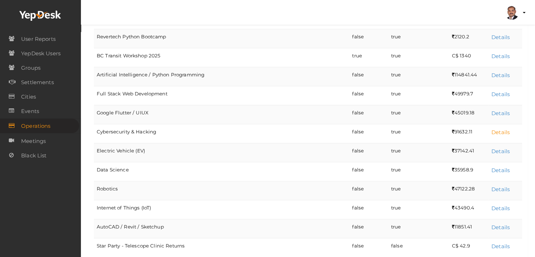
click at [499, 129] on link "Details" at bounding box center [500, 132] width 18 height 7
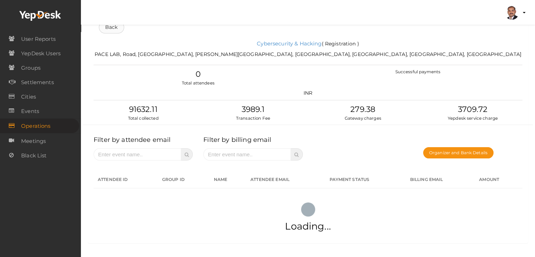
click at [110, 30] on link "Back" at bounding box center [111, 27] width 25 height 12
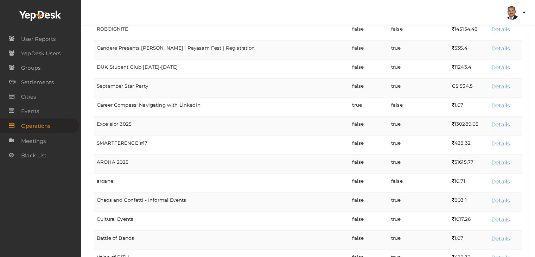
scroll to position [928, 0]
click at [498, 120] on link "Details" at bounding box center [500, 123] width 18 height 7
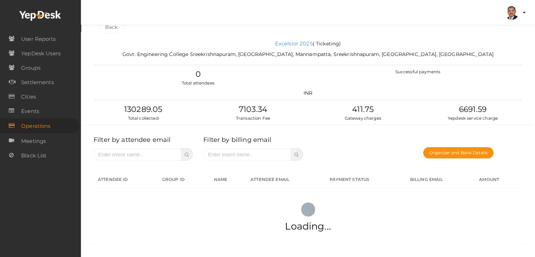
click at [290, 39] on div "Back" at bounding box center [307, 28] width 439 height 21
click at [290, 43] on link "Excelsior 2025" at bounding box center [294, 43] width 38 height 7
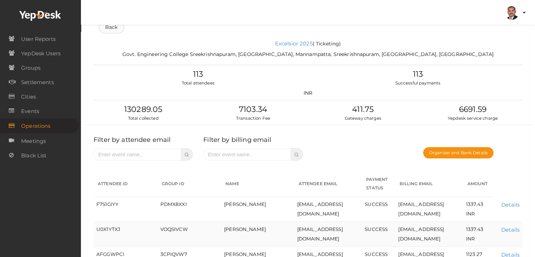
click at [116, 29] on link "Back" at bounding box center [111, 27] width 25 height 12
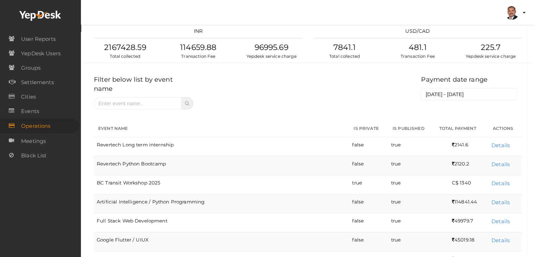
scroll to position [910, 0]
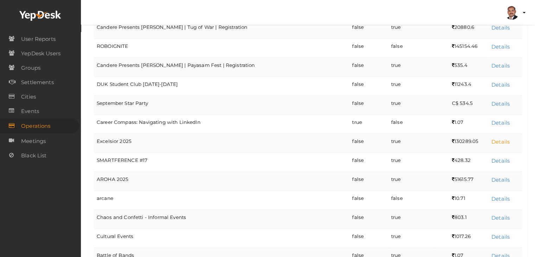
click at [501, 138] on link "Details" at bounding box center [500, 141] width 18 height 7
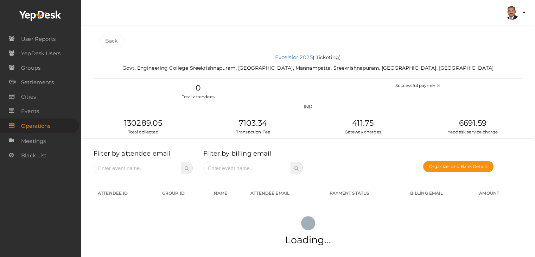
scroll to position [0, 0]
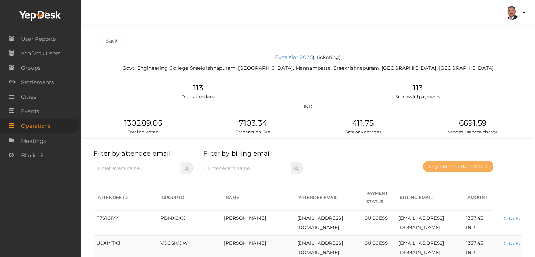
click at [449, 166] on button "Organizer and Bank Details" at bounding box center [458, 166] width 70 height 11
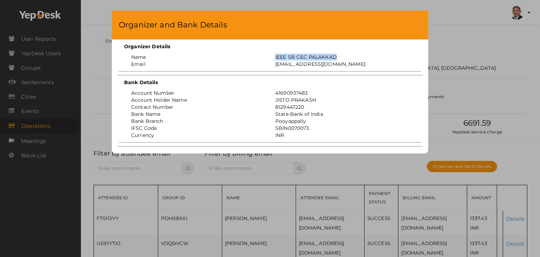
drag, startPoint x: 338, startPoint y: 56, endPoint x: 270, endPoint y: 59, distance: 67.9
click at [270, 59] on div "Name IEEE SB GEC PALAKKAD" at bounding box center [270, 56] width 299 height 7
copy div "IEEE SB GEC PALAKKAD"
click at [288, 56] on div "IEEE SB GEC PALAKKAD" at bounding box center [342, 56] width 144 height 7
drag, startPoint x: 275, startPoint y: 57, endPoint x: 309, endPoint y: 56, distance: 33.4
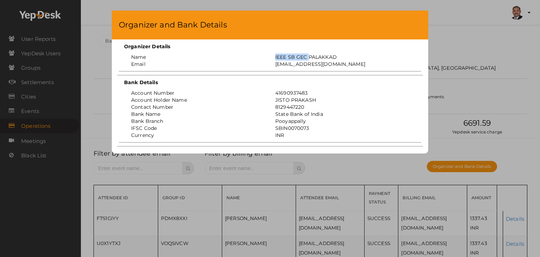
click at [309, 56] on div "IEEE SB GEC PALAKKAD" at bounding box center [342, 56] width 144 height 7
copy div "IEEE SB GEC"
click at [453, 82] on div "Organizer and Bank Details Organizer Details Name IEEE SB GEC PALAKKAD Email ie…" at bounding box center [270, 128] width 540 height 257
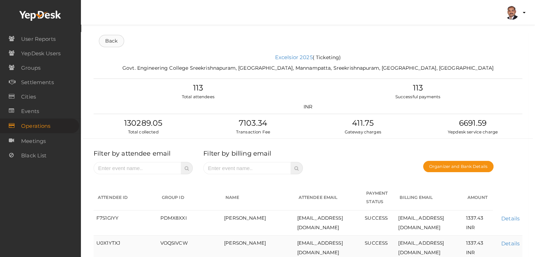
click at [120, 42] on link "Back" at bounding box center [111, 41] width 25 height 12
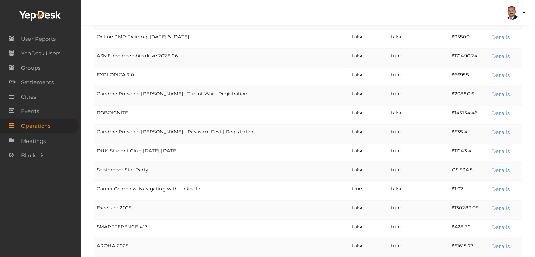
scroll to position [844, 0]
click at [495, 147] on link "Details" at bounding box center [500, 150] width 18 height 7
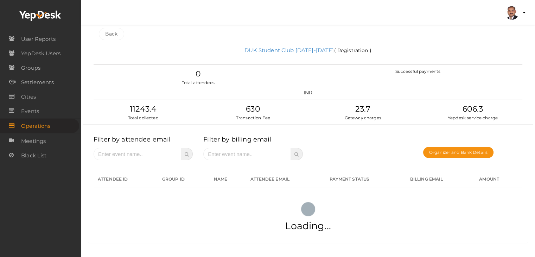
scroll to position [7, 0]
click at [107, 30] on link "Back" at bounding box center [111, 34] width 25 height 12
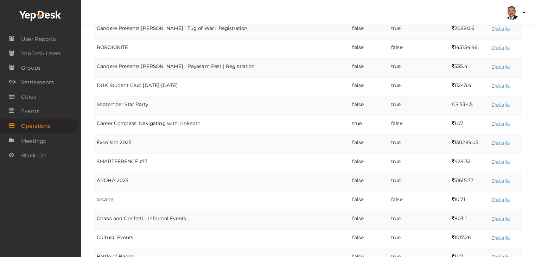
scroll to position [914, 0]
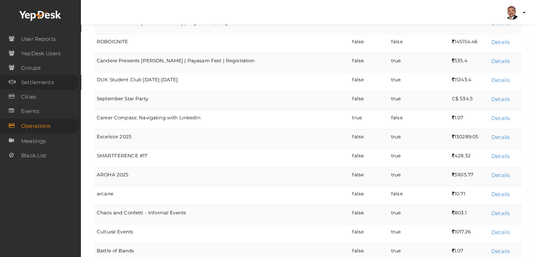
click at [39, 78] on span "Settlements" at bounding box center [37, 82] width 33 height 14
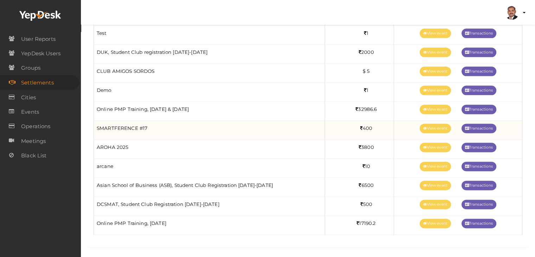
scroll to position [906, 0]
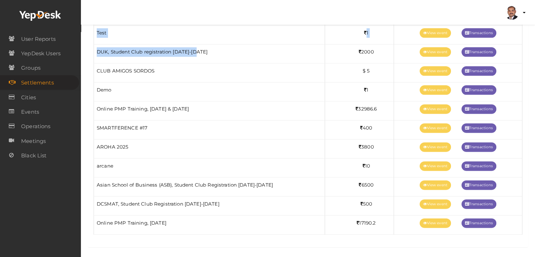
drag, startPoint x: 197, startPoint y: 48, endPoint x: 92, endPoint y: 55, distance: 105.4
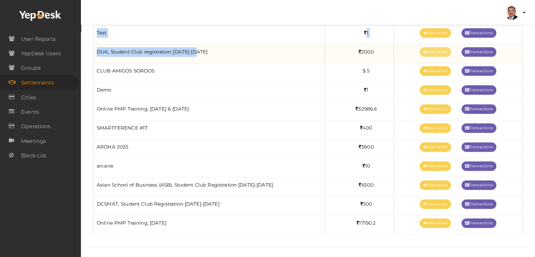
click at [438, 52] on link "View event" at bounding box center [435, 51] width 31 height 9
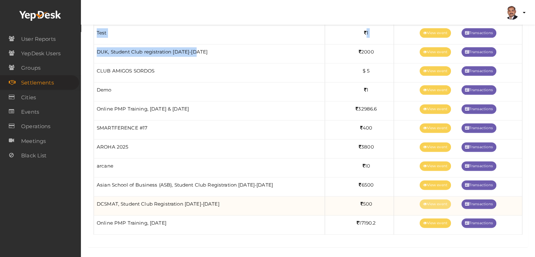
click at [441, 201] on link "View event" at bounding box center [435, 203] width 31 height 9
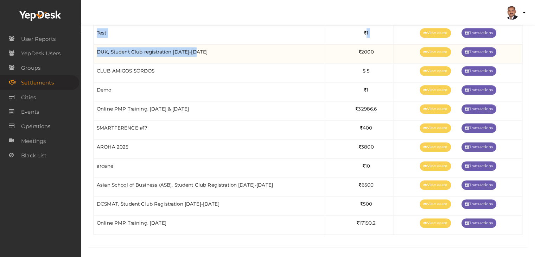
click at [205, 49] on td "DUK, Student Club registration 2024-2025" at bounding box center [209, 53] width 231 height 19
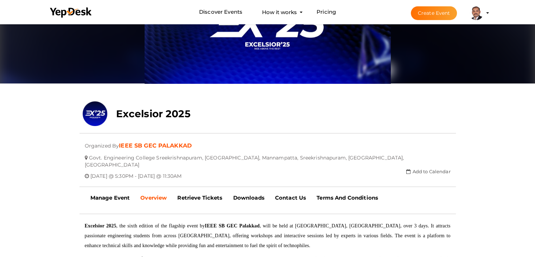
scroll to position [105, 0]
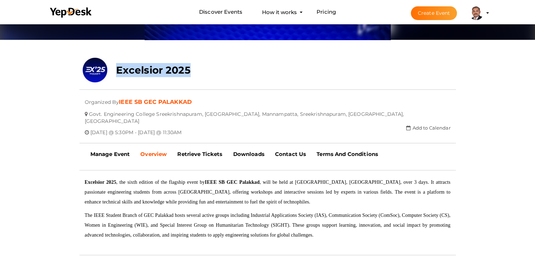
drag, startPoint x: 195, startPoint y: 66, endPoint x: 115, endPoint y: 69, distance: 79.9
click at [115, 69] on div "Excelsior 2025" at bounding box center [236, 68] width 251 height 21
copy b "Excelsior 2025"
click at [197, 71] on div "Excelsior 2025" at bounding box center [236, 68] width 251 height 21
click at [101, 149] on link "Manage Event" at bounding box center [110, 154] width 50 height 18
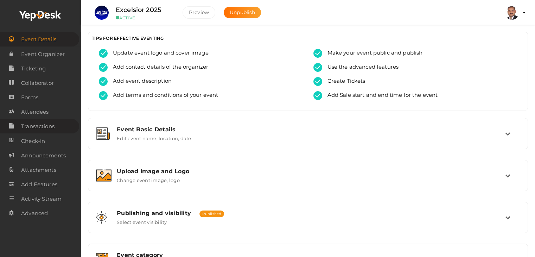
click at [39, 126] on span "Transactions" at bounding box center [37, 126] width 33 height 14
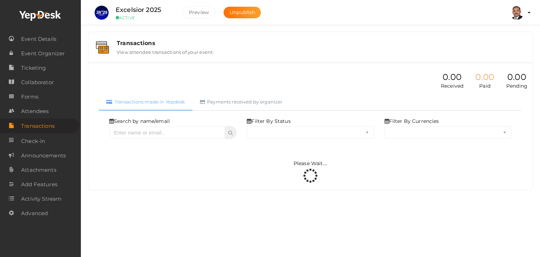
select select "ALL"
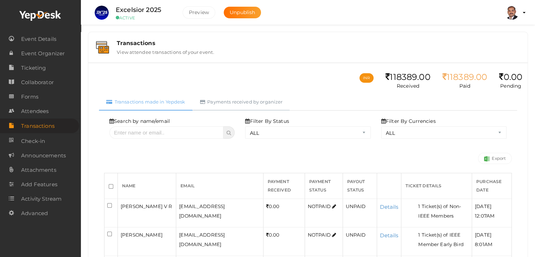
click at [233, 103] on link "Payments received by organizer" at bounding box center [241, 101] width 97 height 17
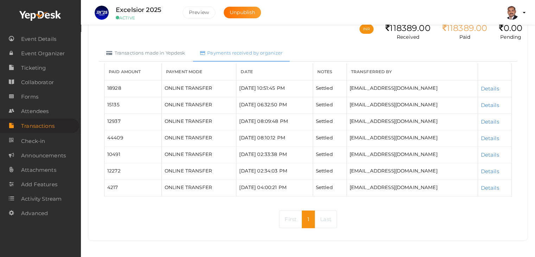
scroll to position [49, 0]
click at [162, 7] on div "Excelsior 2025 ACTIVE" at bounding box center [144, 12] width 70 height 15
drag, startPoint x: 162, startPoint y: 9, endPoint x: 115, endPoint y: 9, distance: 47.1
click at [115, 9] on div "Excelsior 2025 ACTIVE" at bounding box center [144, 12] width 70 height 15
copy label "Excelsior 2025"
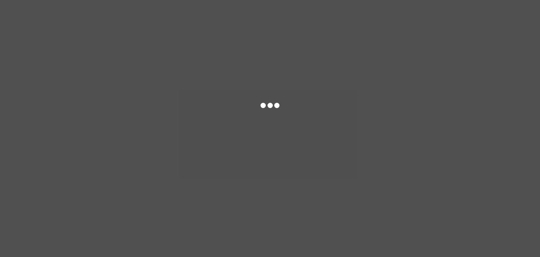
click at [325, 43] on div at bounding box center [270, 128] width 540 height 257
click at [319, 81] on div at bounding box center [270, 128] width 540 height 257
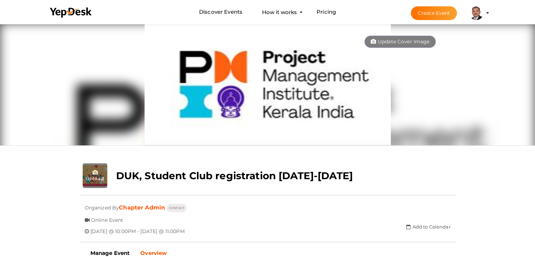
scroll to position [23, 0]
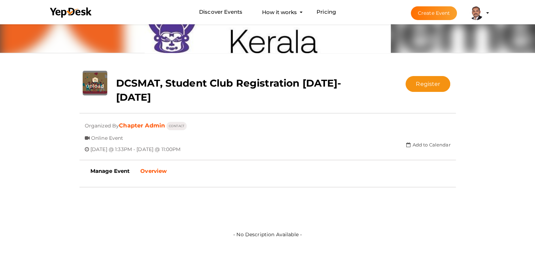
scroll to position [105, 0]
